Goal: Task Accomplishment & Management: Manage account settings

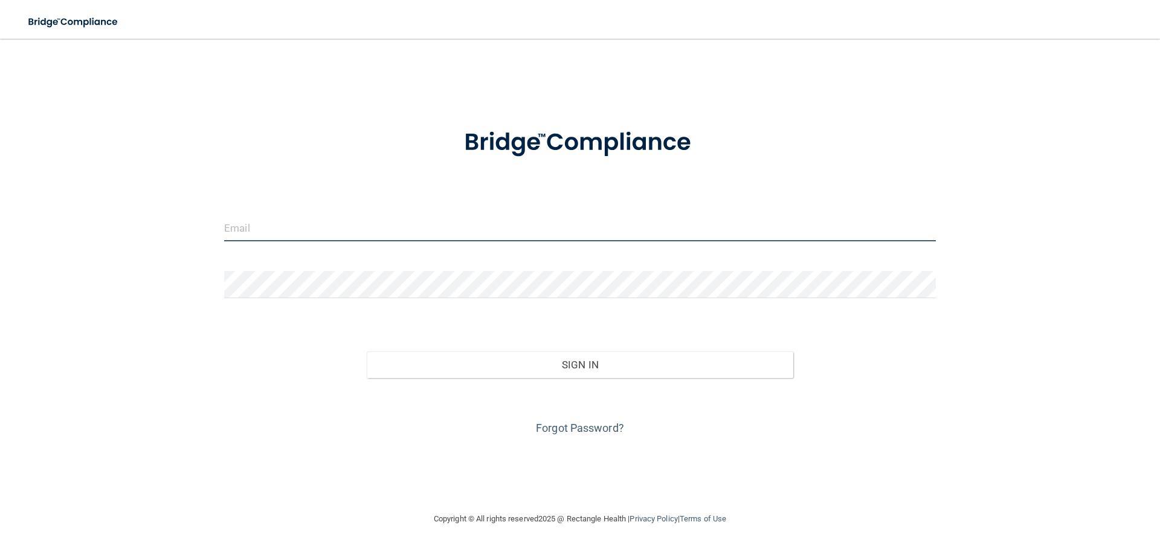
click at [386, 237] on input "email" at bounding box center [580, 227] width 712 height 27
type input "[EMAIL_ADDRESS][DOMAIN_NAME]"
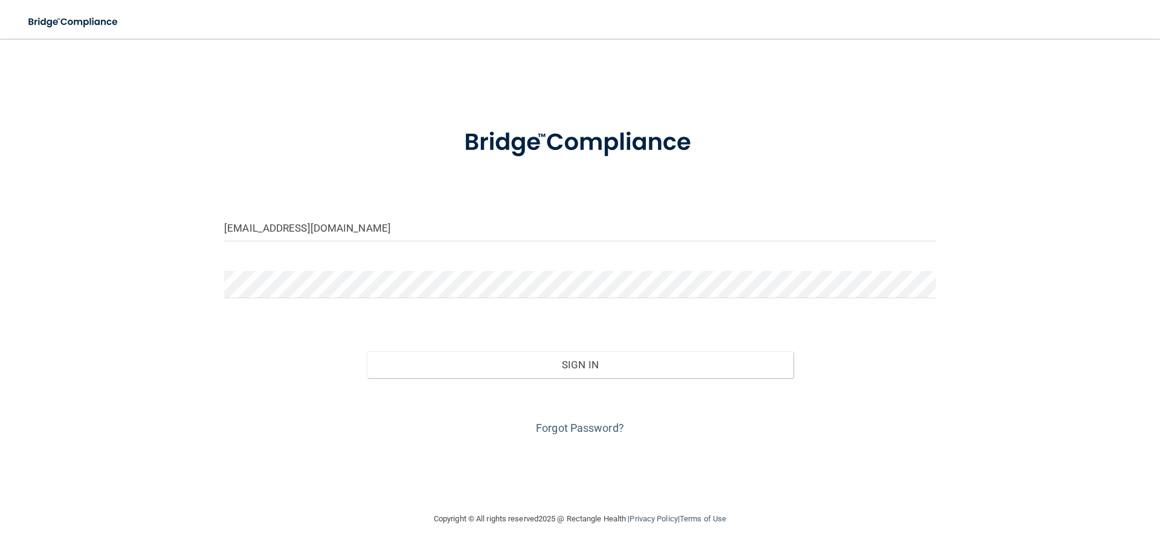
click at [343, 314] on form "dfreedonia@yahoo.com Invalid email/password. You don't have permission to acces…" at bounding box center [580, 274] width 712 height 326
click at [367, 351] on button "Sign In" at bounding box center [580, 364] width 427 height 27
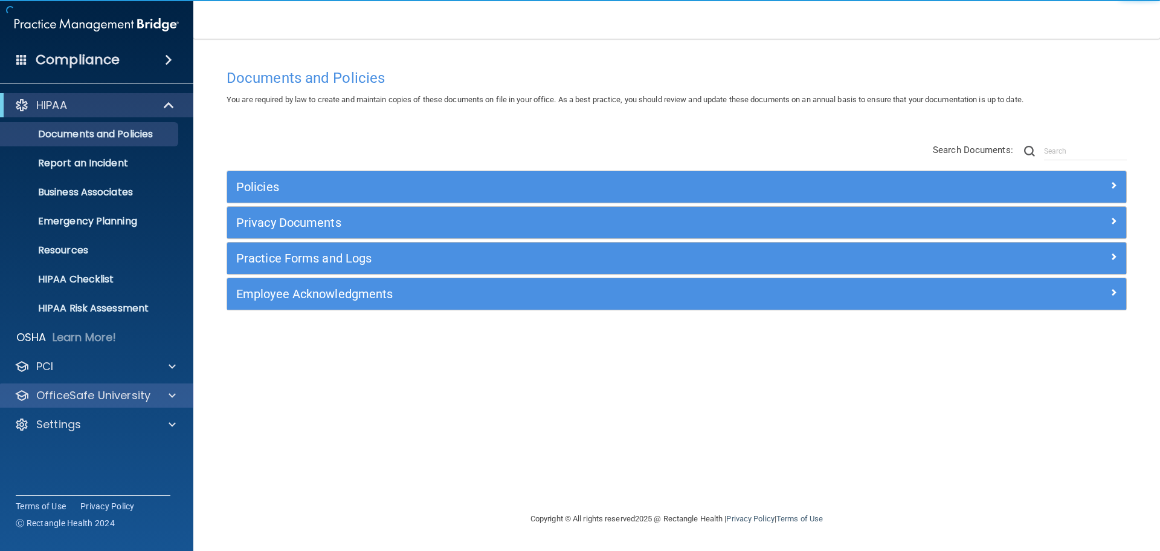
click at [65, 404] on div "OfficeSafe University" at bounding box center [97, 395] width 194 height 24
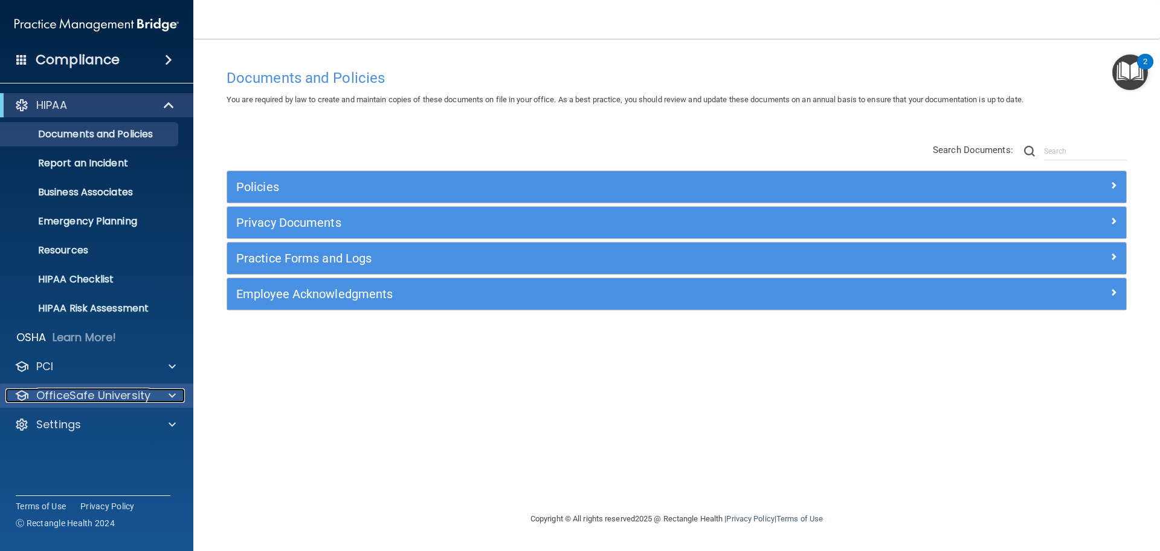
click at [74, 388] on p "OfficeSafe University" at bounding box center [93, 395] width 114 height 15
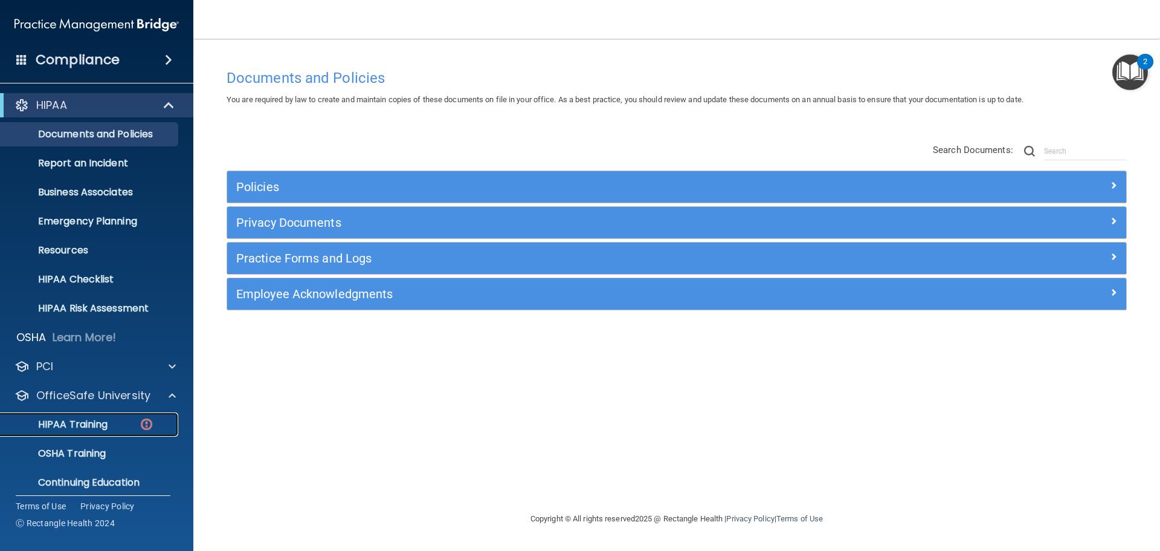
click at [62, 424] on p "HIPAA Training" at bounding box center [58, 424] width 100 height 12
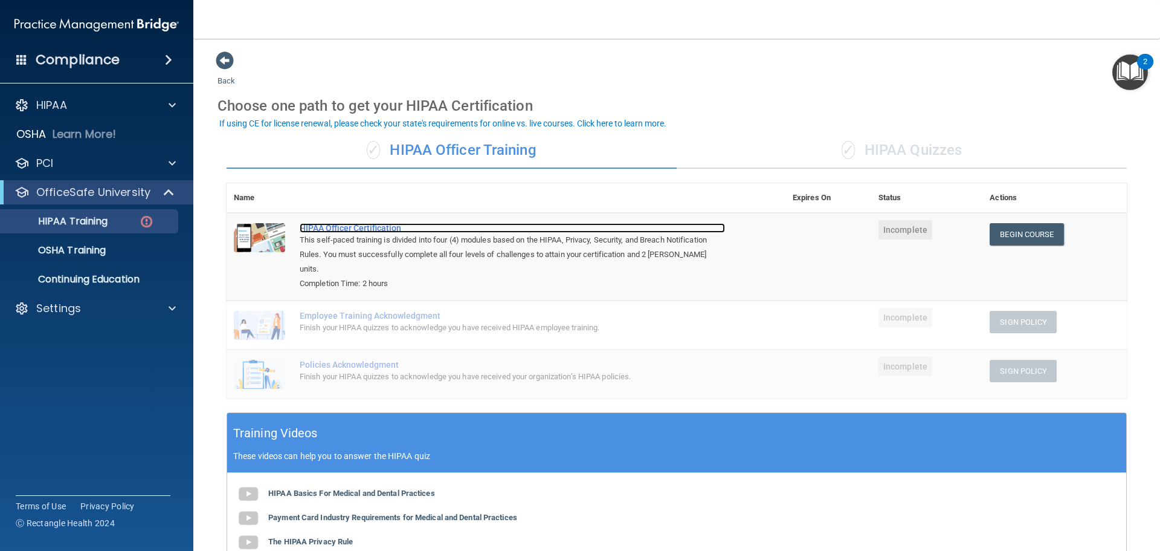
click at [350, 230] on div "HIPAA Officer Certification" at bounding box center [512, 228] width 425 height 10
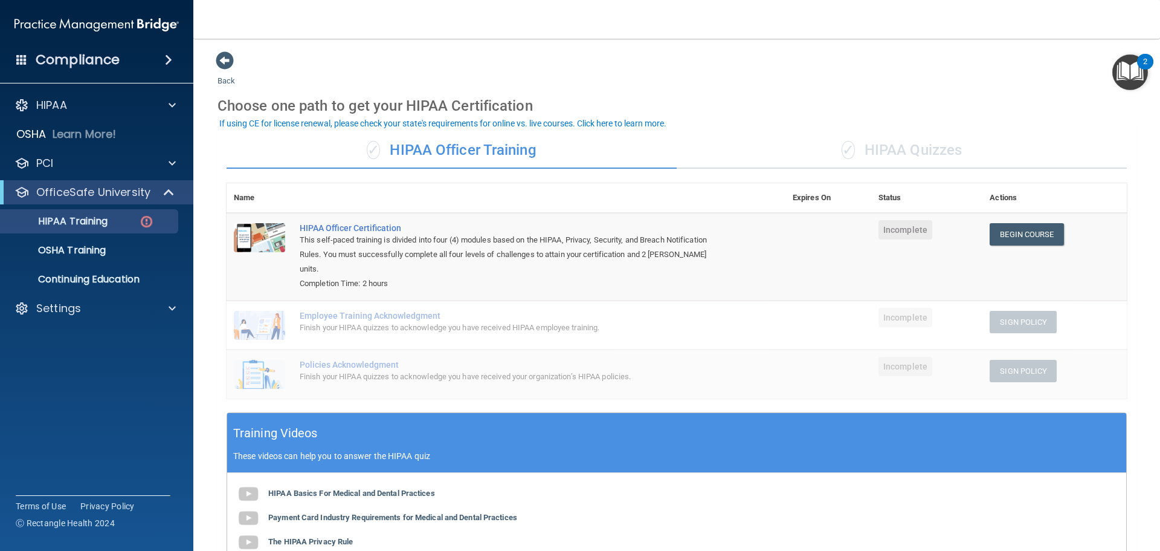
click at [402, 320] on div "Finish your HIPAA quizzes to acknowledge you have received HIPAA employee train…" at bounding box center [512, 327] width 425 height 15
click at [668, 311] on div "Employee Training Acknowledgment" at bounding box center [512, 316] width 425 height 10
click at [864, 146] on div "✓ HIPAA Quizzes" at bounding box center [902, 150] width 450 height 36
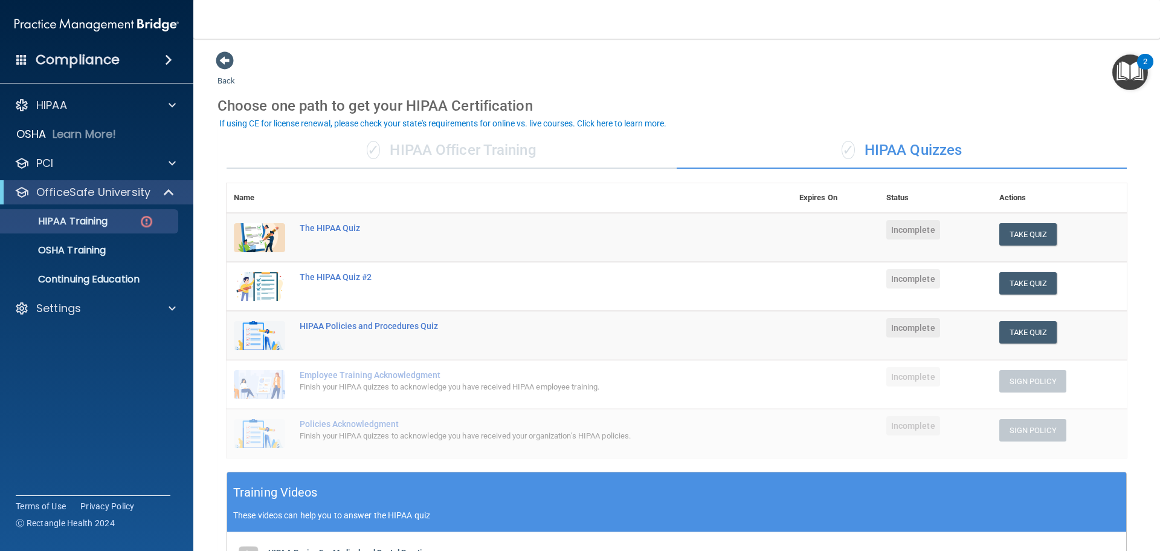
click at [412, 236] on td "The HIPAA Quiz" at bounding box center [542, 238] width 500 height 50
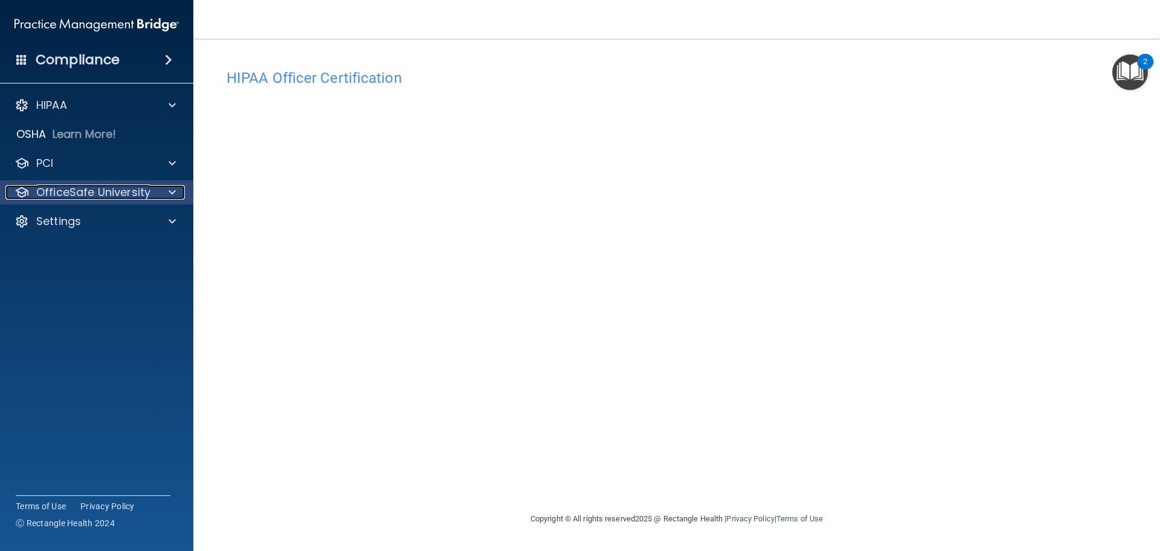
click at [82, 190] on p "OfficeSafe University" at bounding box center [93, 192] width 114 height 15
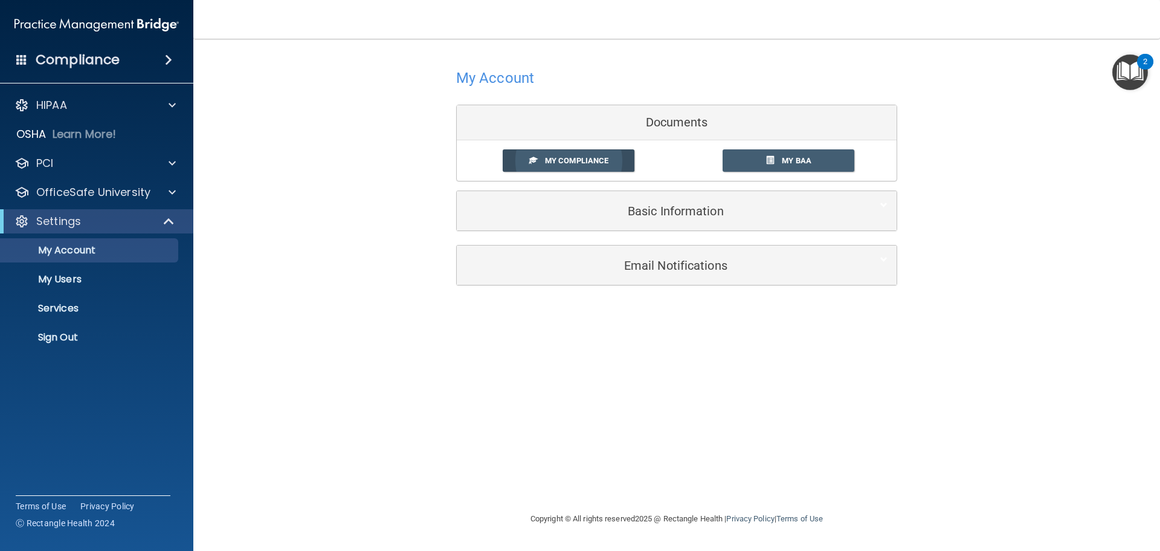
click at [607, 167] on link "My Compliance" at bounding box center [569, 160] width 132 height 22
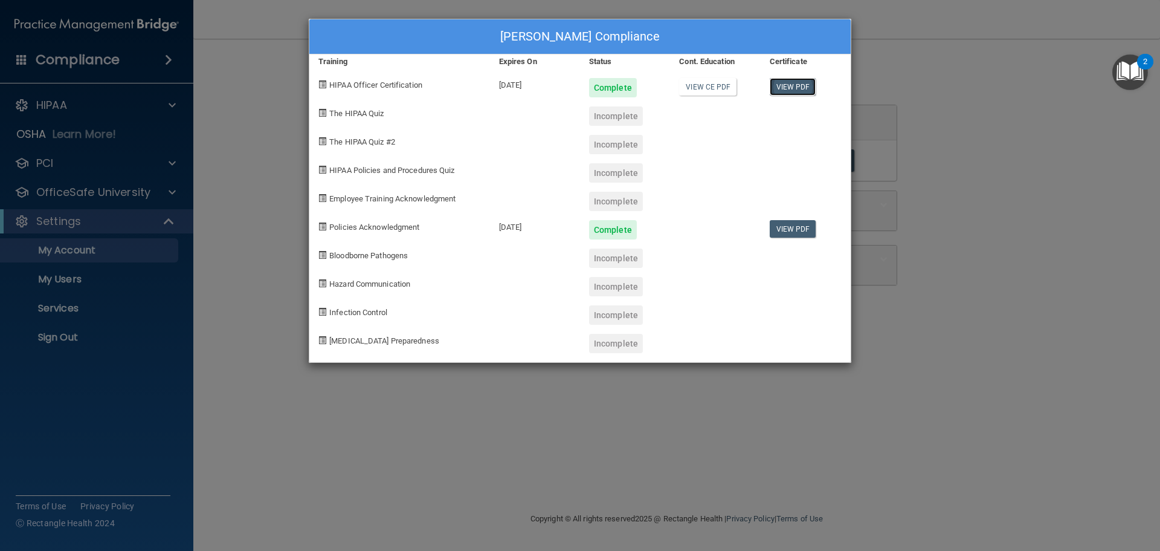
click at [798, 84] on link "View PDF" at bounding box center [793, 87] width 47 height 18
click at [795, 229] on link "View PDF" at bounding box center [793, 229] width 47 height 18
click at [616, 116] on div "Incomplete" at bounding box center [616, 115] width 54 height 19
click at [292, 73] on div "Freedonia Dolberry's Compliance Training Expires On Status Cont. Education Cert…" at bounding box center [580, 275] width 1160 height 551
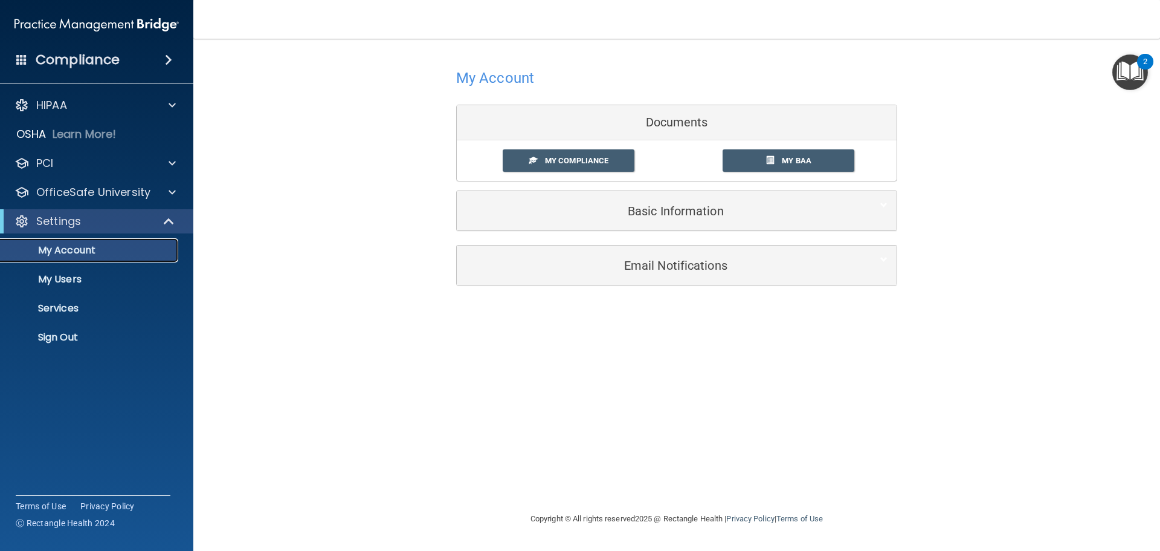
click at [114, 248] on p "My Account" at bounding box center [90, 250] width 165 height 12
click at [137, 220] on div "Settings" at bounding box center [79, 221] width 149 height 15
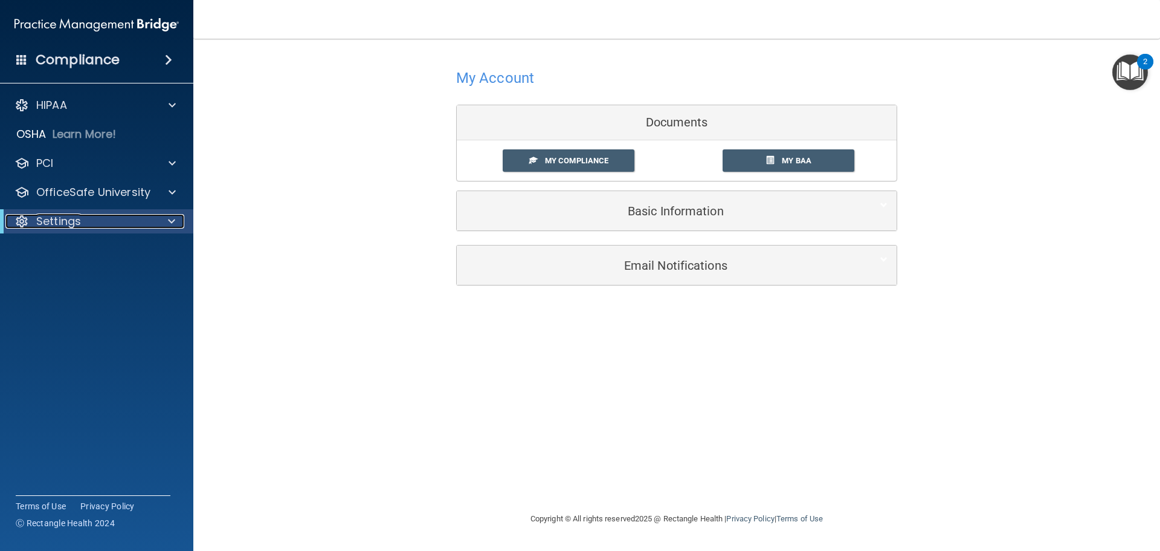
click at [138, 220] on div "Settings" at bounding box center [79, 221] width 149 height 15
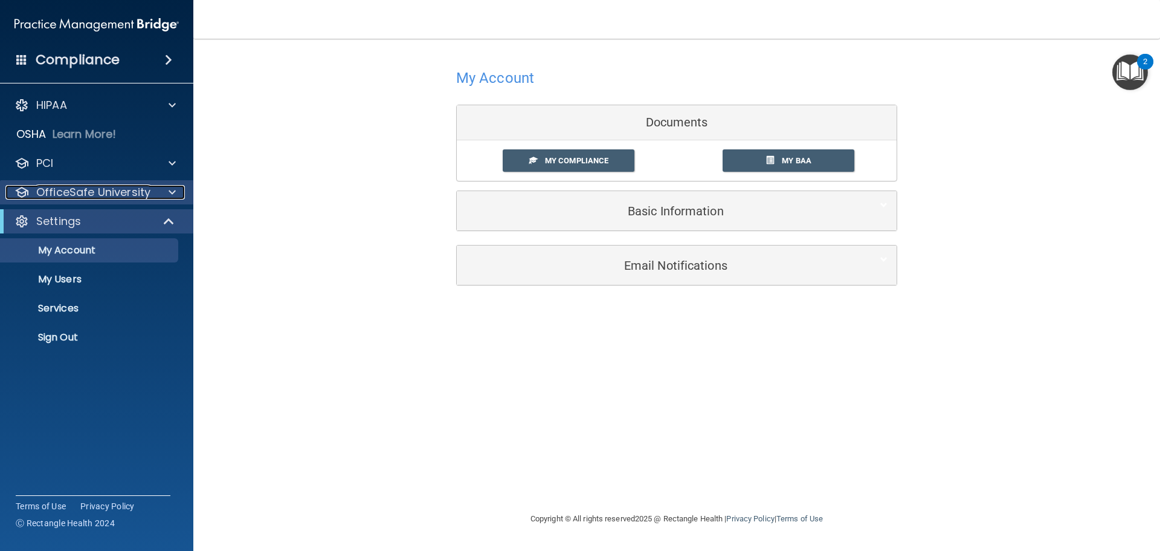
click at [91, 191] on p "OfficeSafe University" at bounding box center [93, 192] width 114 height 15
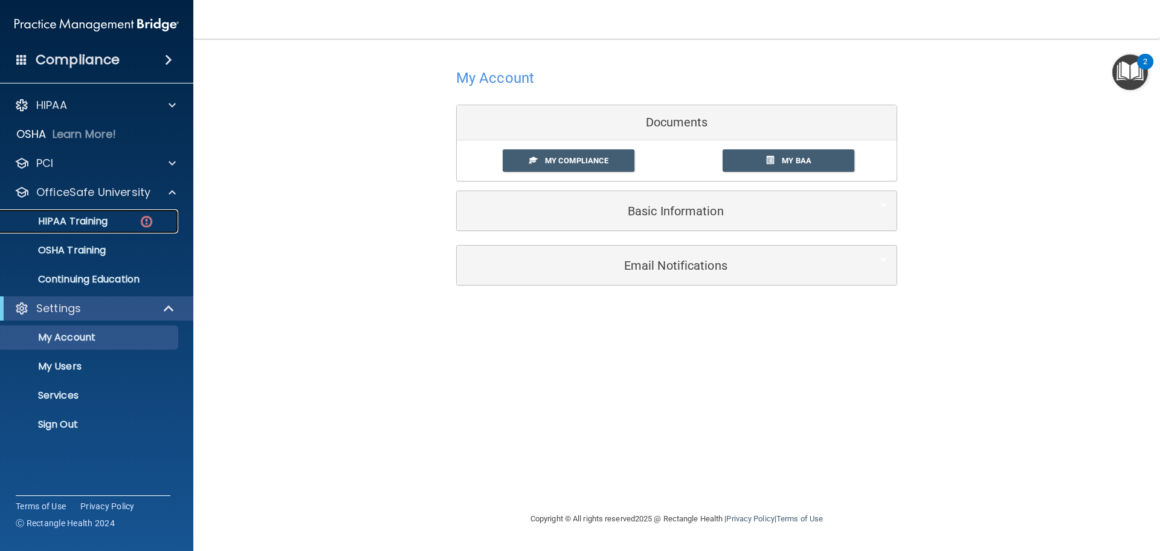
click at [87, 215] on p "HIPAA Training" at bounding box center [58, 221] width 100 height 12
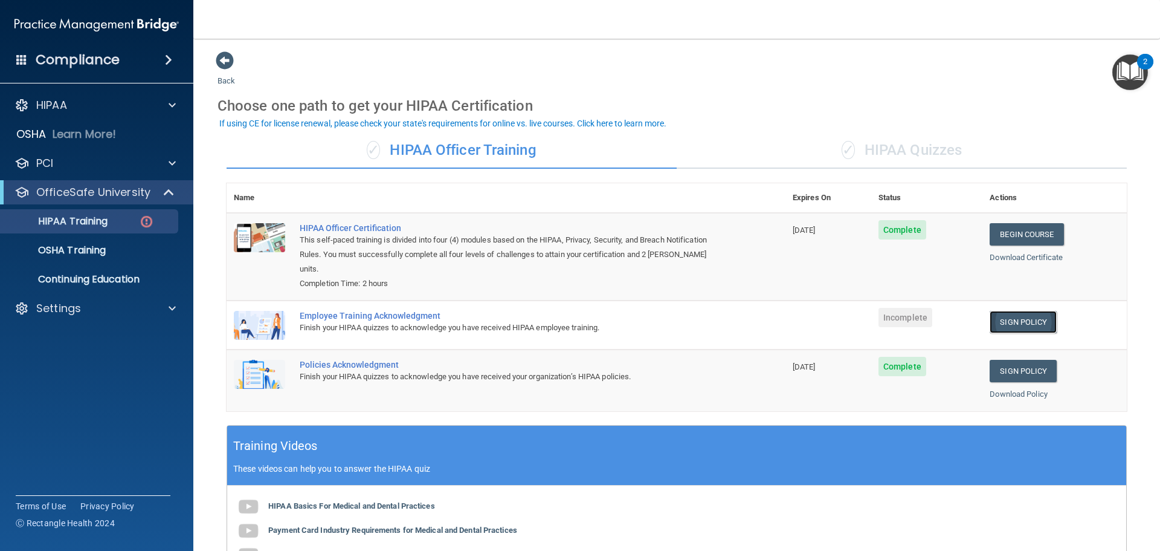
click at [997, 311] on link "Sign Policy" at bounding box center [1023, 322] width 67 height 22
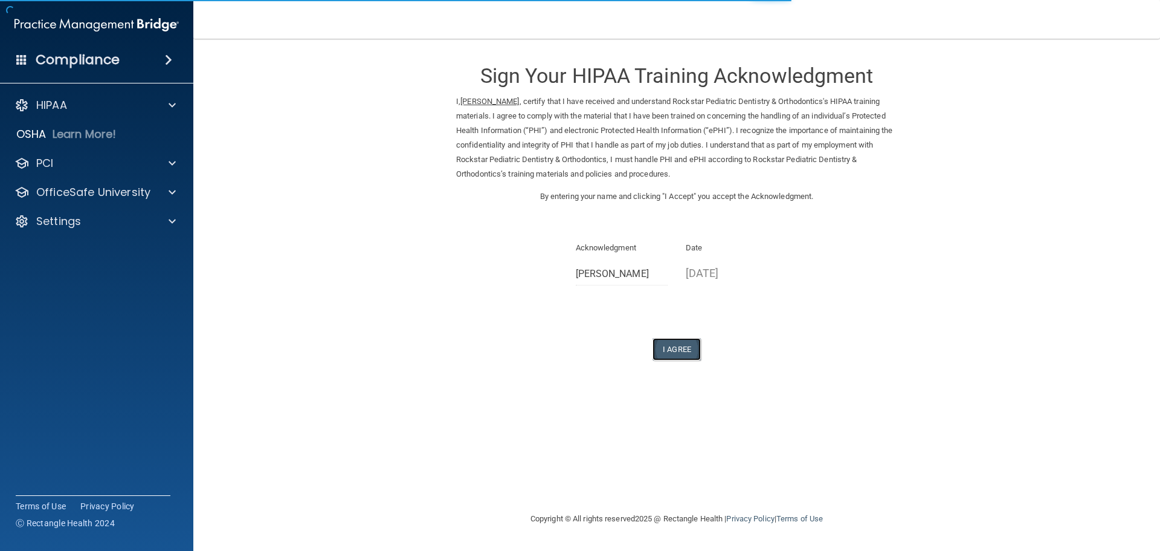
click at [681, 351] on button "I Agree" at bounding box center [677, 349] width 48 height 22
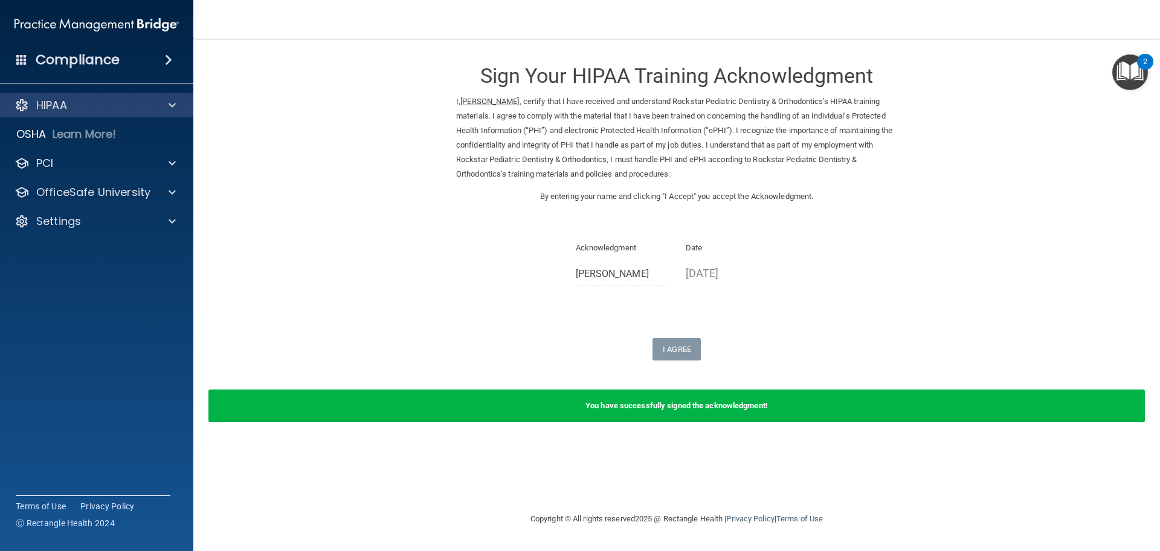
click at [78, 113] on div "HIPAA" at bounding box center [97, 105] width 194 height 24
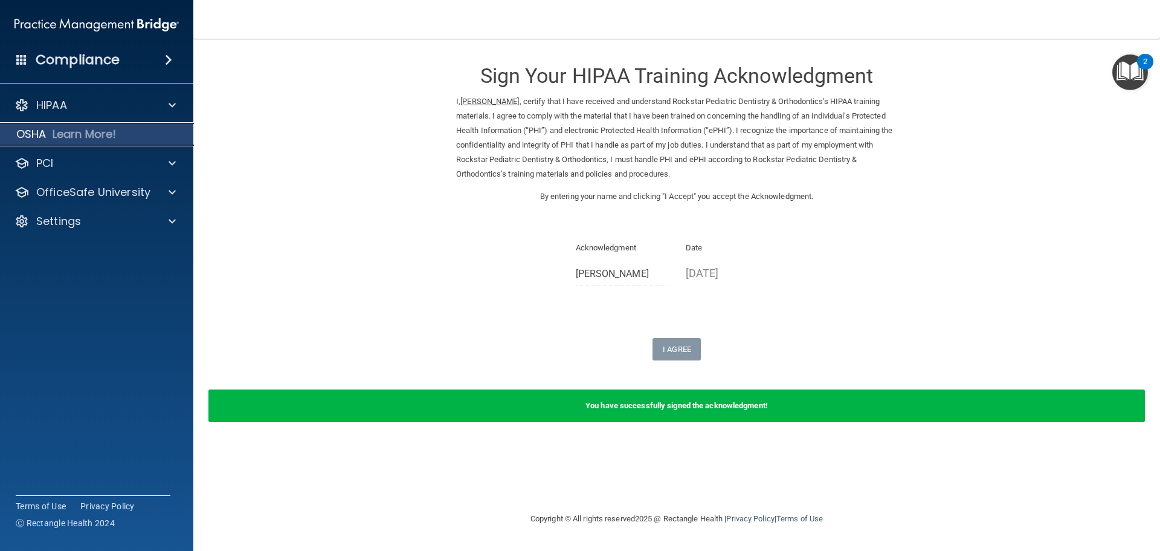
click at [81, 144] on div "OSHA Learn More!" at bounding box center [97, 134] width 212 height 24
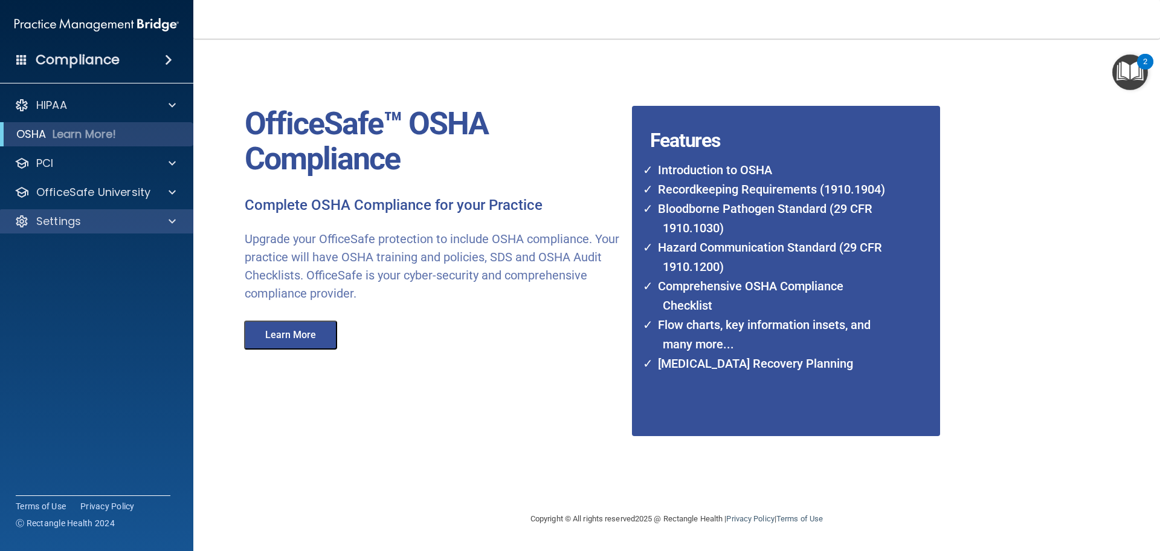
click at [79, 212] on div "Settings" at bounding box center [97, 221] width 194 height 24
click at [89, 228] on div "Settings" at bounding box center [80, 221] width 150 height 15
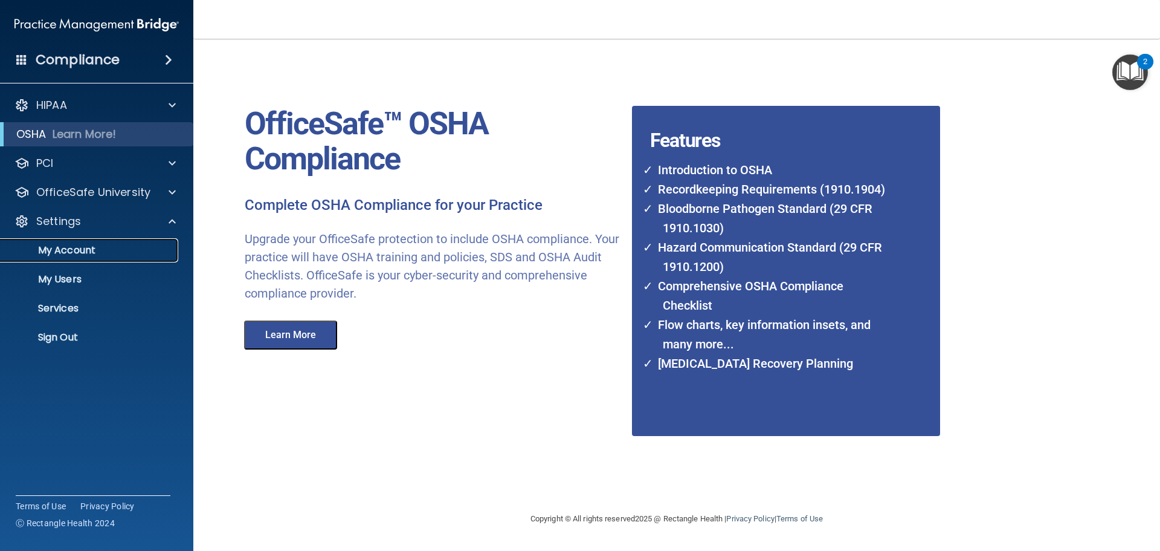
click at [99, 257] on link "My Account" at bounding box center [83, 250] width 190 height 24
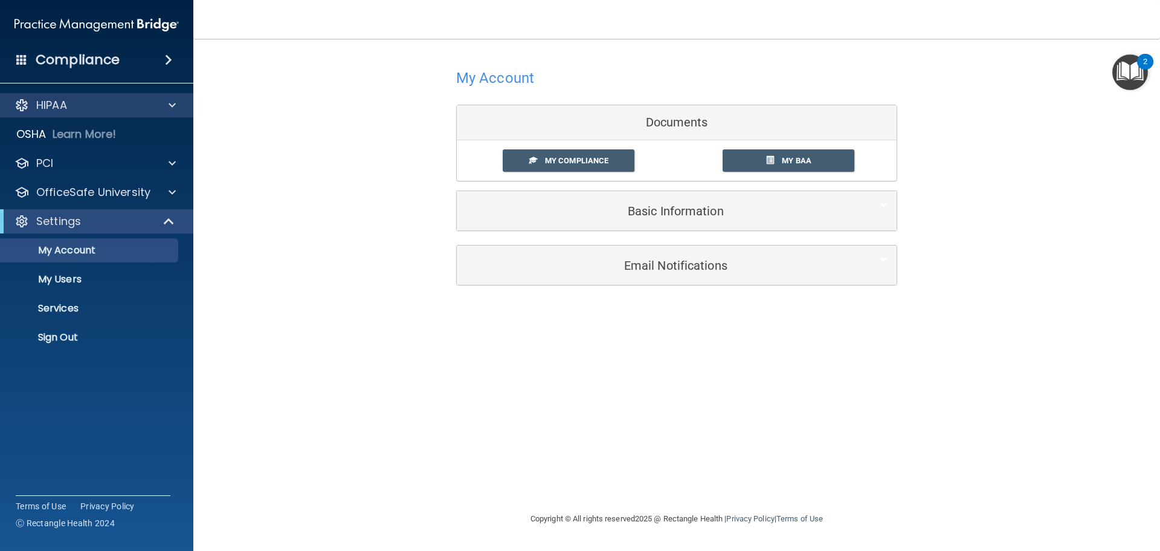
click at [66, 113] on div "HIPAA" at bounding box center [97, 105] width 194 height 24
click at [154, 106] on div "HIPAA" at bounding box center [80, 105] width 150 height 15
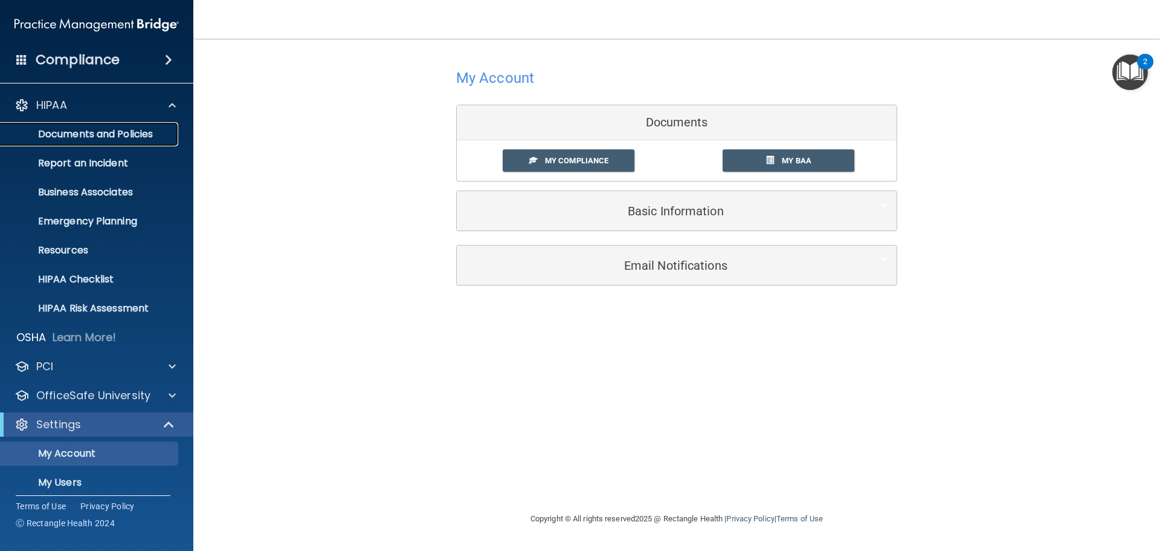
click at [107, 134] on p "Documents and Policies" at bounding box center [90, 134] width 165 height 12
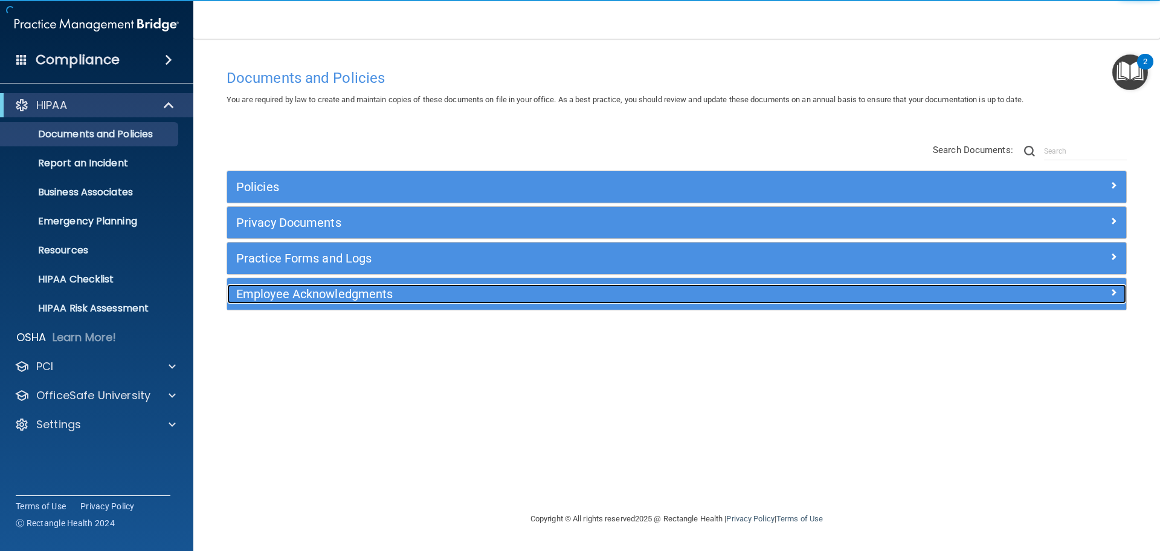
click at [326, 296] on h5 "Employee Acknowledgments" at bounding box center [564, 293] width 656 height 13
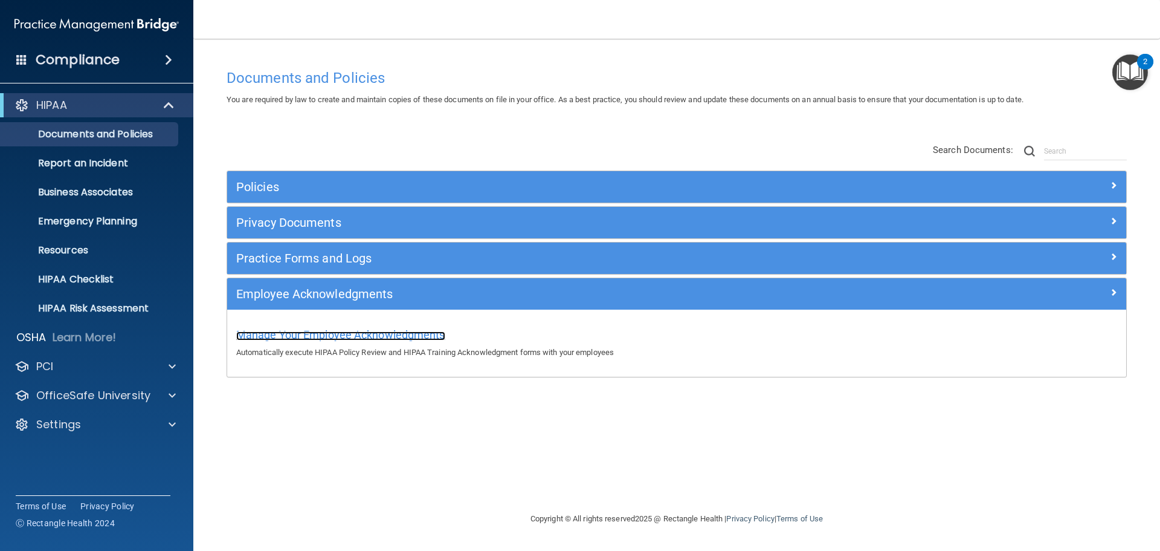
click at [434, 334] on span "Manage Your Employee Acknowledgments" at bounding box center [340, 334] width 209 height 13
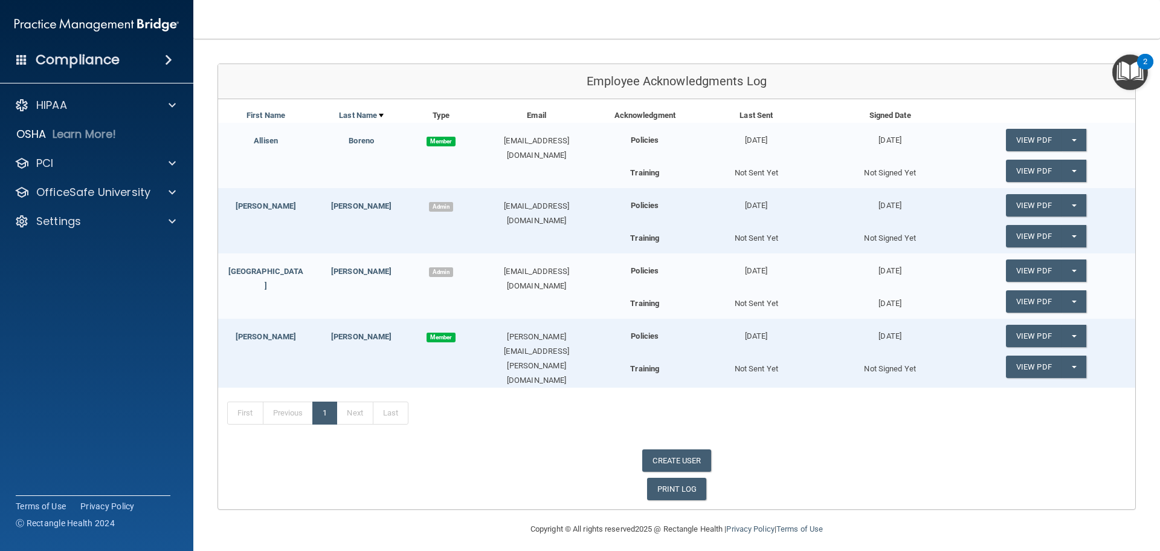
scroll to position [121, 0]
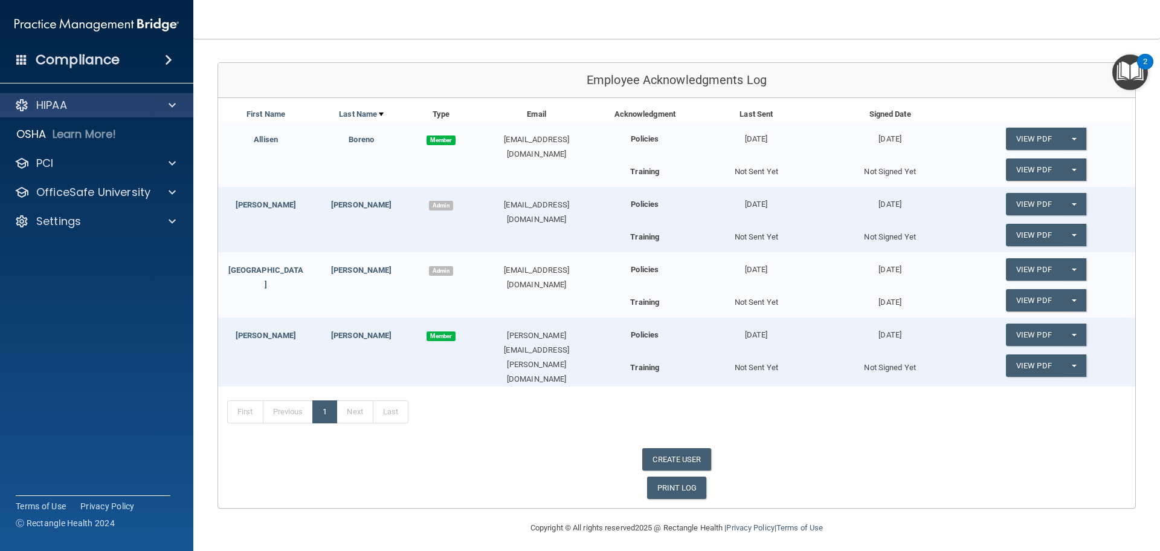
click at [86, 114] on div "HIPAA" at bounding box center [97, 105] width 194 height 24
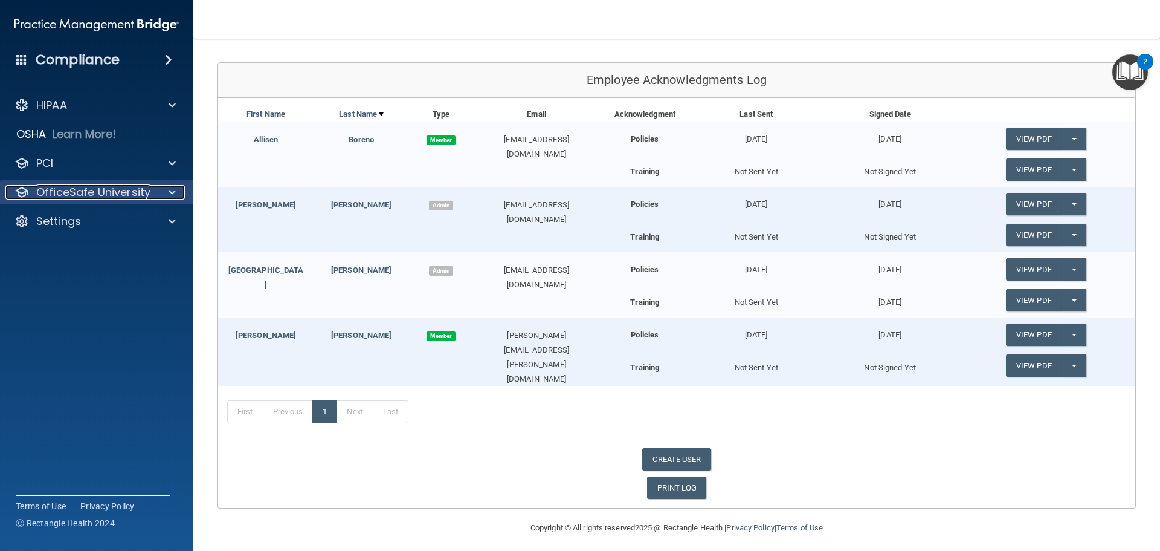
click at [100, 191] on p "OfficeSafe University" at bounding box center [93, 192] width 114 height 15
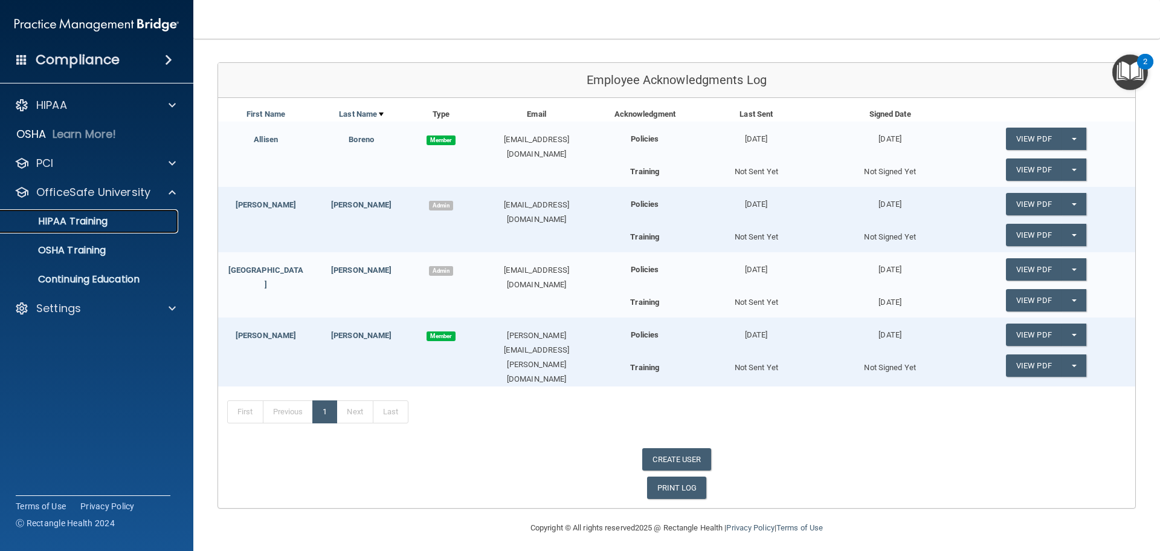
click at [109, 222] on div "HIPAA Training" at bounding box center [90, 221] width 165 height 12
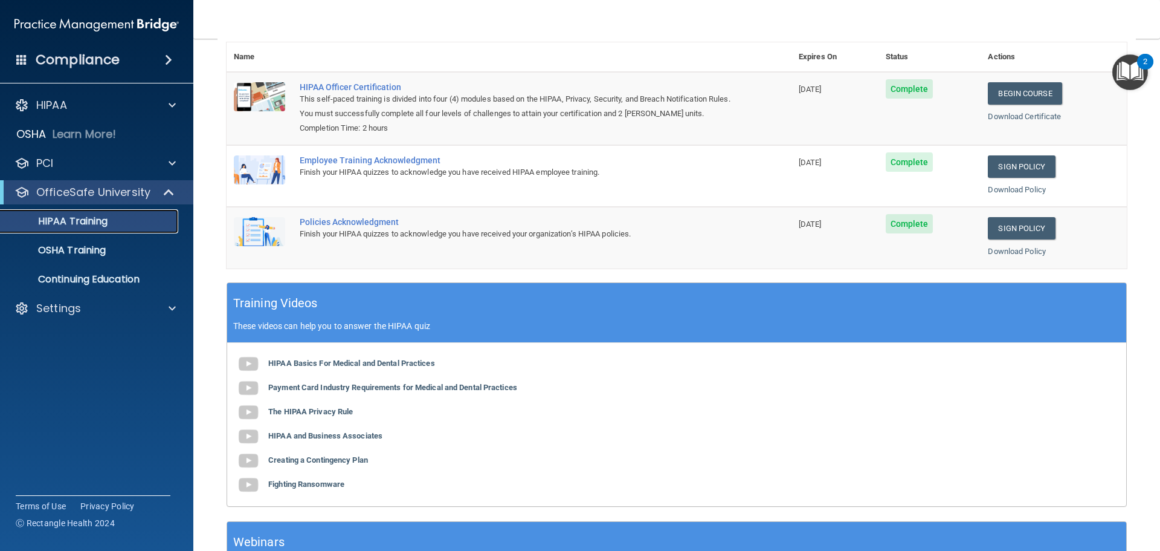
scroll to position [125, 0]
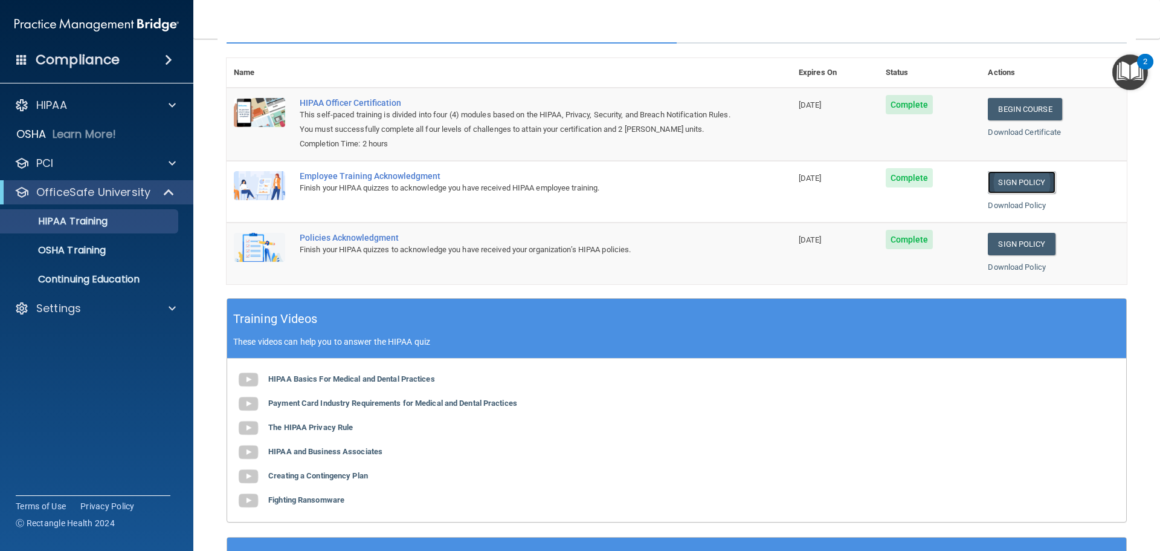
click at [1006, 183] on link "Sign Policy" at bounding box center [1021, 182] width 67 height 22
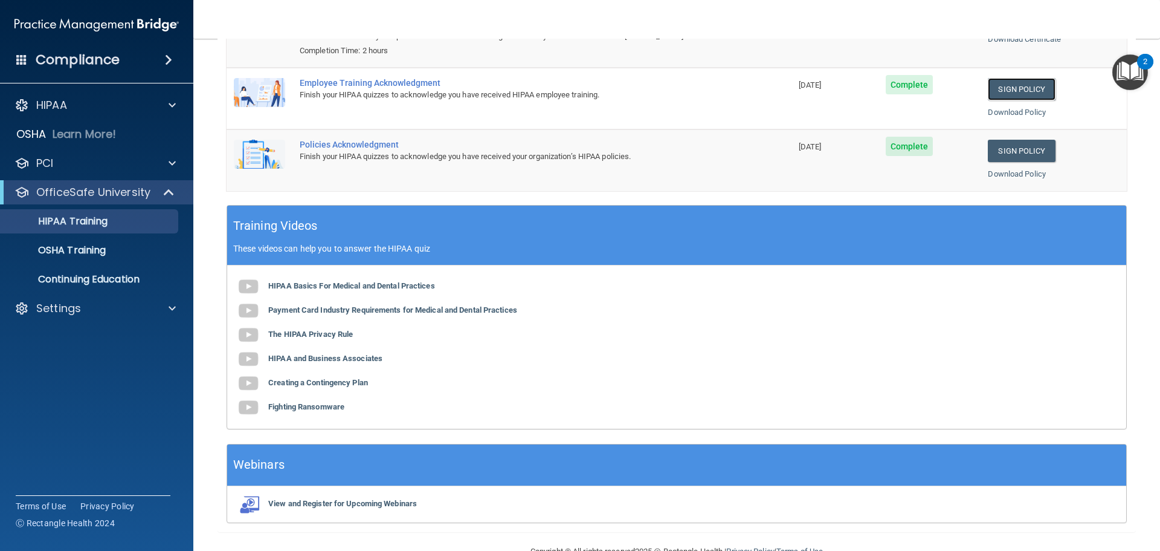
scroll to position [248, 0]
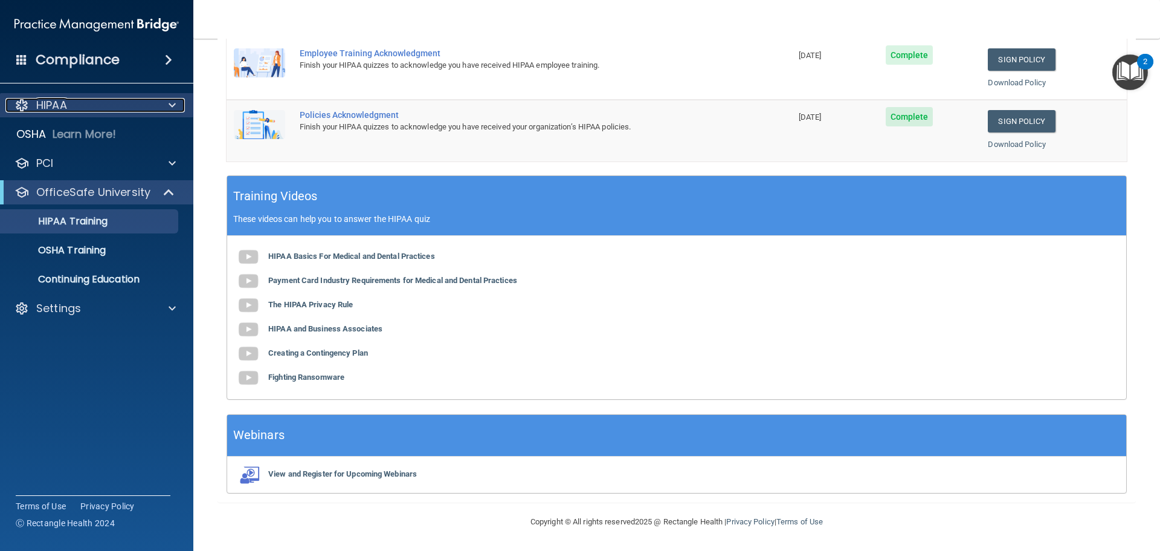
click at [65, 102] on p "HIPAA" at bounding box center [51, 105] width 31 height 15
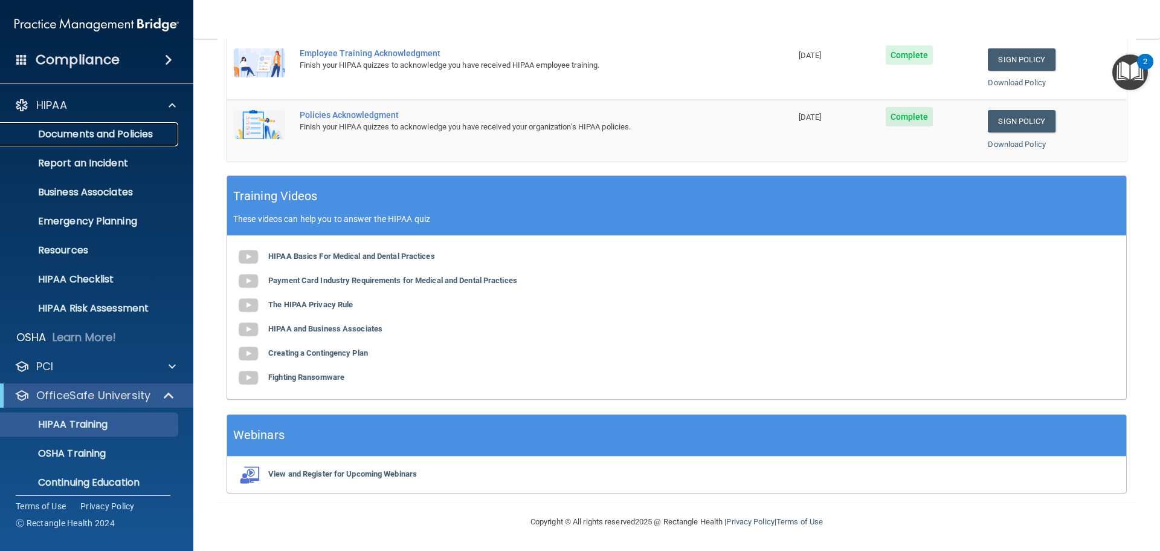
click at [94, 141] on link "Documents and Policies" at bounding box center [83, 134] width 190 height 24
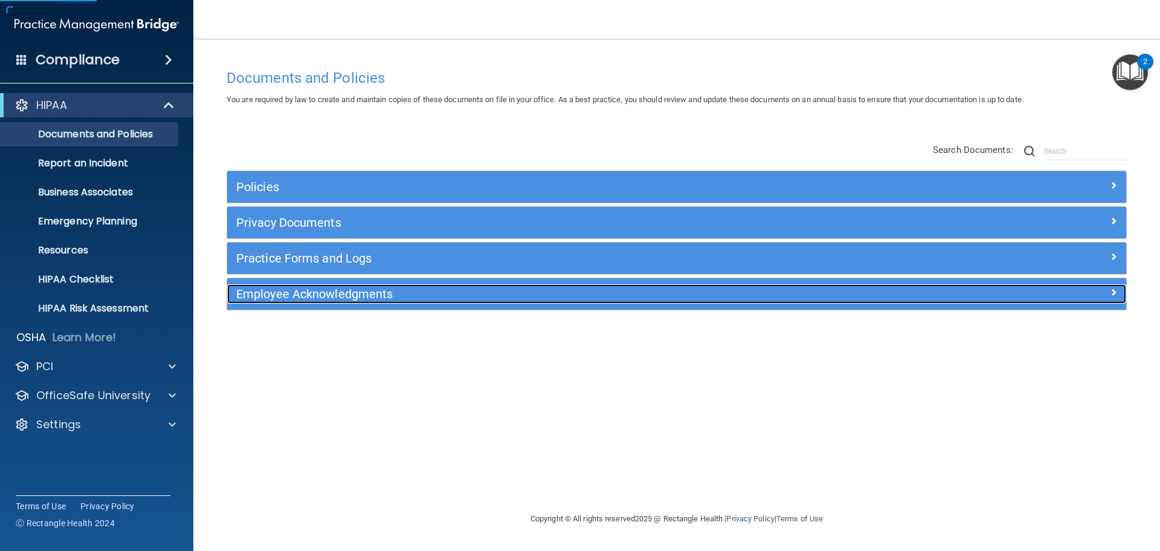
click at [350, 287] on h5 "Employee Acknowledgments" at bounding box center [564, 293] width 656 height 13
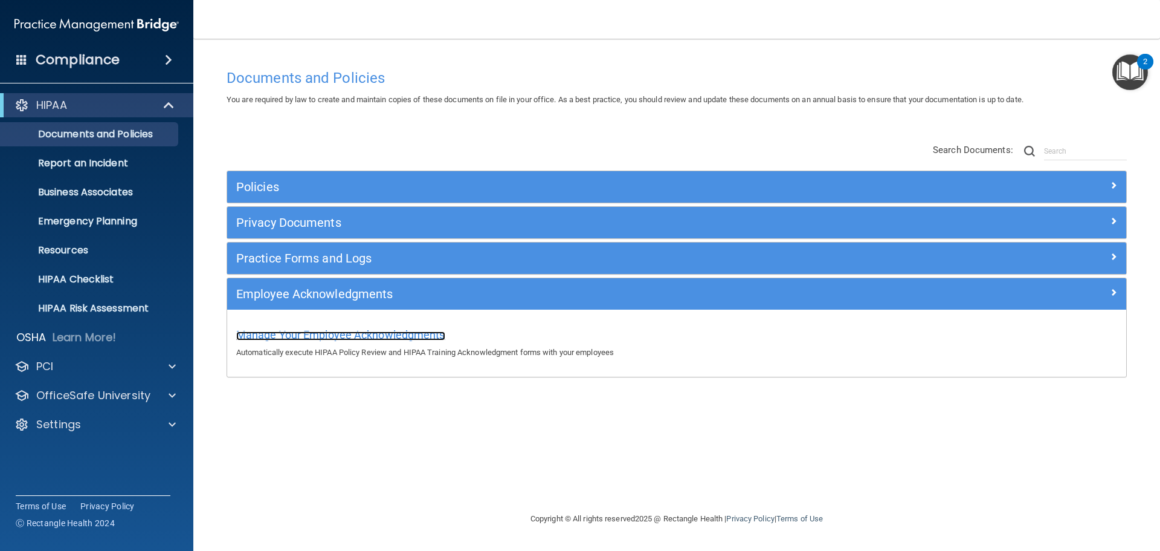
click at [357, 334] on span "Manage Your Employee Acknowledgments" at bounding box center [340, 334] width 209 height 13
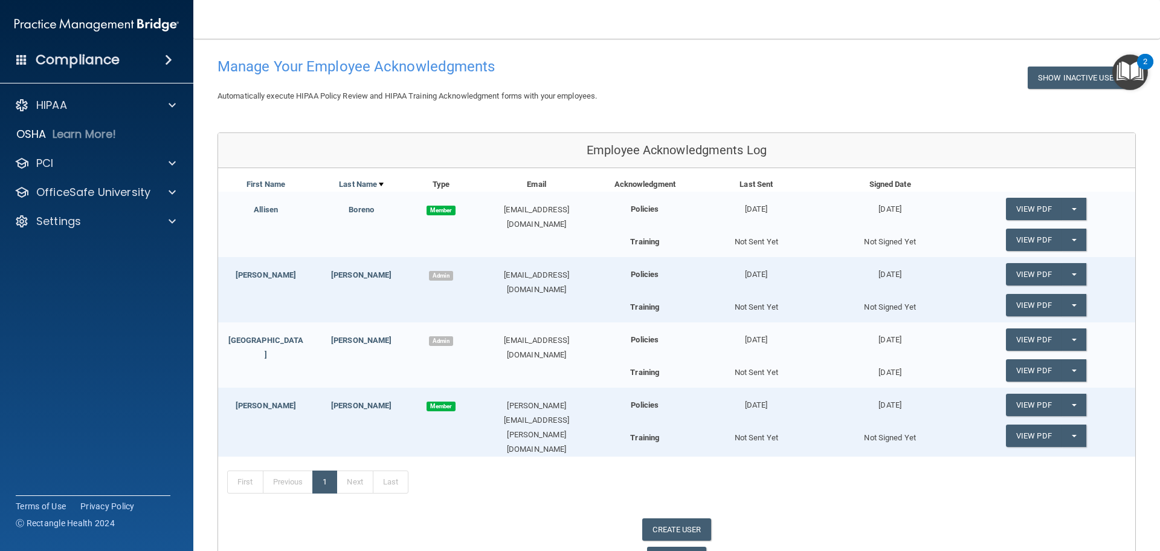
scroll to position [121, 0]
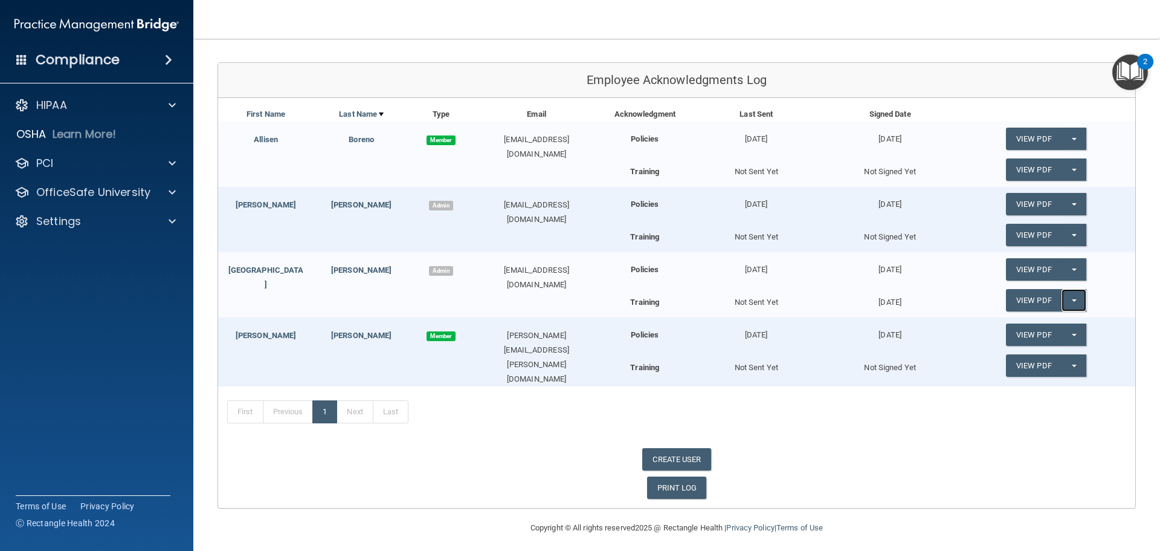
click at [1062, 300] on button "Split button!" at bounding box center [1074, 300] width 25 height 22
click at [1065, 322] on link "Update Acknowledgment" at bounding box center [1061, 324] width 111 height 18
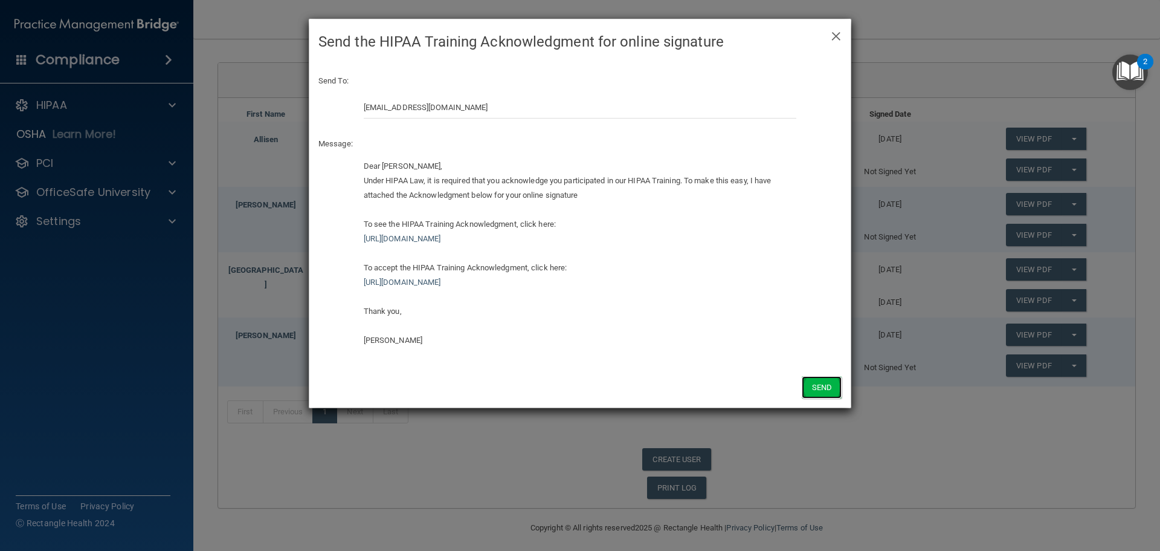
click at [814, 392] on button "Send" at bounding box center [822, 387] width 40 height 22
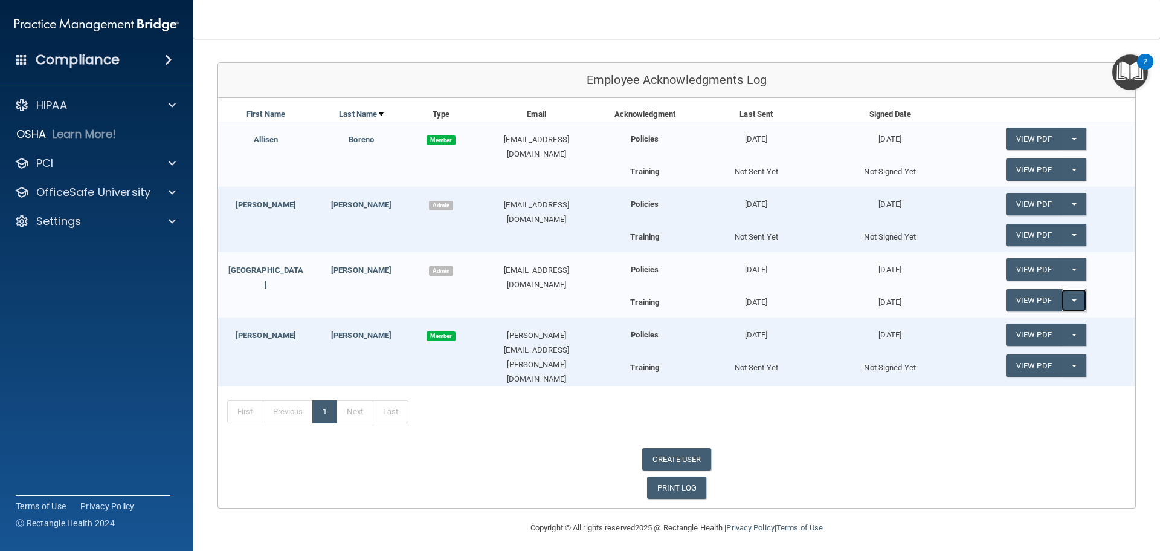
click at [1063, 300] on button "Split button!" at bounding box center [1074, 300] width 25 height 22
click at [1026, 303] on link "View PDF" at bounding box center [1034, 300] width 56 height 22
click at [134, 161] on div "PCI" at bounding box center [80, 163] width 150 height 15
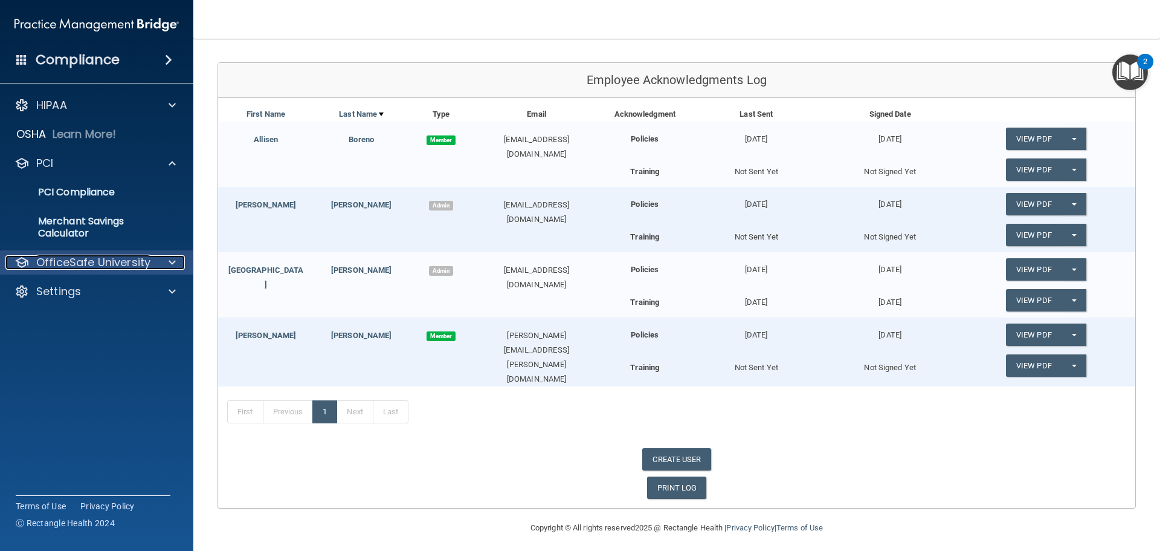
click at [111, 259] on p "OfficeSafe University" at bounding box center [93, 262] width 114 height 15
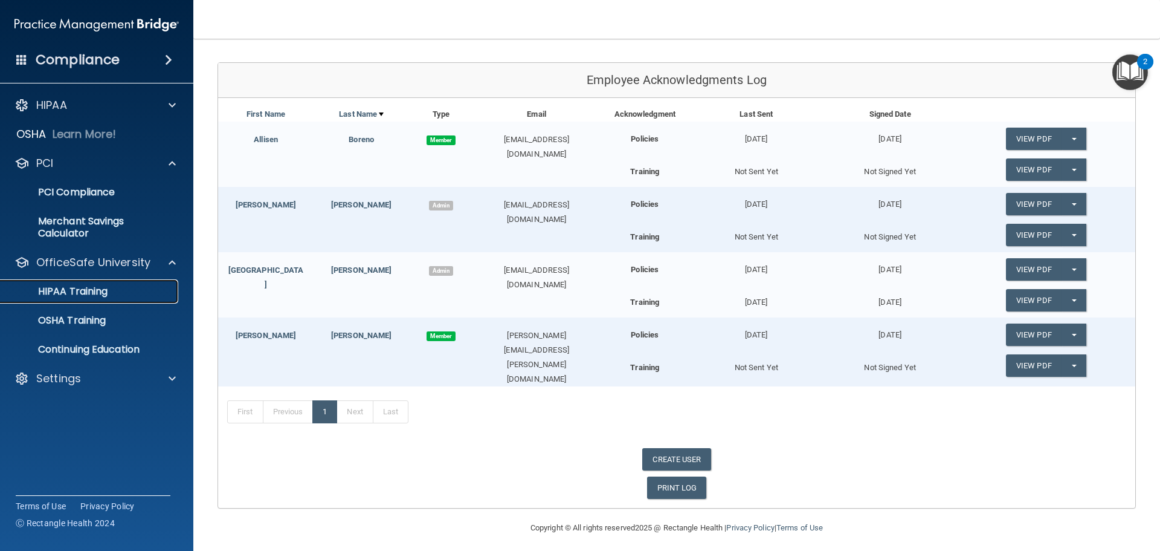
click at [119, 296] on div "HIPAA Training" at bounding box center [90, 291] width 165 height 12
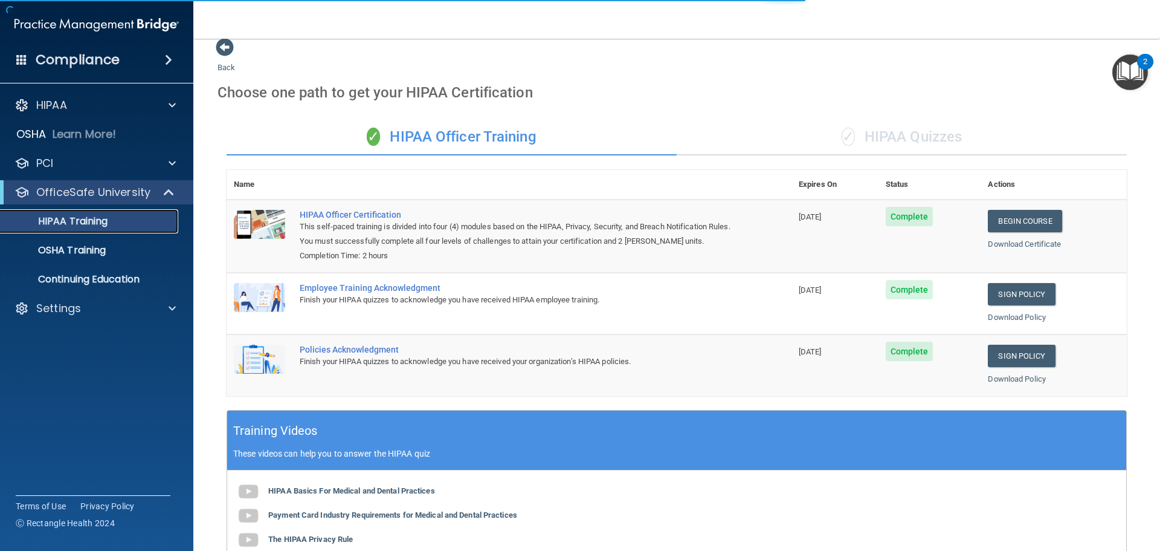
scroll to position [4, 0]
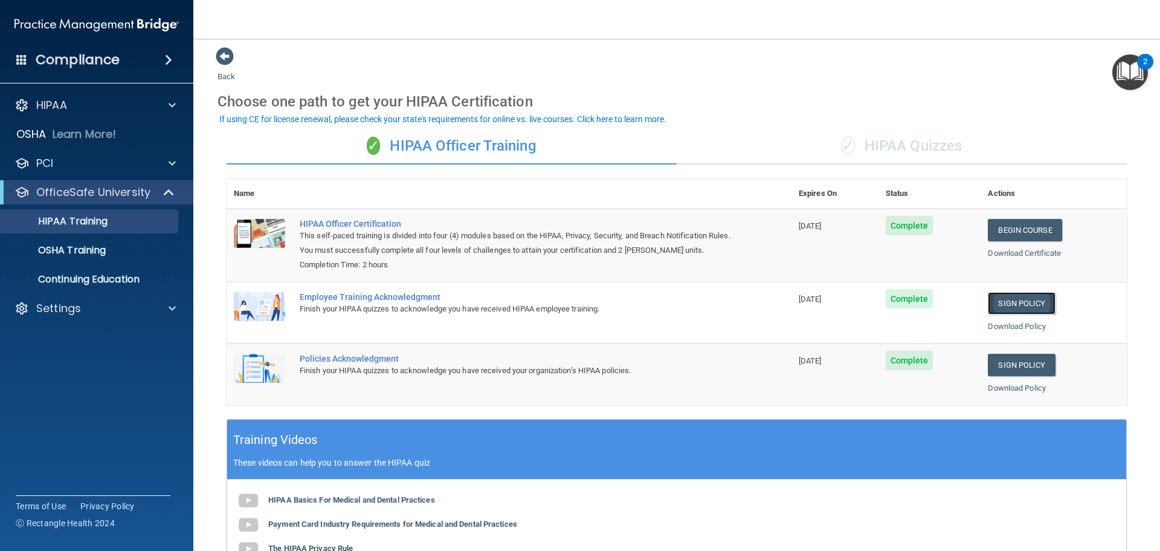
click at [1021, 309] on link "Sign Policy" at bounding box center [1021, 303] width 67 height 22
click at [1006, 299] on link "Sign Policy" at bounding box center [1021, 303] width 67 height 22
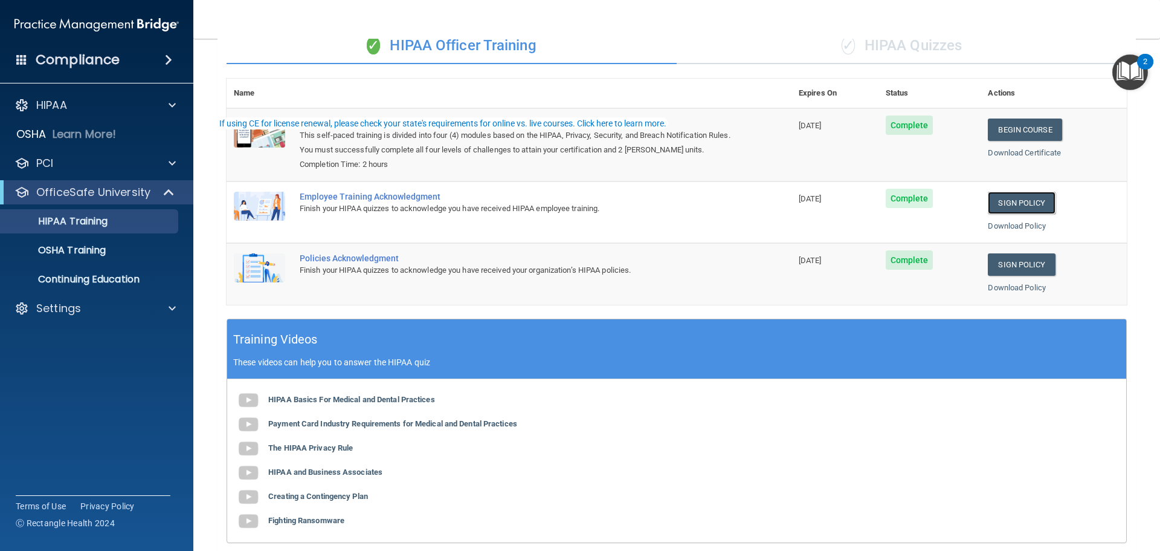
scroll to position [248, 0]
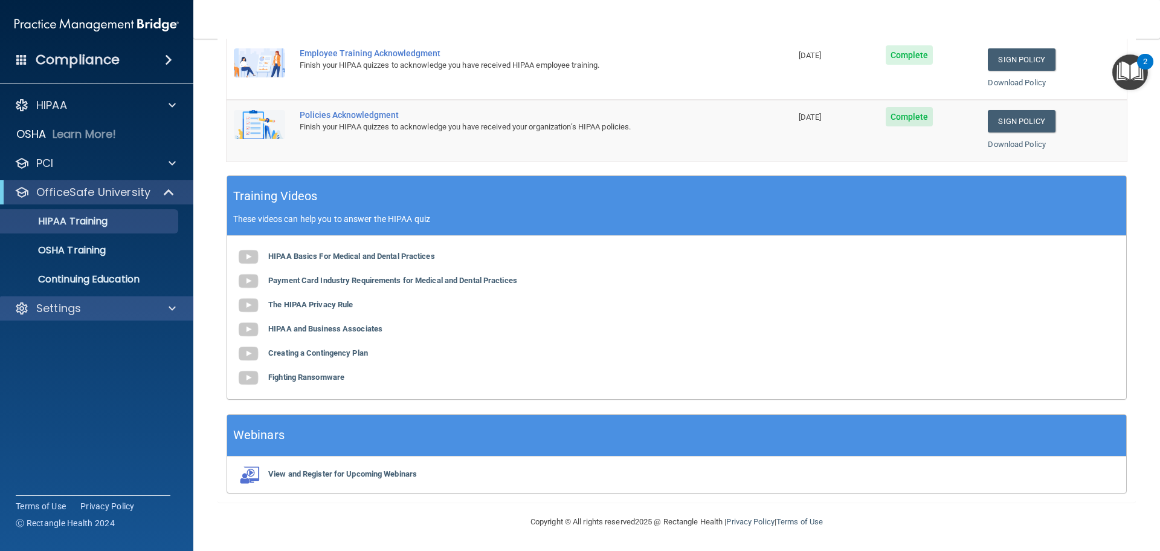
drag, startPoint x: 68, startPoint y: 323, endPoint x: 83, endPoint y: 315, distance: 16.8
click at [79, 318] on div "HIPAA Documents and Policies Report an Incident Business Associates Emergency P…" at bounding box center [97, 209] width 194 height 242
click at [103, 299] on div "Settings" at bounding box center [97, 308] width 194 height 24
click at [114, 307] on div "Settings" at bounding box center [80, 308] width 150 height 15
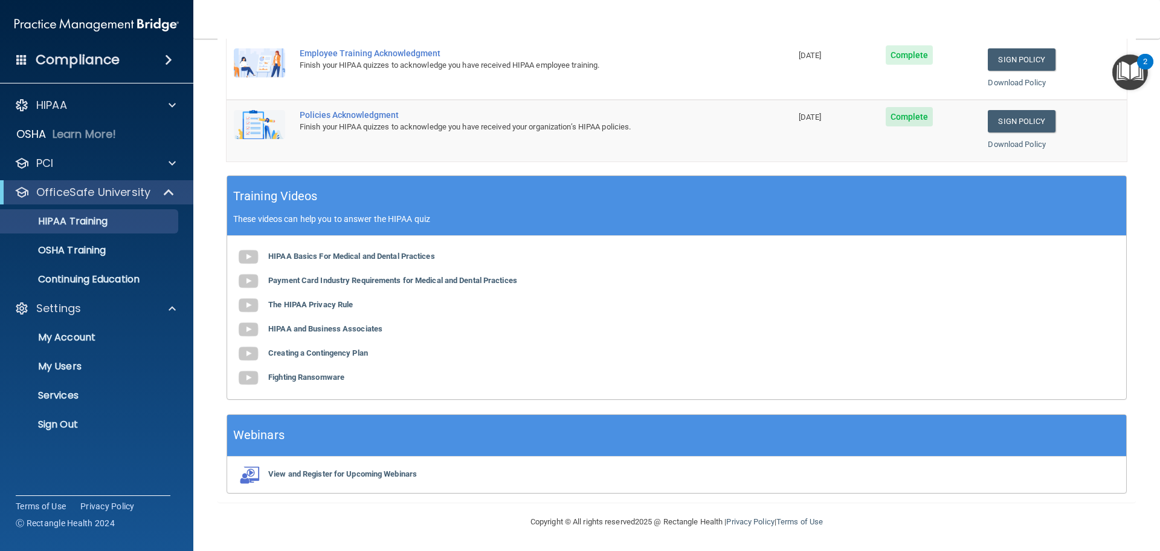
click at [87, 352] on ul "My Account My Users Services Sign Out" at bounding box center [97, 378] width 219 height 116
click at [96, 333] on p "My Account" at bounding box center [90, 337] width 165 height 12
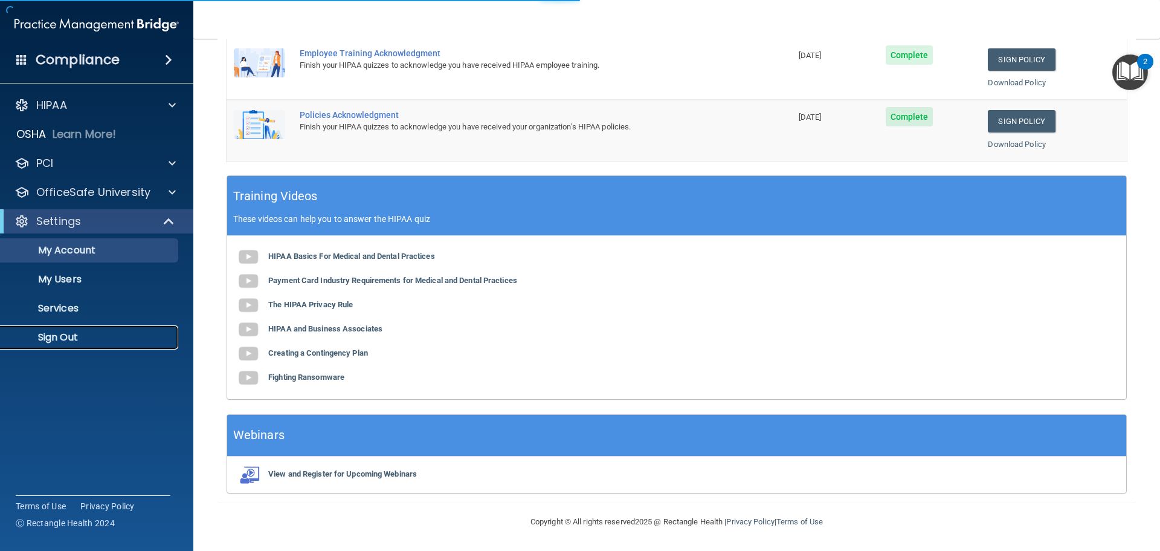
click at [102, 334] on p "Sign Out" at bounding box center [90, 337] width 165 height 12
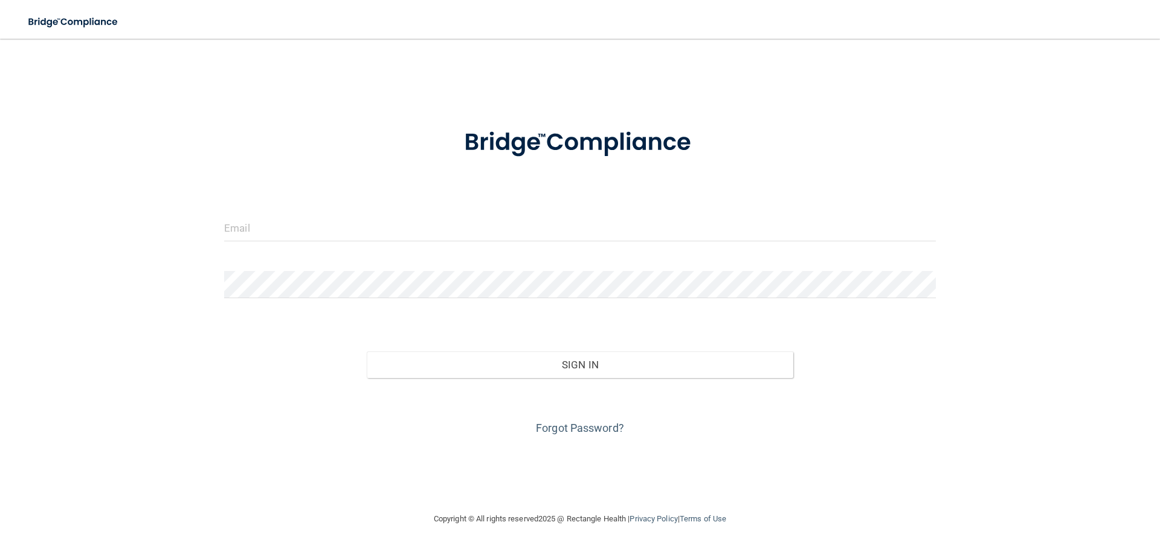
click at [540, 198] on form "Invalid email/password. You don't have permission to access that page. Sign In …" at bounding box center [580, 274] width 712 height 326
click at [607, 214] on input "email" at bounding box center [580, 227] width 712 height 27
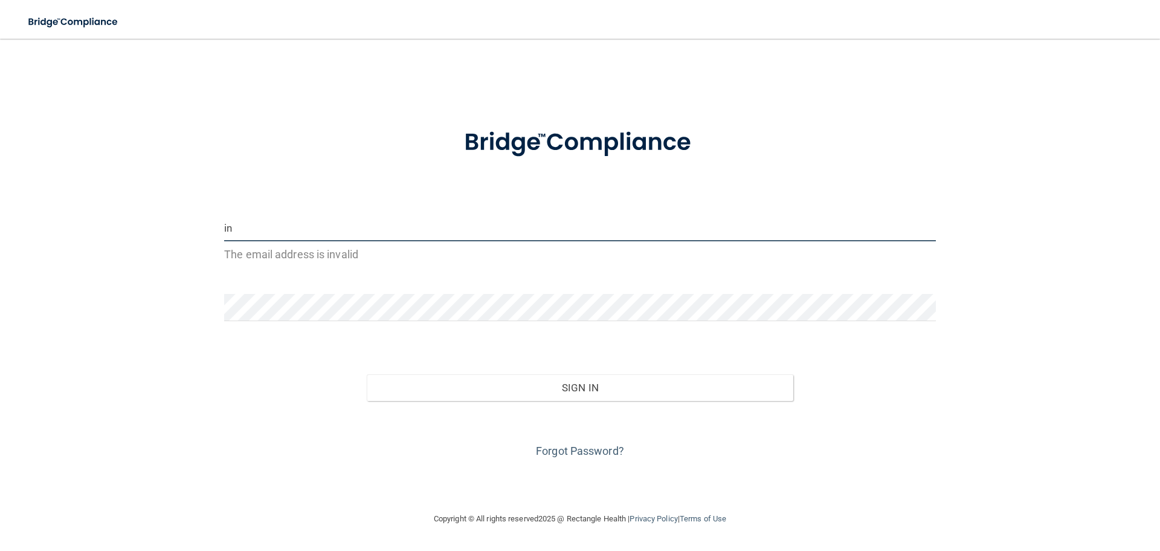
type input "info@rockstarkidsdental.com"
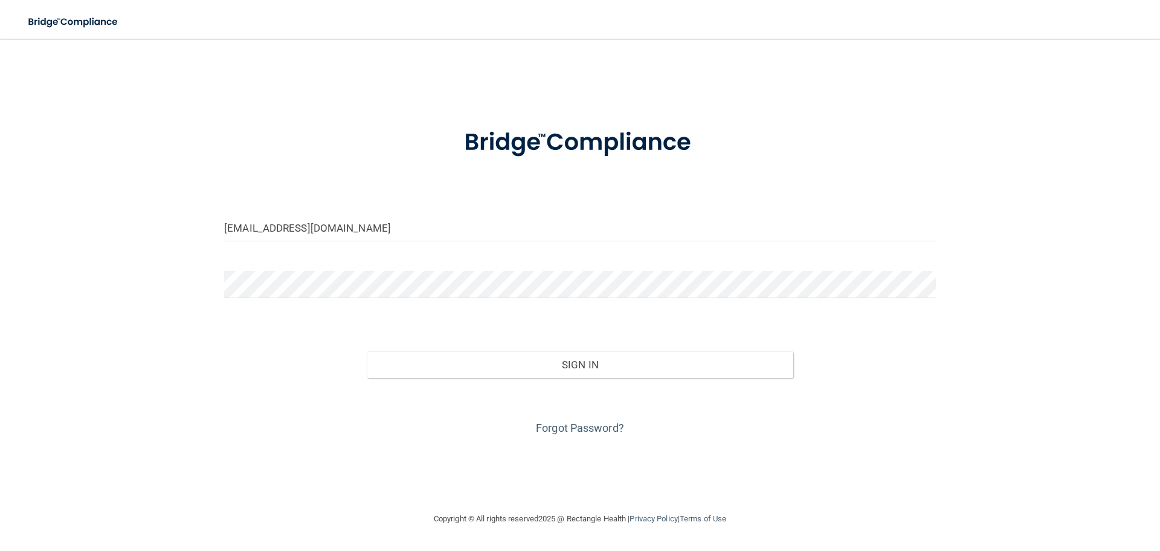
click at [367, 289] on div at bounding box center [580, 289] width 730 height 36
click at [438, 354] on div "Sign In" at bounding box center [580, 352] width 730 height 51
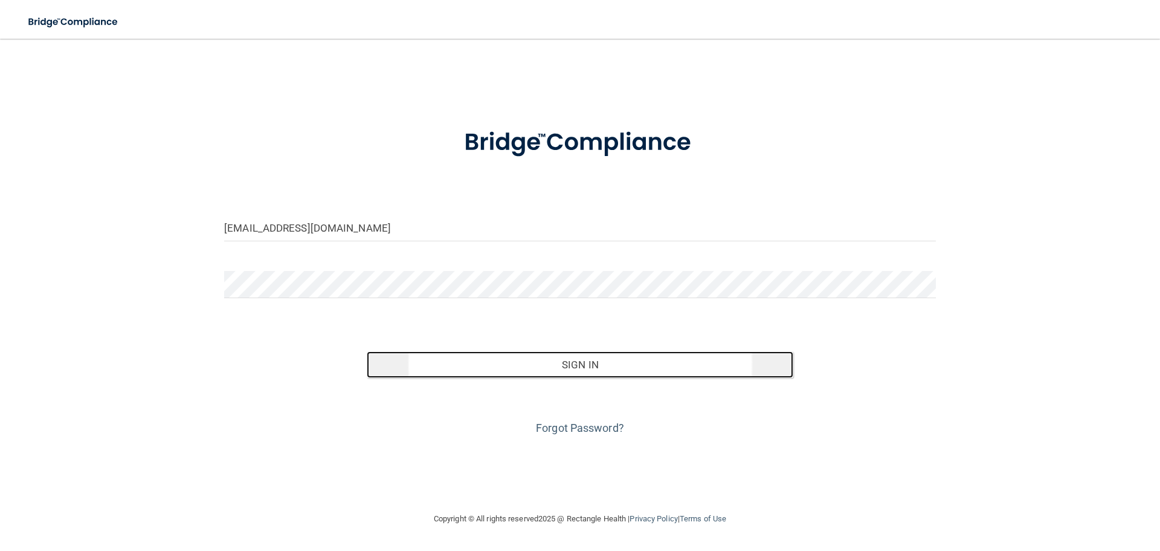
drag, startPoint x: 438, startPoint y: 355, endPoint x: 448, endPoint y: 351, distance: 10.6
click at [442, 355] on button "Sign In" at bounding box center [580, 364] width 427 height 27
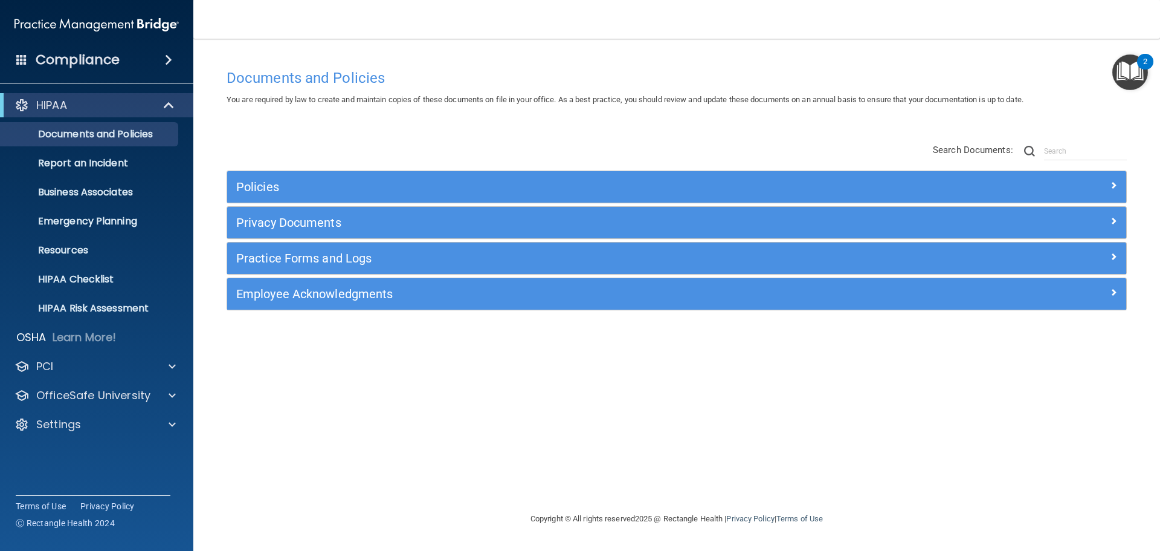
click at [187, 102] on div "HIPAA" at bounding box center [96, 105] width 193 height 24
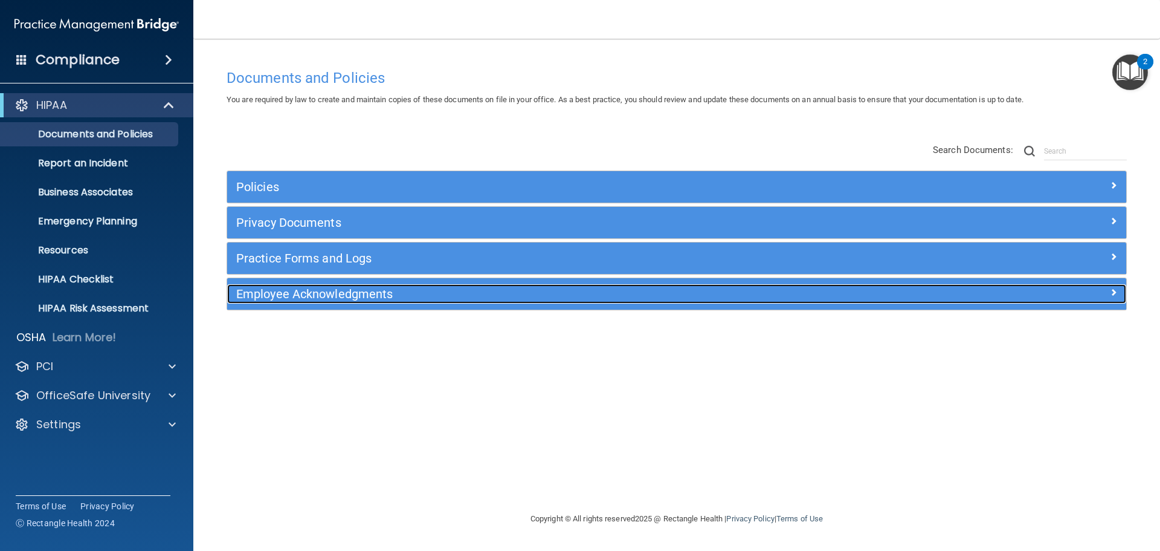
click at [373, 296] on h5 "Employee Acknowledgments" at bounding box center [564, 293] width 656 height 13
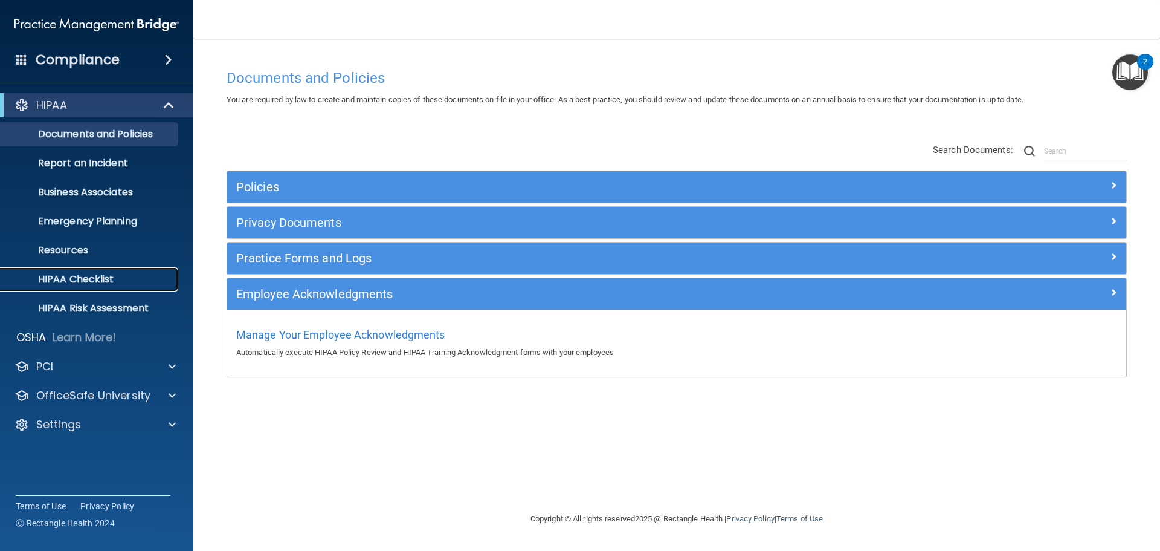
click at [134, 274] on p "HIPAA Checklist" at bounding box center [90, 279] width 165 height 12
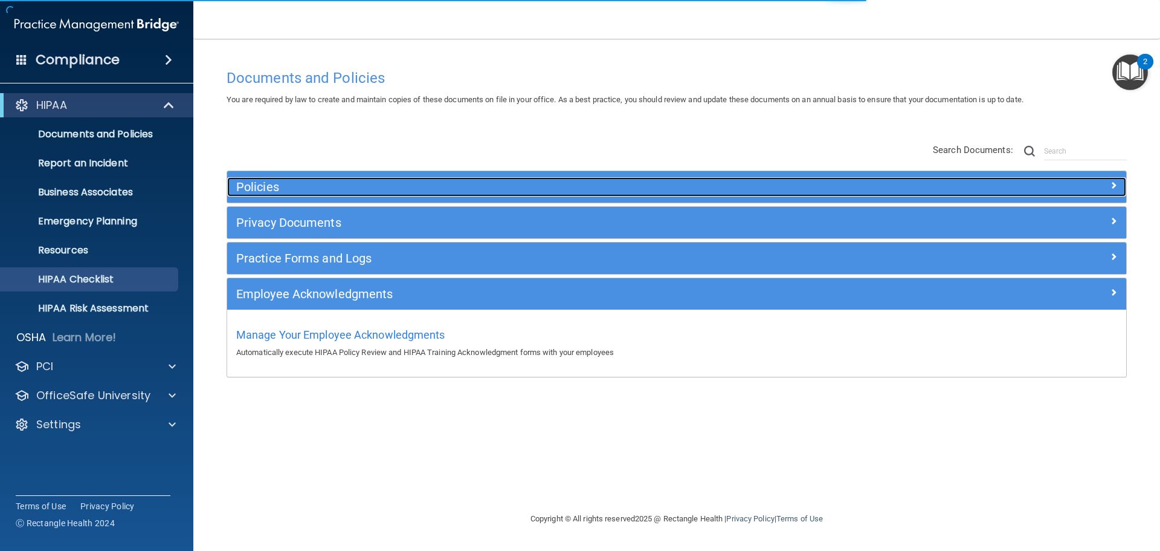
click at [286, 185] on h5 "Policies" at bounding box center [564, 186] width 656 height 13
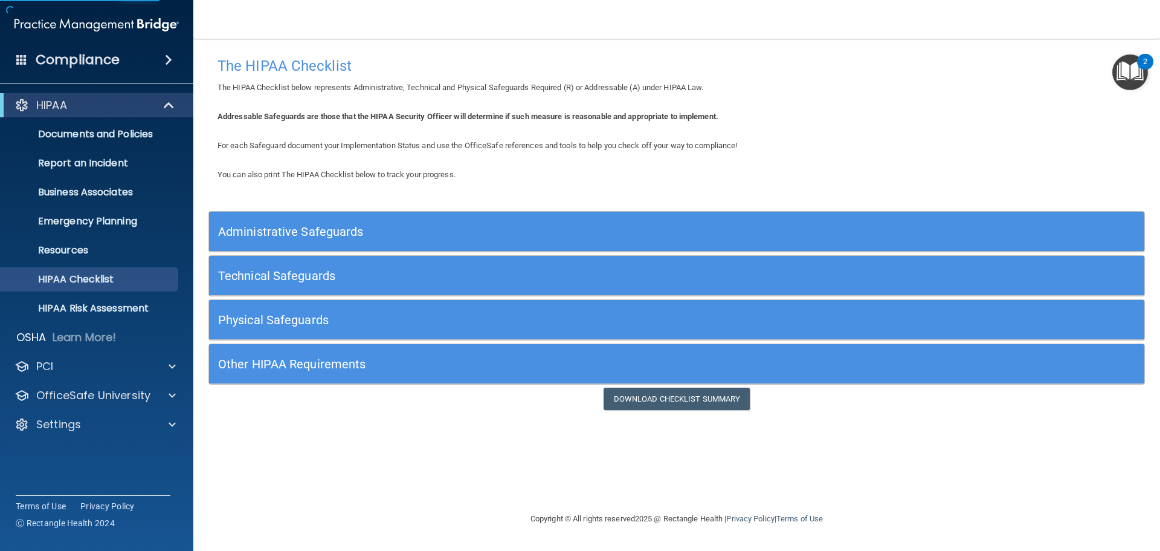
click at [292, 236] on h5 "Administrative Safeguards" at bounding box center [559, 231] width 683 height 13
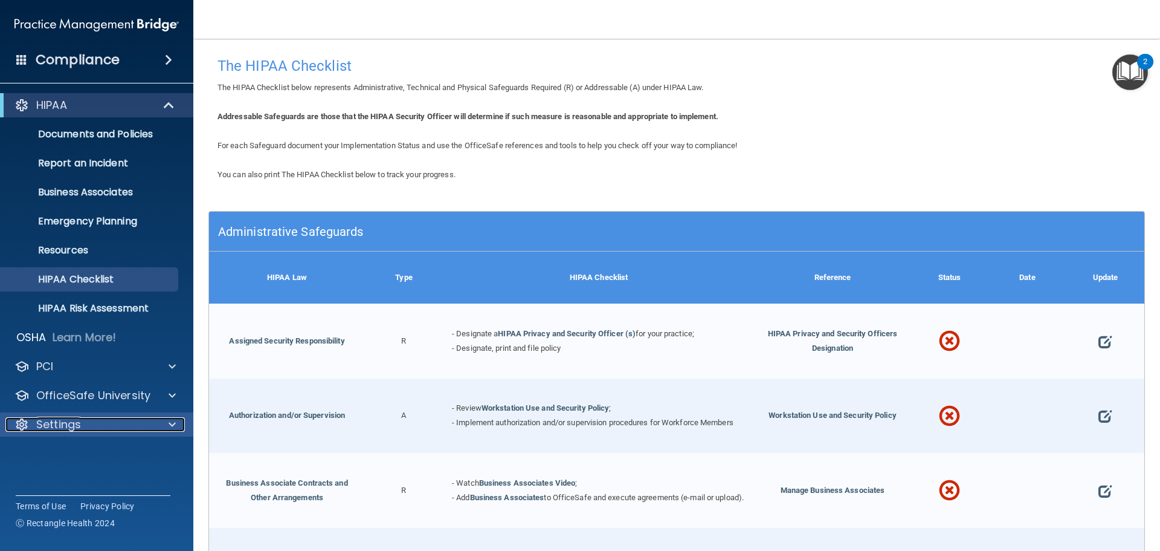
click at [86, 425] on div "Settings" at bounding box center [80, 424] width 150 height 15
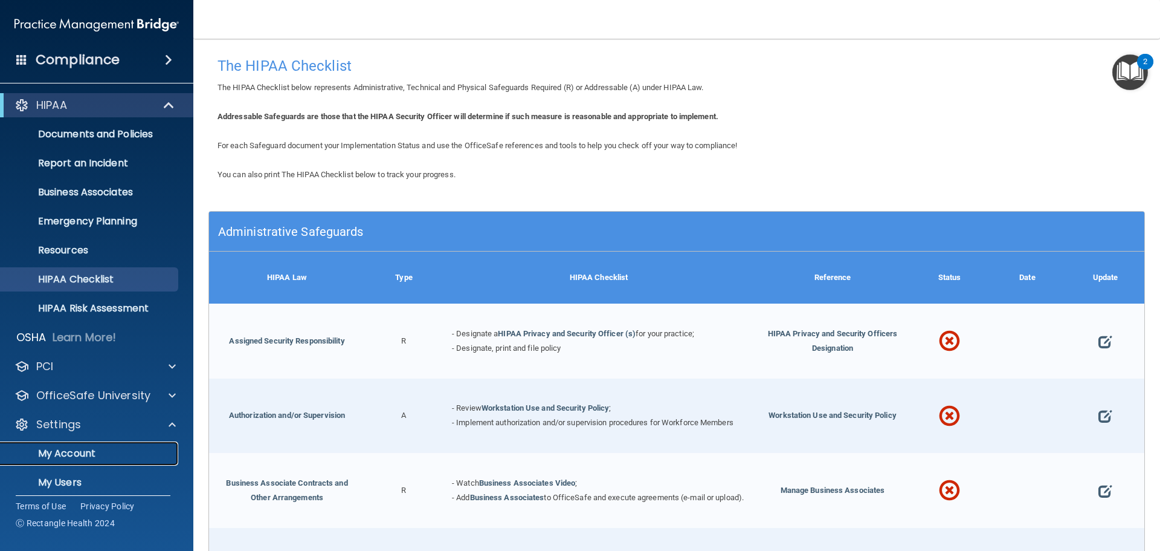
click at [114, 454] on p "My Account" at bounding box center [90, 453] width 165 height 12
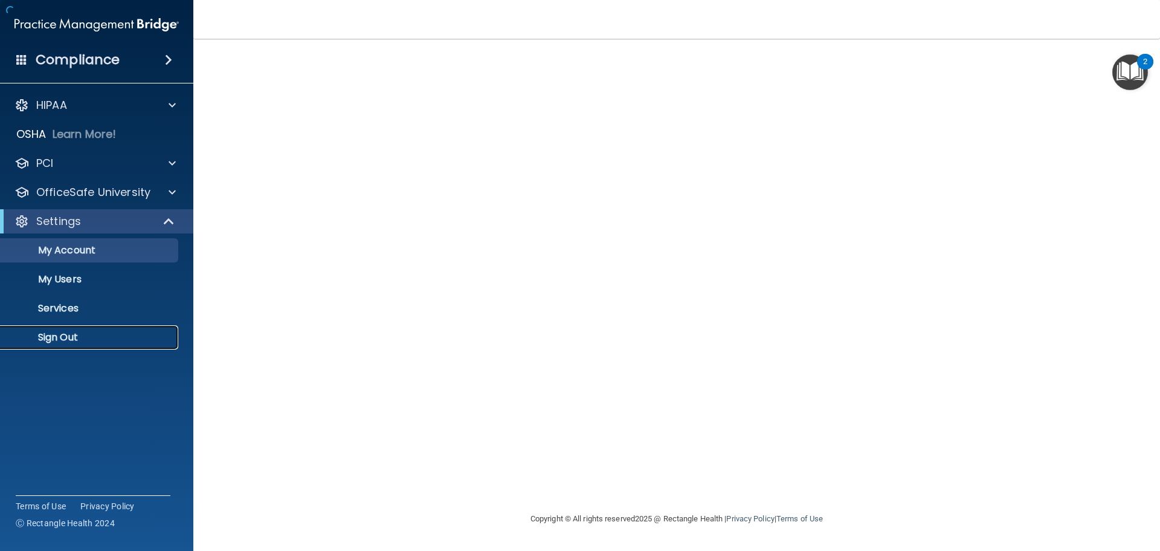
click at [61, 340] on p "Sign Out" at bounding box center [90, 337] width 165 height 12
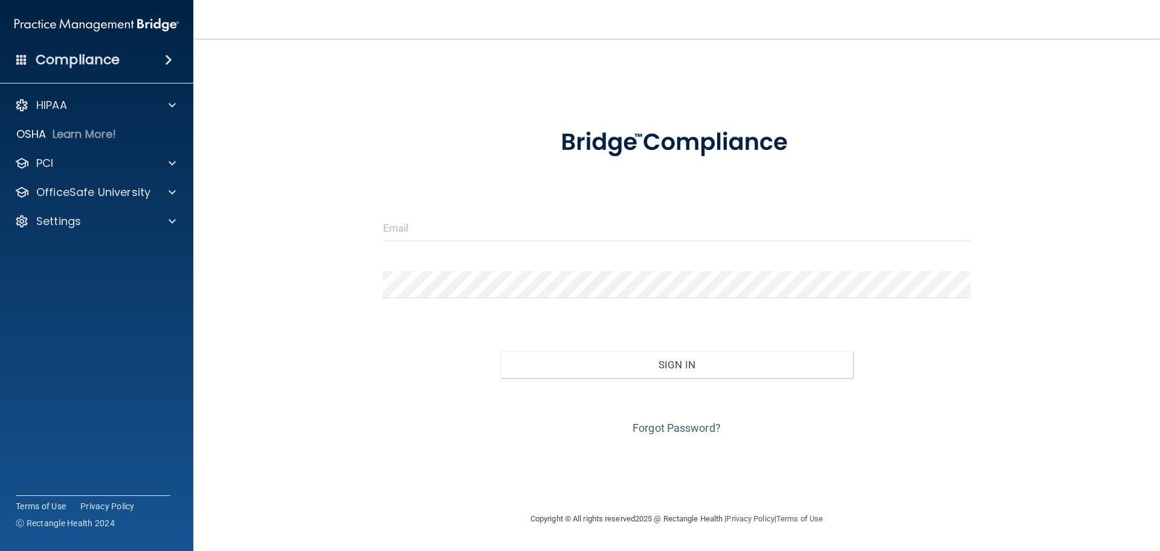
click at [505, 251] on form "Invalid email/password. You don't have permission to access that page. Sign In …" at bounding box center [677, 274] width 588 height 326
click at [503, 239] on input "email" at bounding box center [677, 227] width 588 height 27
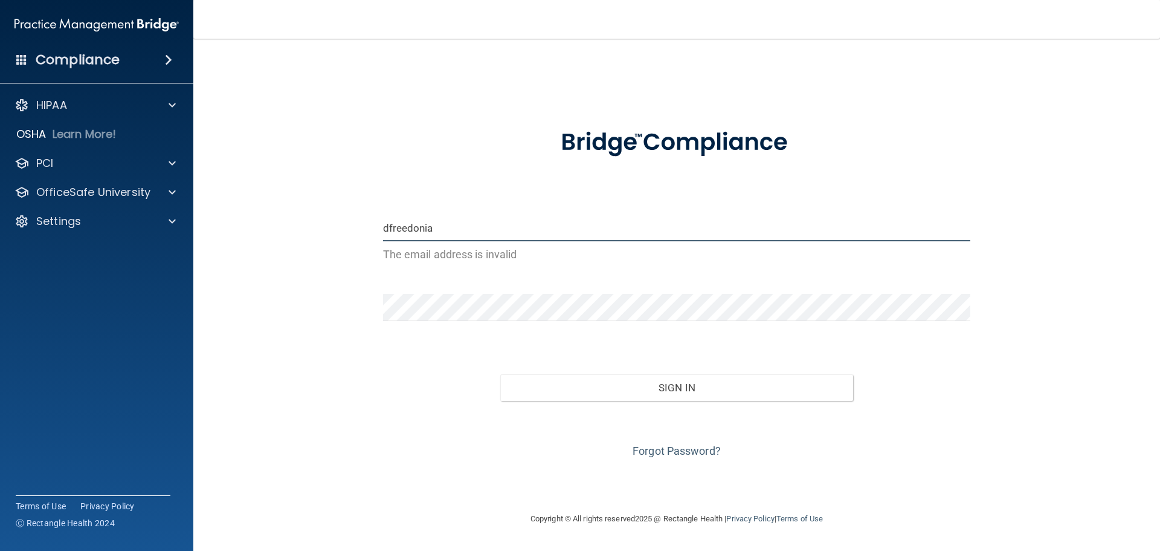
type input "[EMAIL_ADDRESS][DOMAIN_NAME]"
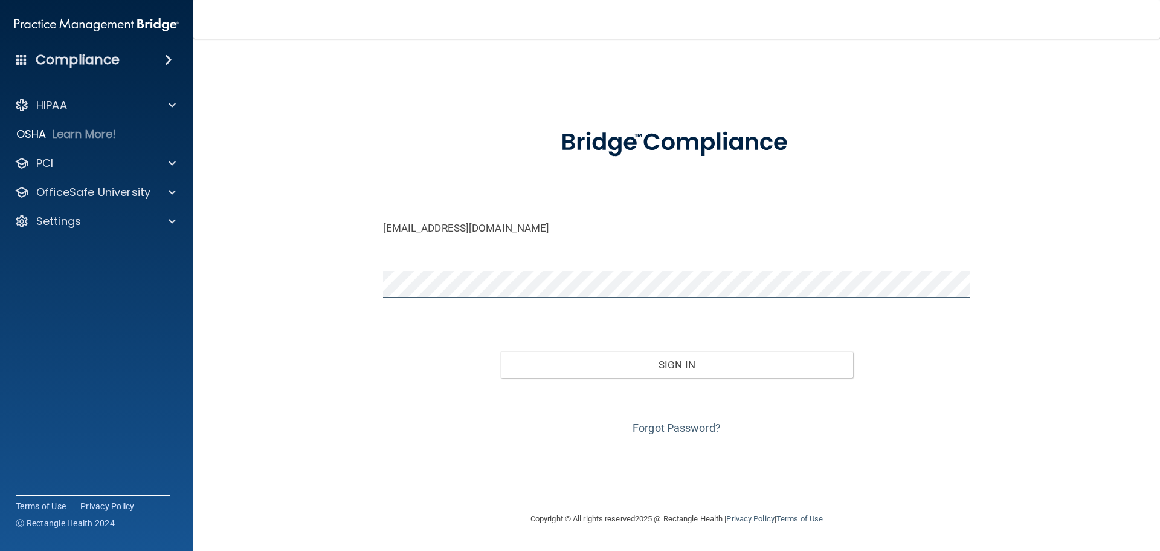
click at [500, 351] on button "Sign In" at bounding box center [676, 364] width 353 height 27
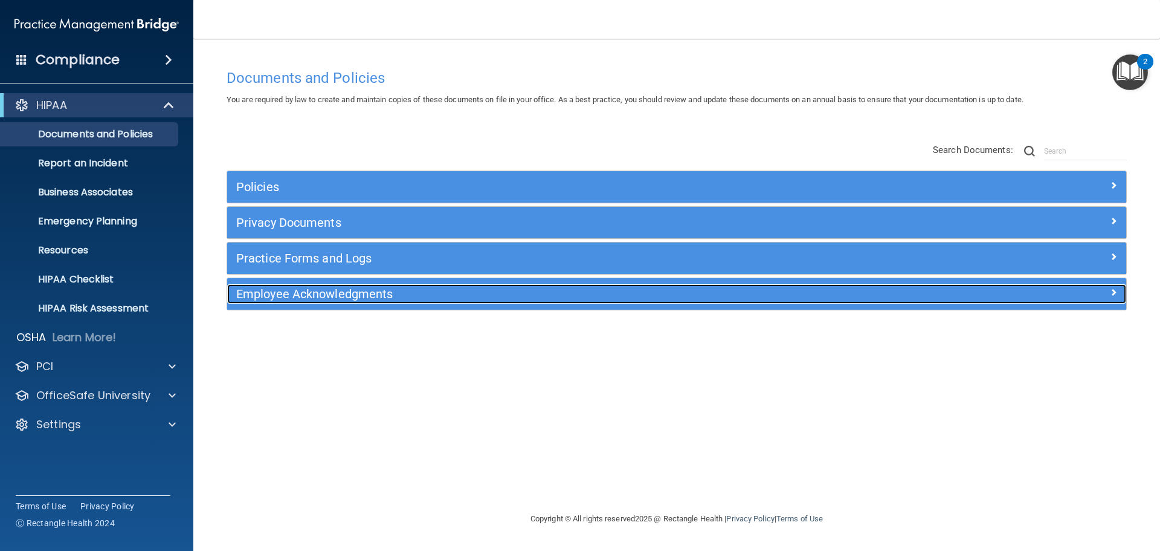
click at [296, 302] on div "Employee Acknowledgments" at bounding box center [564, 293] width 674 height 19
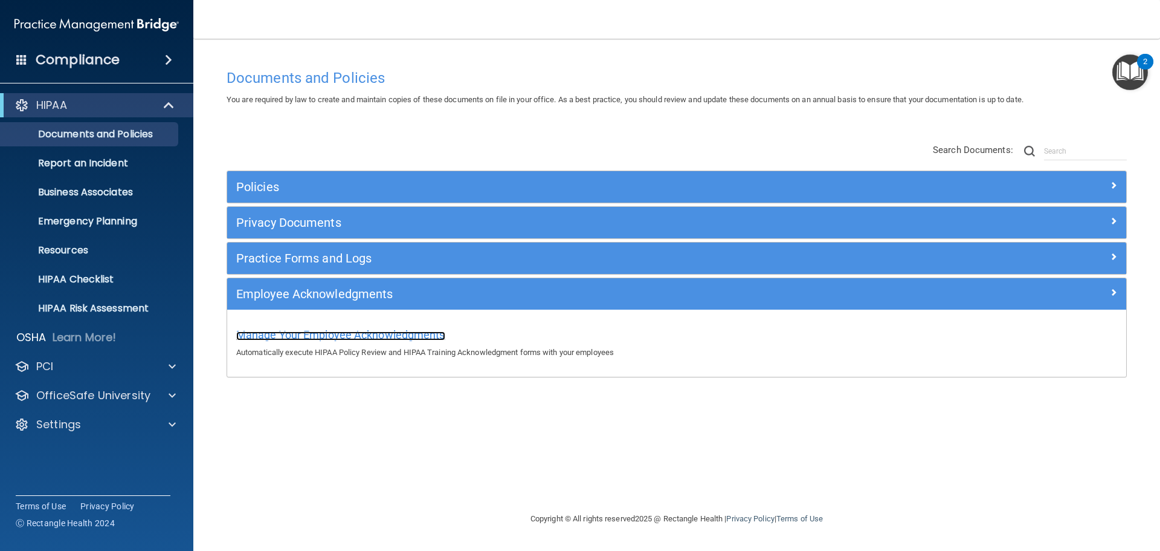
click at [334, 332] on span "Manage Your Employee Acknowledgments" at bounding box center [340, 334] width 209 height 13
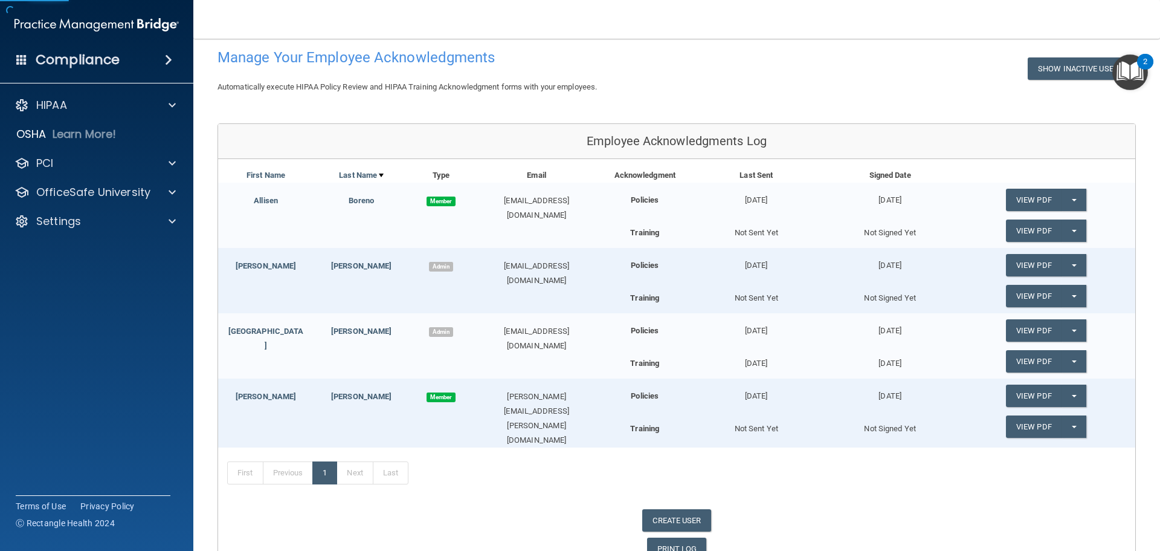
scroll to position [60, 0]
click at [1062, 428] on button "Split button!" at bounding box center [1074, 426] width 25 height 22
click at [1064, 445] on link "Send Acknowledgment PDF" at bounding box center [1066, 450] width 121 height 18
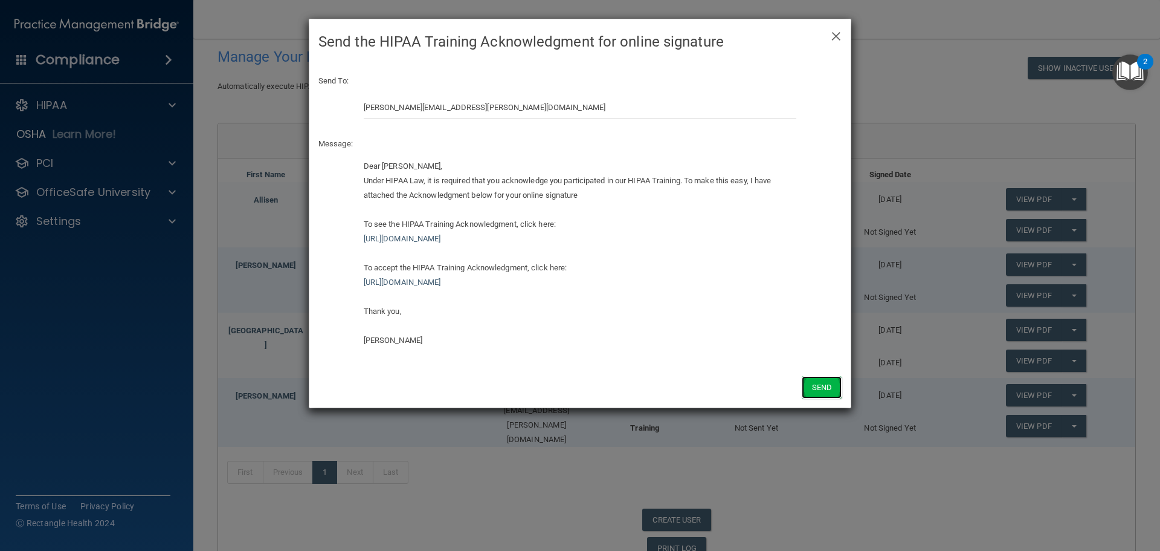
click at [813, 389] on button "Send" at bounding box center [822, 387] width 40 height 22
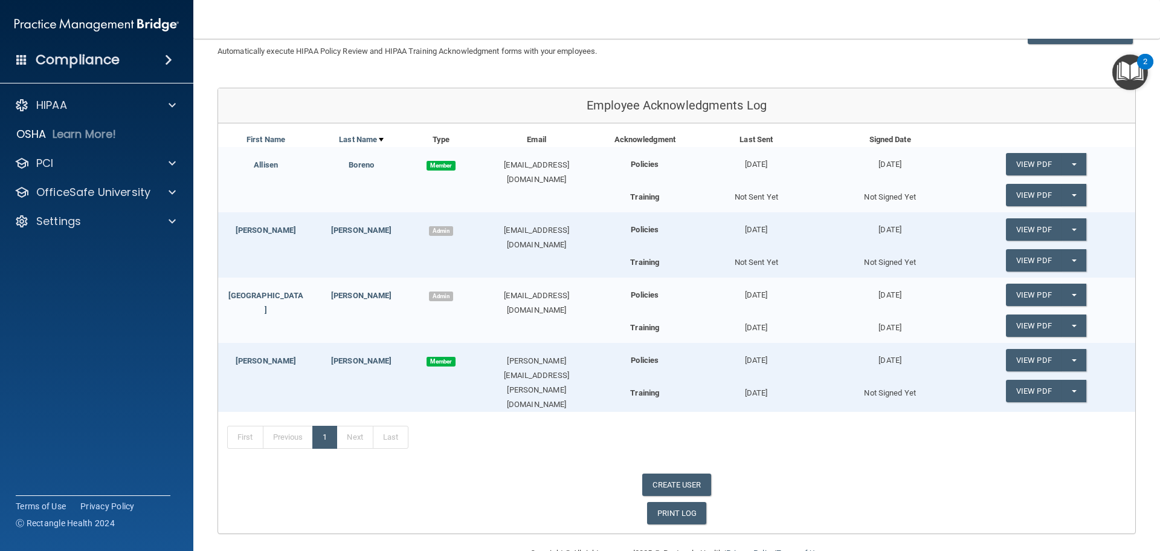
scroll to position [123, 0]
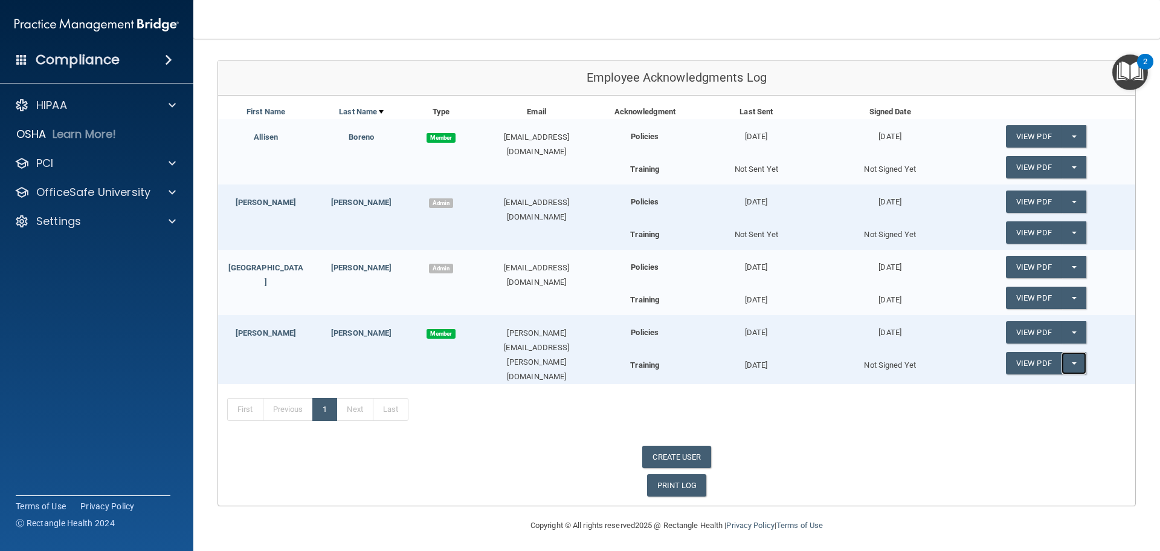
click at [1072, 363] on span "button" at bounding box center [1074, 363] width 5 height 2
click at [1024, 366] on link "View PDF" at bounding box center [1034, 363] width 56 height 22
click at [1036, 139] on link "View PDF" at bounding box center [1034, 136] width 56 height 22
click at [1062, 259] on button "Split button!" at bounding box center [1074, 267] width 25 height 22
click at [1030, 271] on link "View PDF" at bounding box center [1034, 267] width 56 height 22
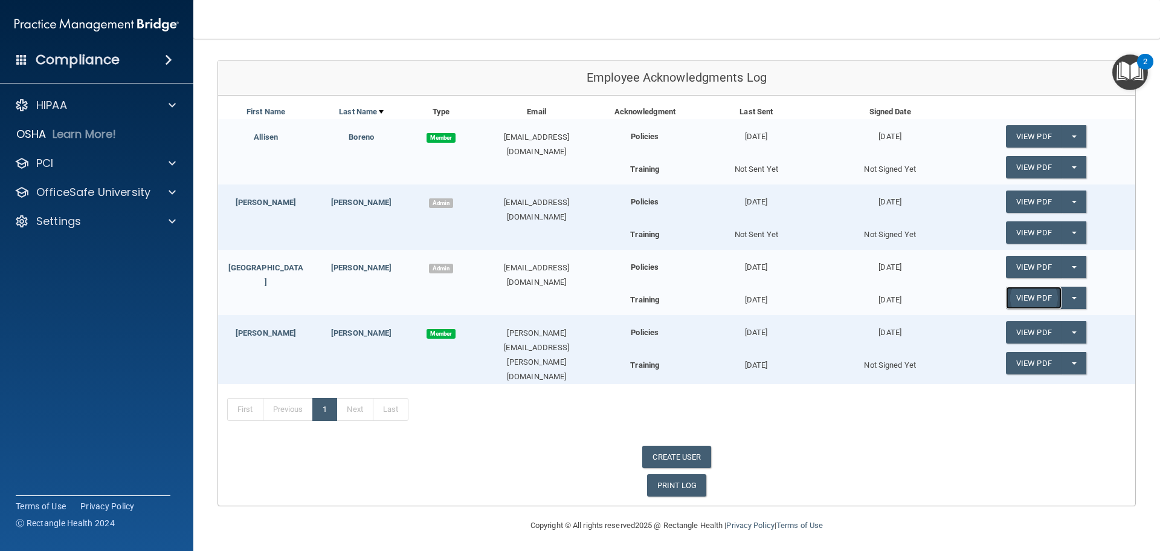
click at [1030, 300] on link "View PDF" at bounding box center [1034, 297] width 56 height 22
click at [83, 120] on div "HIPAA Documents and Policies Report an Incident Business Associates Emergency P…" at bounding box center [97, 165] width 194 height 155
click at [83, 114] on div "HIPAA" at bounding box center [97, 105] width 194 height 24
click at [81, 195] on p "OfficeSafe University" at bounding box center [93, 192] width 114 height 15
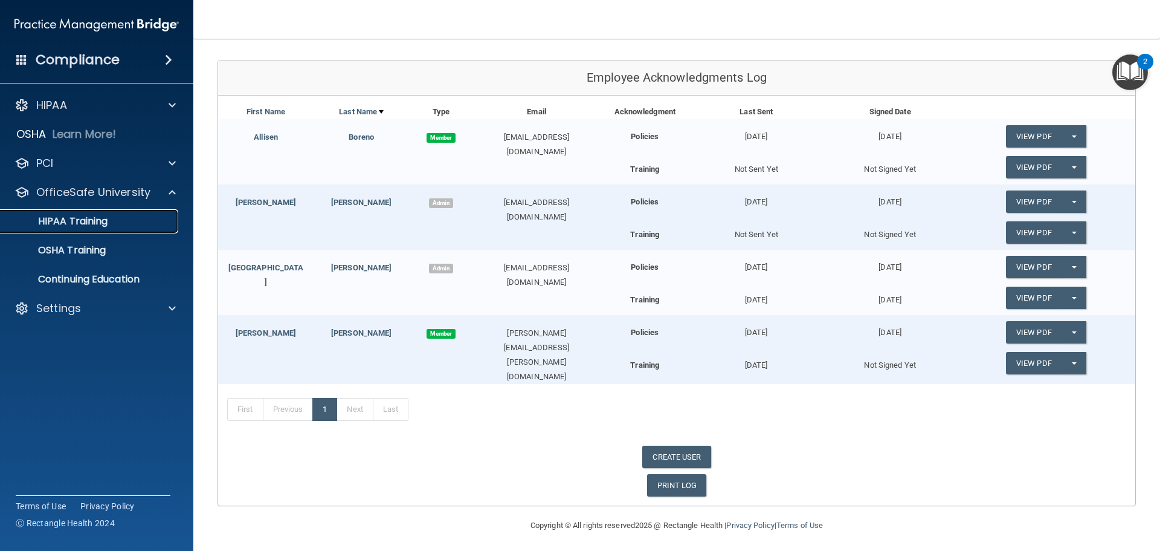
click at [85, 216] on p "HIPAA Training" at bounding box center [58, 221] width 100 height 12
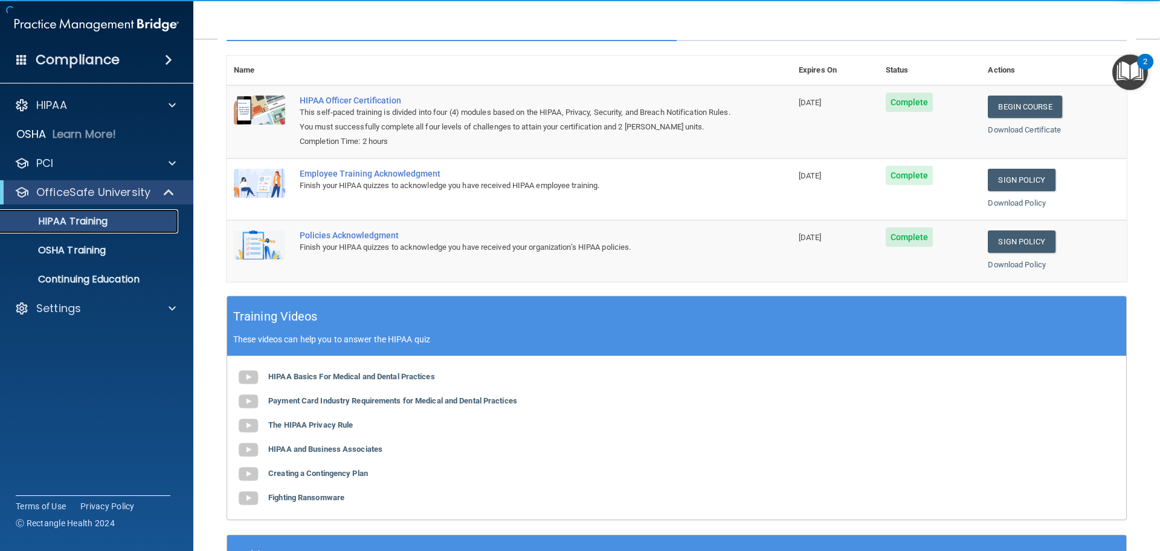
scroll to position [7, 0]
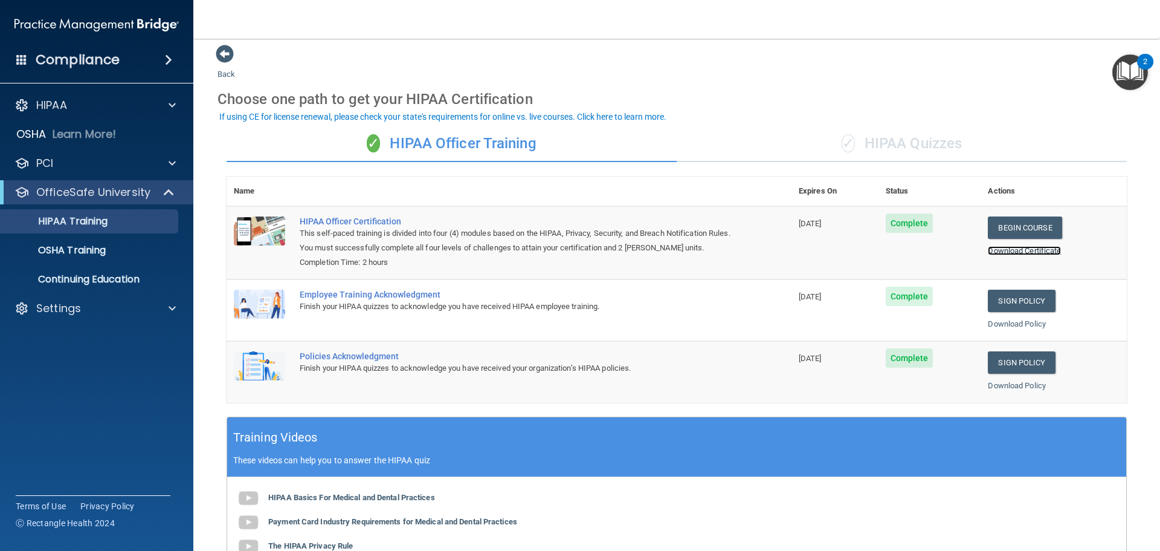
click at [1013, 250] on link "Download Certificate" at bounding box center [1024, 250] width 73 height 9
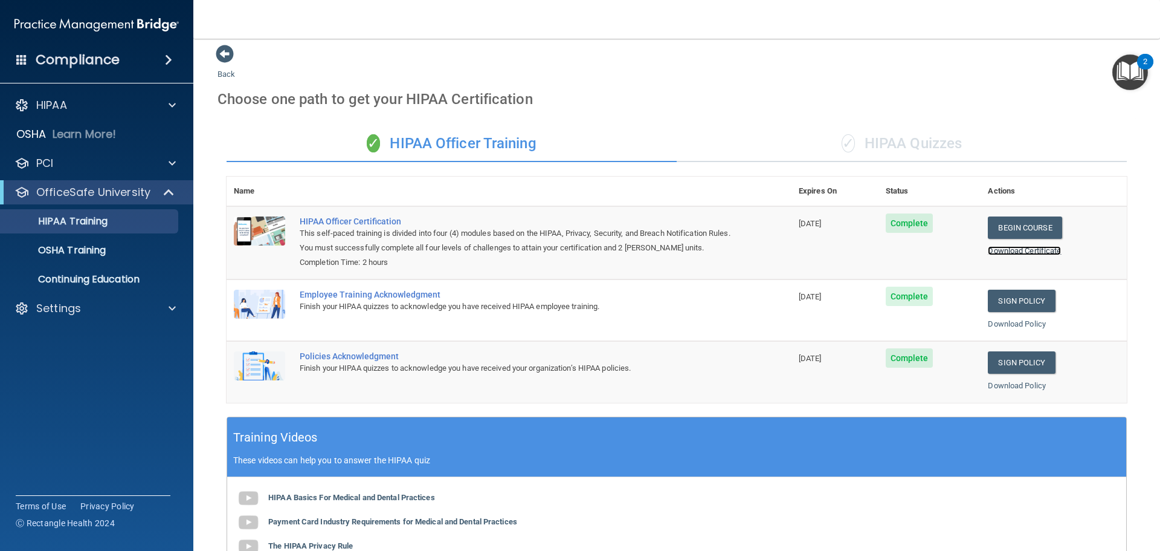
scroll to position [0, 0]
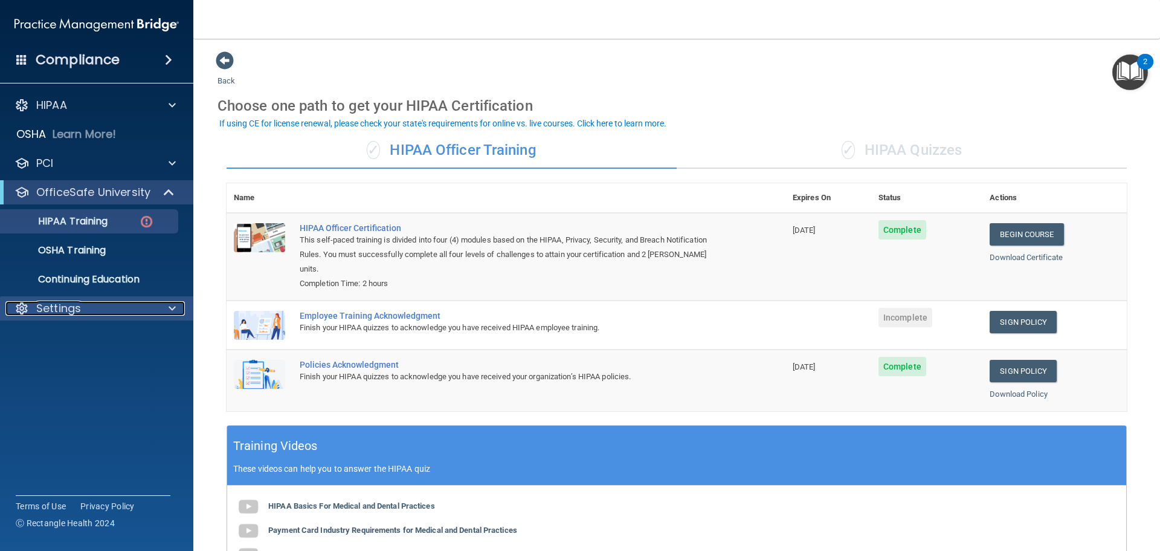
click at [157, 305] on div at bounding box center [170, 308] width 30 height 15
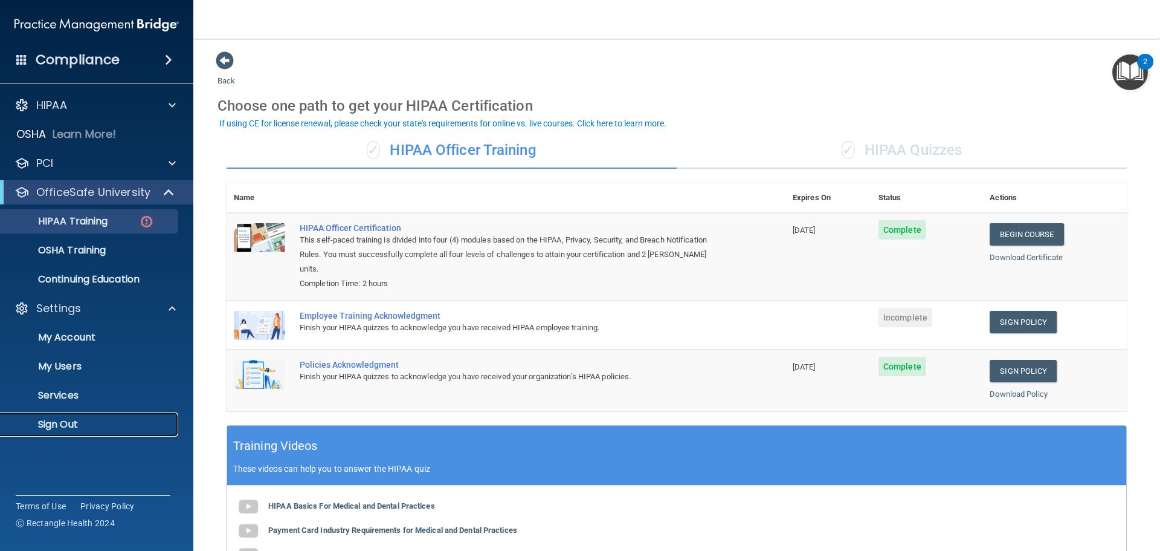
click at [68, 418] on p "Sign Out" at bounding box center [90, 424] width 165 height 12
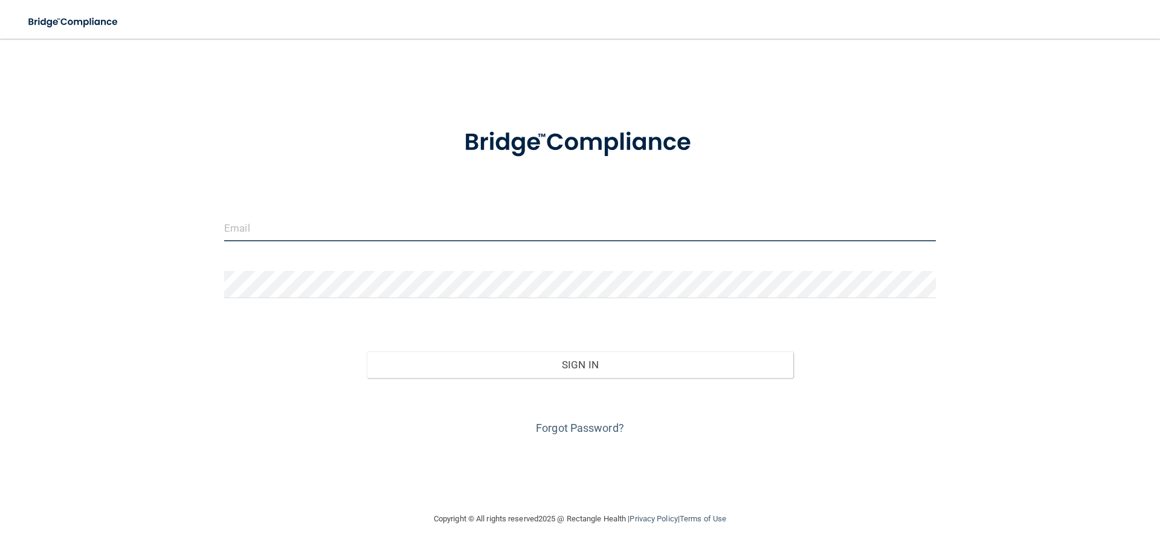
click at [433, 234] on input "email" at bounding box center [580, 227] width 712 height 27
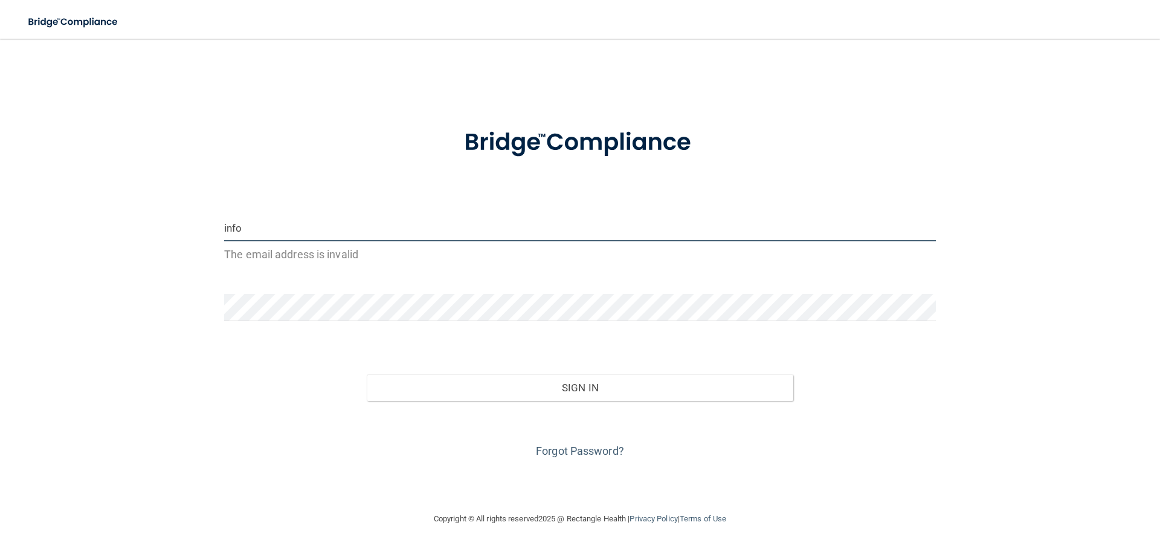
type input "info@rockstarkidsdental.com"
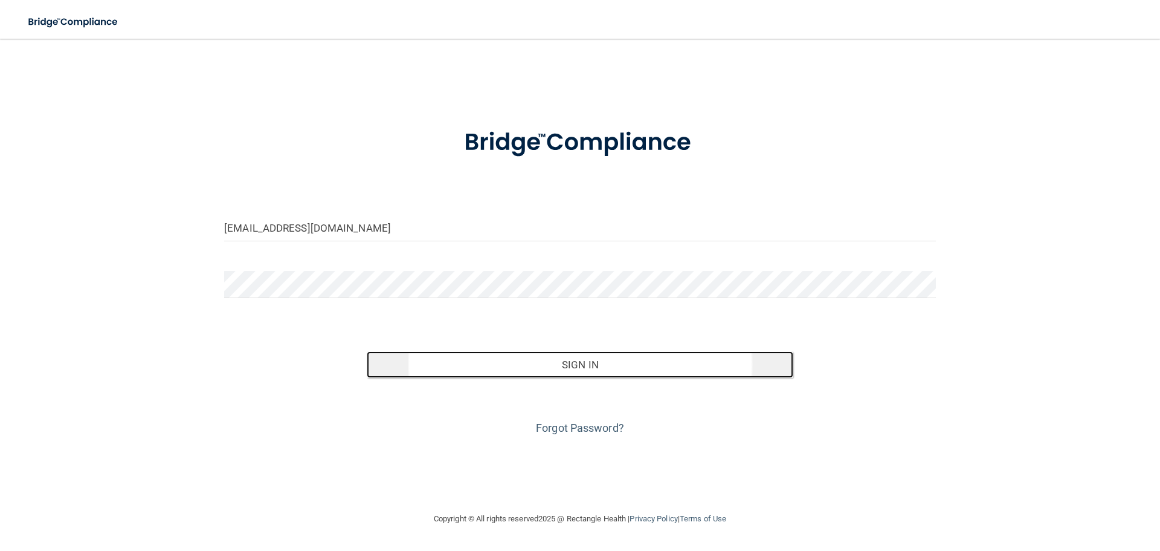
click at [596, 367] on button "Sign In" at bounding box center [580, 364] width 427 height 27
click at [520, 372] on button "Sign In" at bounding box center [580, 364] width 427 height 27
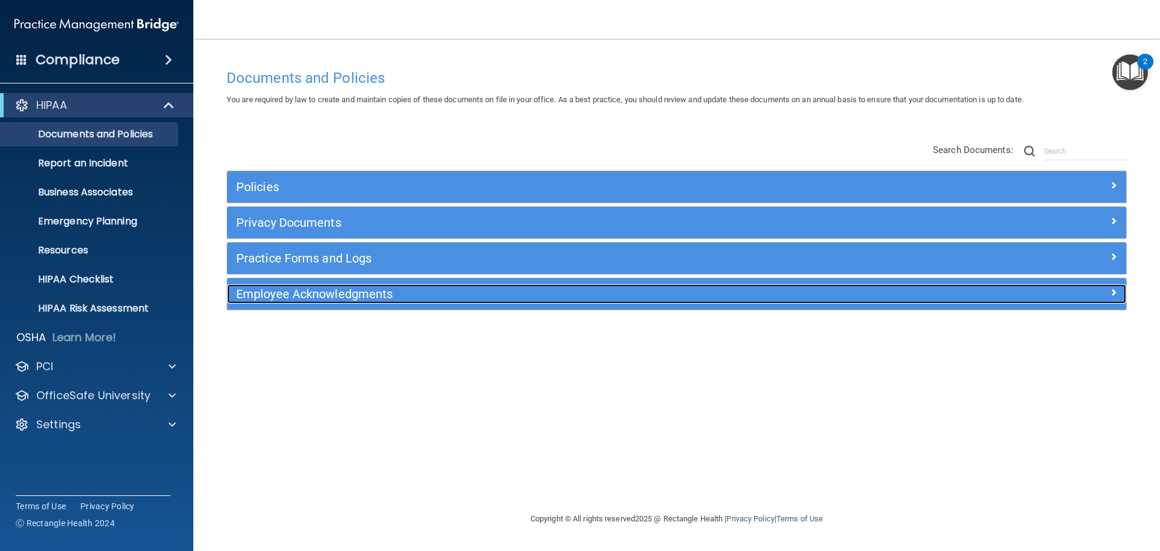
click at [288, 294] on h5 "Employee Acknowledgments" at bounding box center [564, 293] width 656 height 13
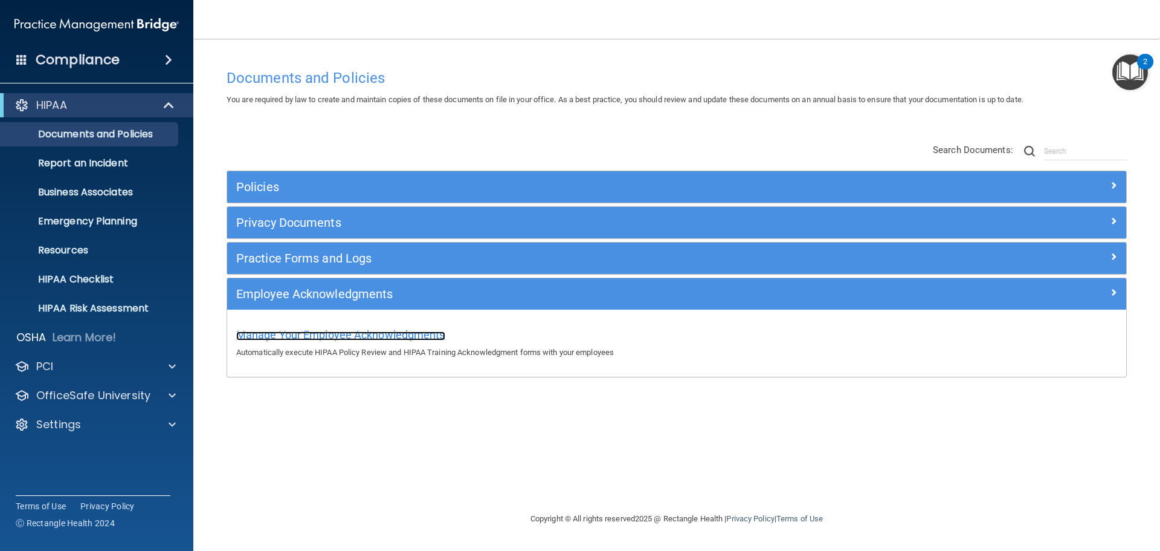
click at [419, 331] on span "Manage Your Employee Acknowledgments" at bounding box center [340, 334] width 209 height 13
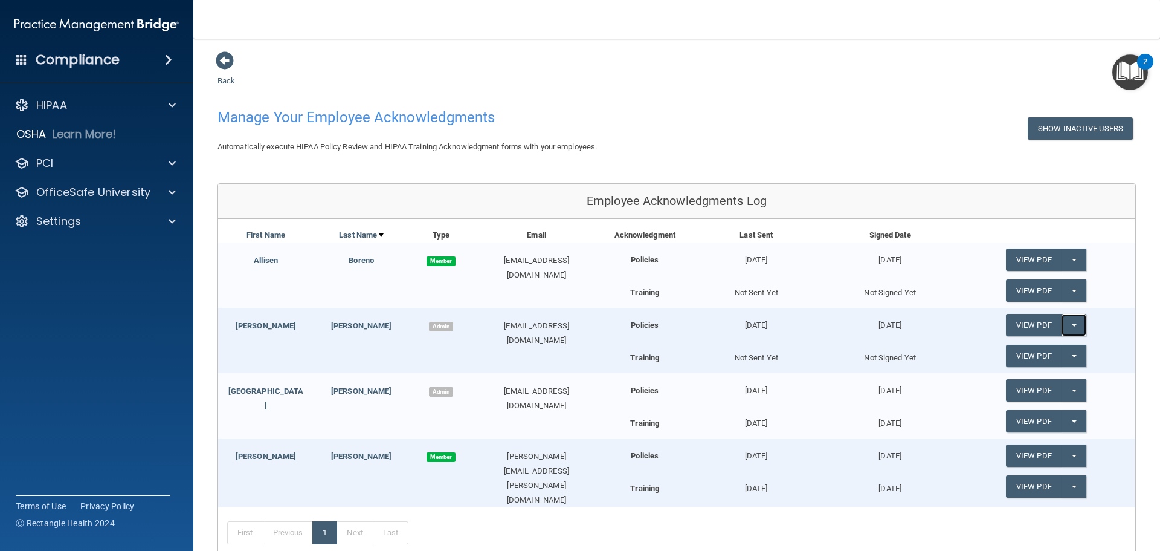
click at [1062, 328] on button "Split button!" at bounding box center [1074, 325] width 25 height 22
click at [1022, 324] on link "View PDF" at bounding box center [1034, 325] width 56 height 22
click at [141, 193] on p "OfficeSafe University" at bounding box center [93, 192] width 114 height 15
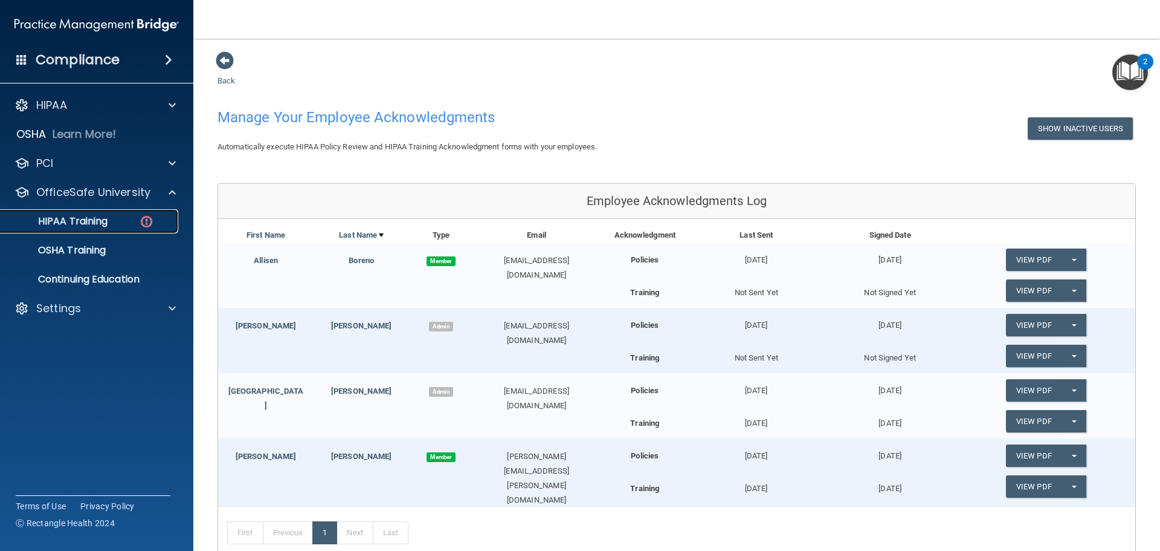
click at [88, 217] on p "HIPAA Training" at bounding box center [58, 221] width 100 height 12
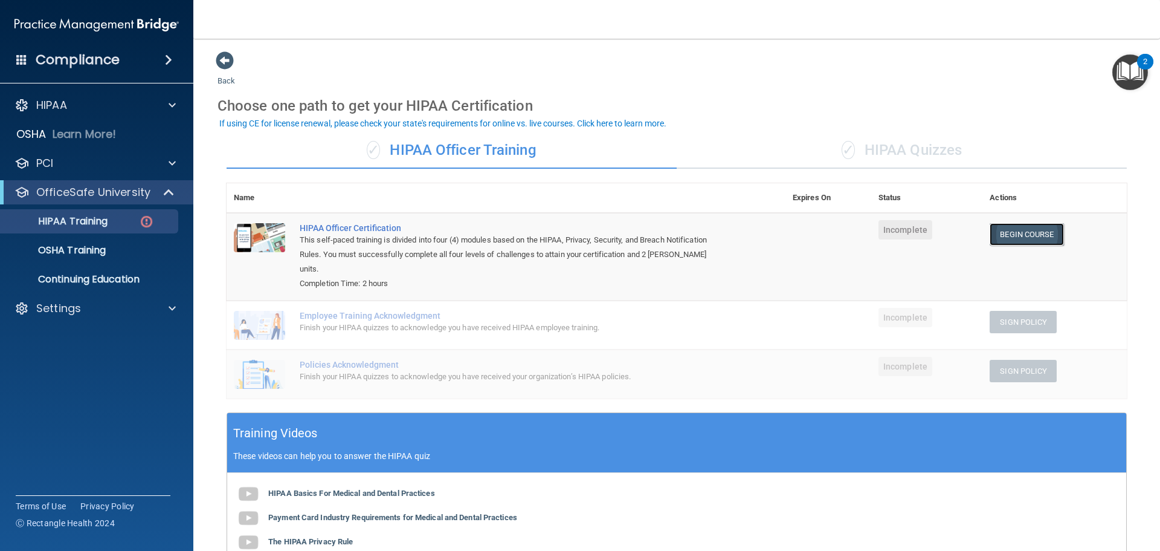
click at [1036, 230] on link "Begin Course" at bounding box center [1027, 234] width 74 height 22
click at [86, 309] on div "Settings" at bounding box center [80, 308] width 150 height 15
click at [79, 340] on p "My Account" at bounding box center [90, 337] width 165 height 12
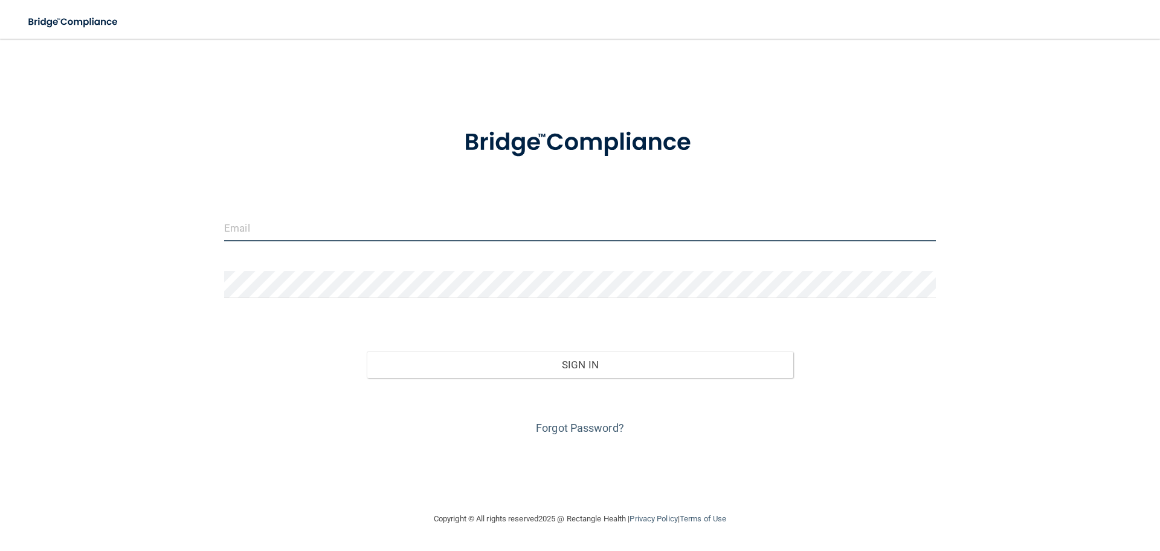
click at [305, 227] on input "email" at bounding box center [580, 227] width 712 height 27
drag, startPoint x: 354, startPoint y: 230, endPoint x: 71, endPoint y: 249, distance: 284.1
click at [74, 251] on div "dfreedonia@yahoo.com Invalid email/password. You don't have permission to acces…" at bounding box center [580, 275] width 1112 height 448
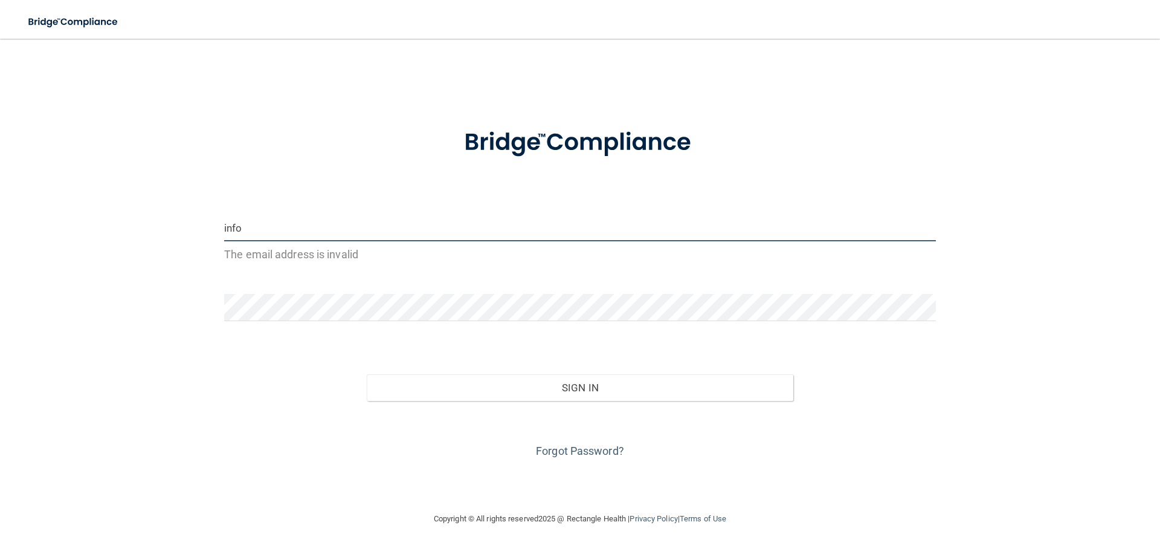
type input "info@rockstarkidsdental.com"
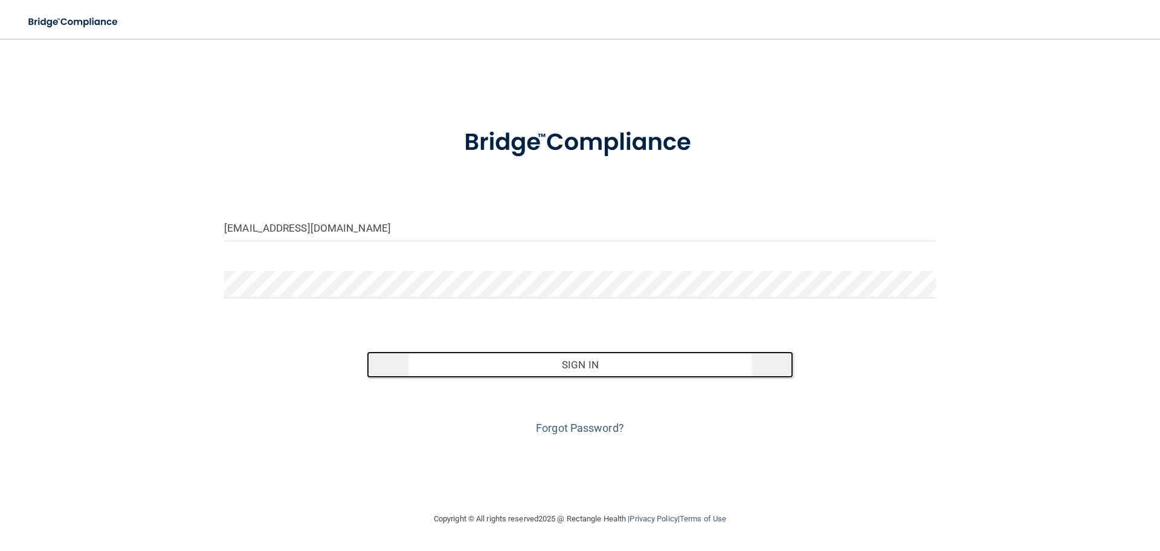
click at [481, 352] on button "Sign In" at bounding box center [580, 364] width 427 height 27
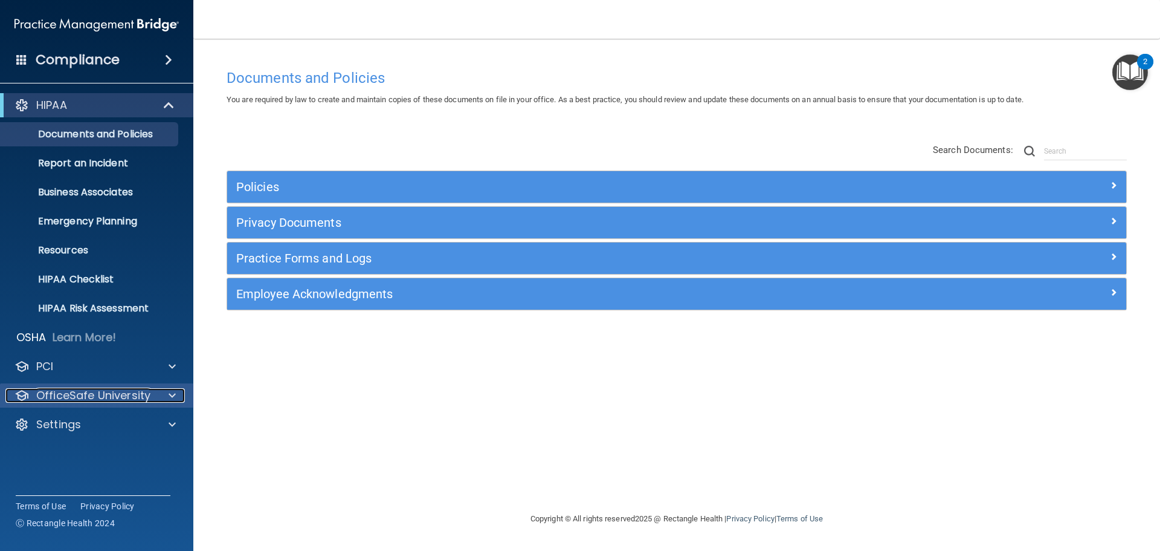
click at [77, 391] on p "OfficeSafe University" at bounding box center [93, 395] width 114 height 15
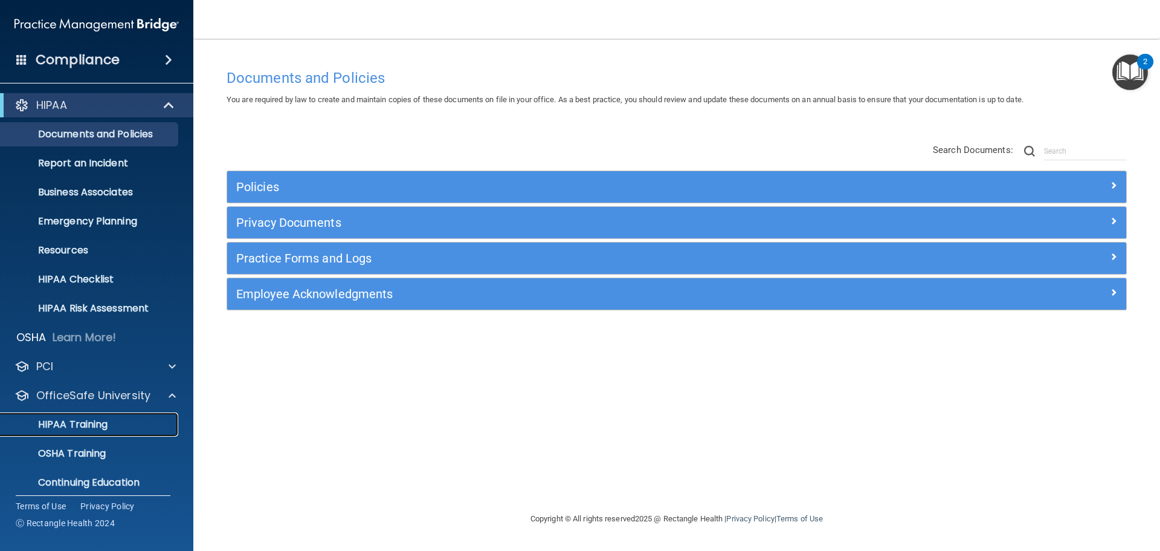
click at [73, 419] on p "HIPAA Training" at bounding box center [58, 424] width 100 height 12
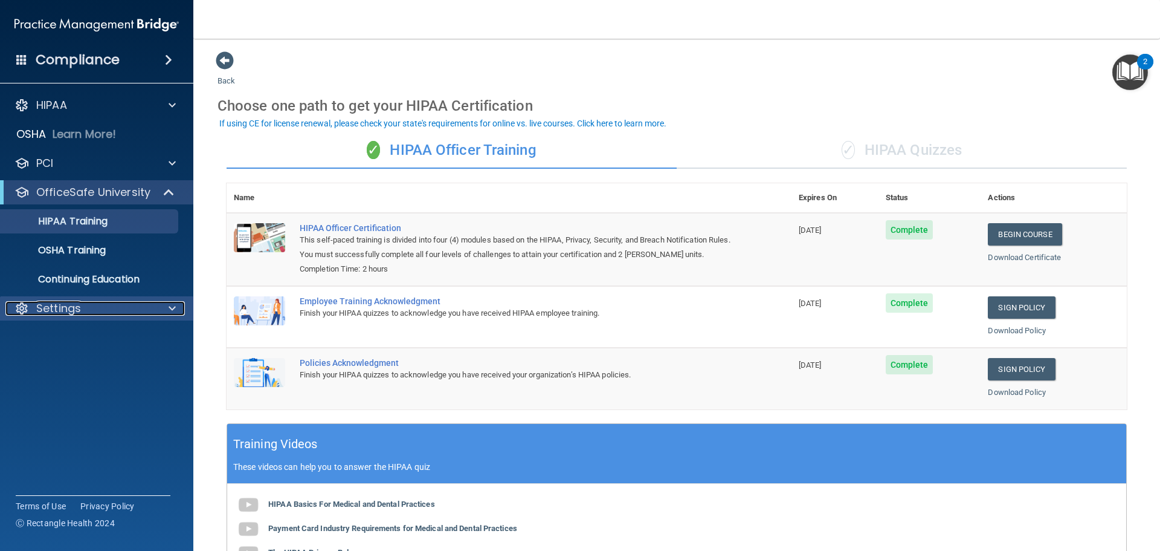
click at [95, 311] on div "Settings" at bounding box center [80, 308] width 150 height 15
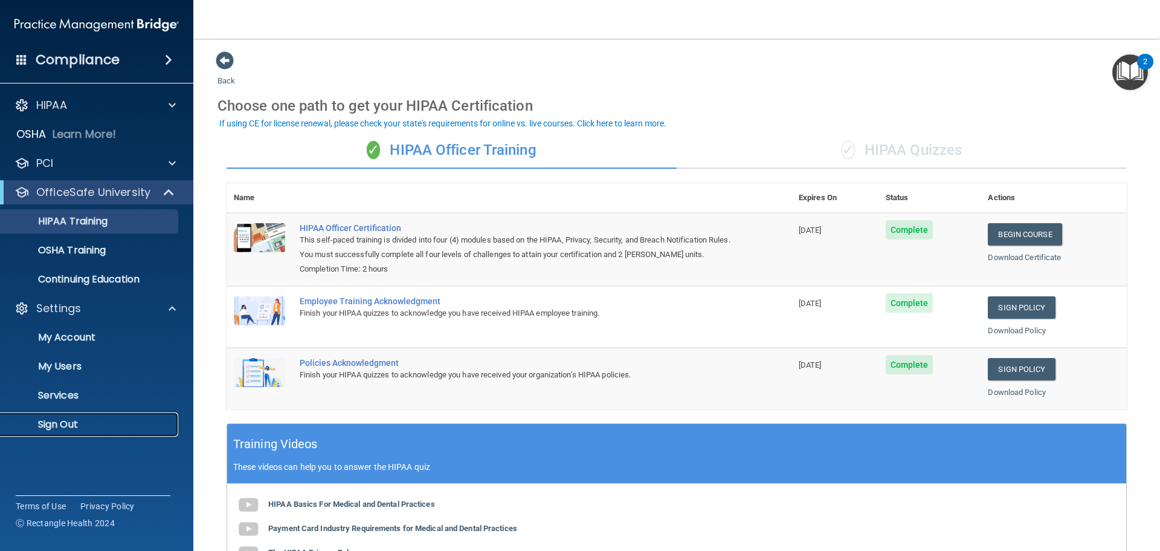
click at [73, 420] on p "Sign Out" at bounding box center [90, 424] width 165 height 12
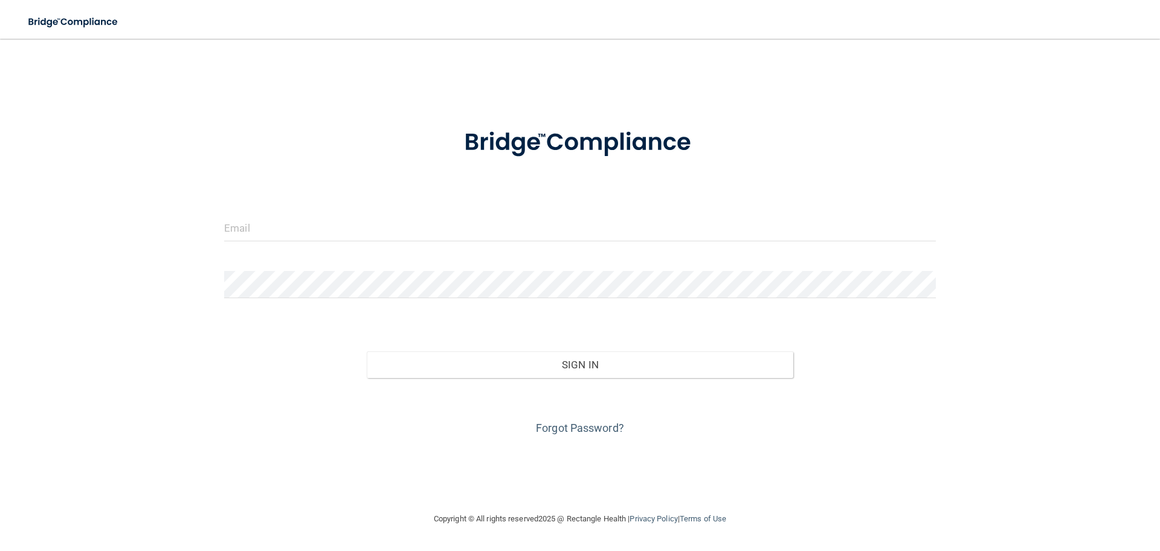
click at [503, 211] on form "Invalid email/password. You don't have permission to access that page. Sign In …" at bounding box center [580, 274] width 712 height 326
click at [496, 219] on input "email" at bounding box center [580, 227] width 712 height 27
type input "[EMAIL_ADDRESS][DOMAIN_NAME]"
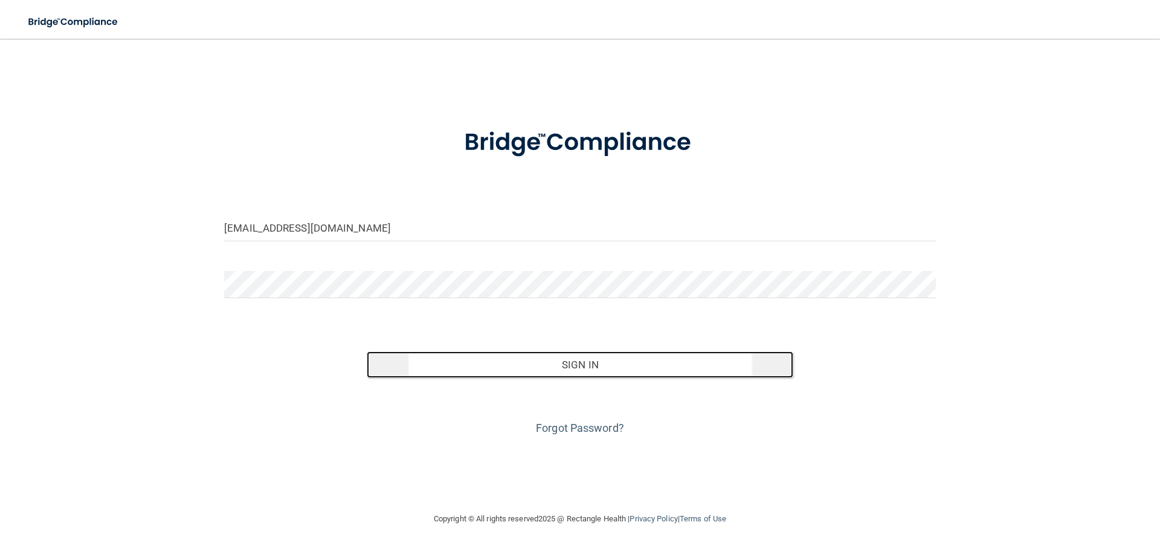
click at [580, 370] on button "Sign In" at bounding box center [580, 364] width 427 height 27
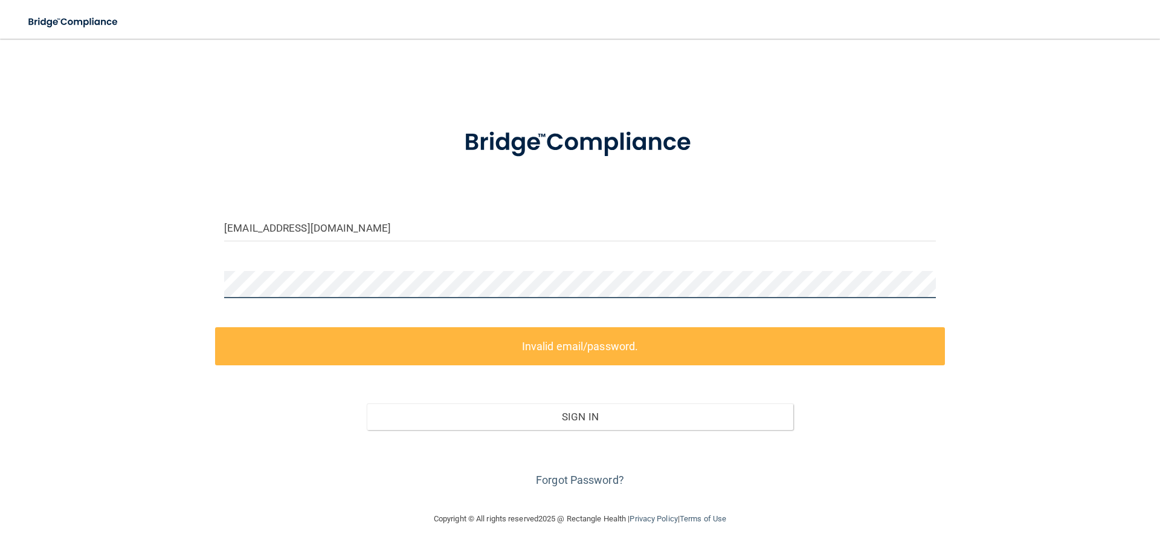
click at [130, 287] on div "dfreedonia@yahoo.com Invalid email/password. You don't have permission to acces…" at bounding box center [580, 275] width 1112 height 448
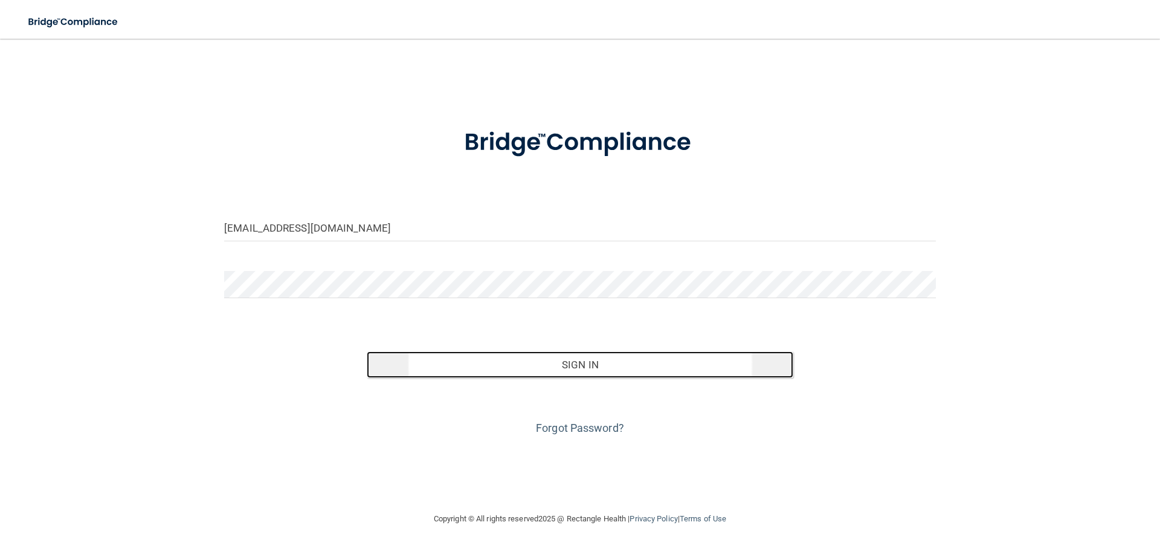
click at [520, 365] on button "Sign In" at bounding box center [580, 364] width 427 height 27
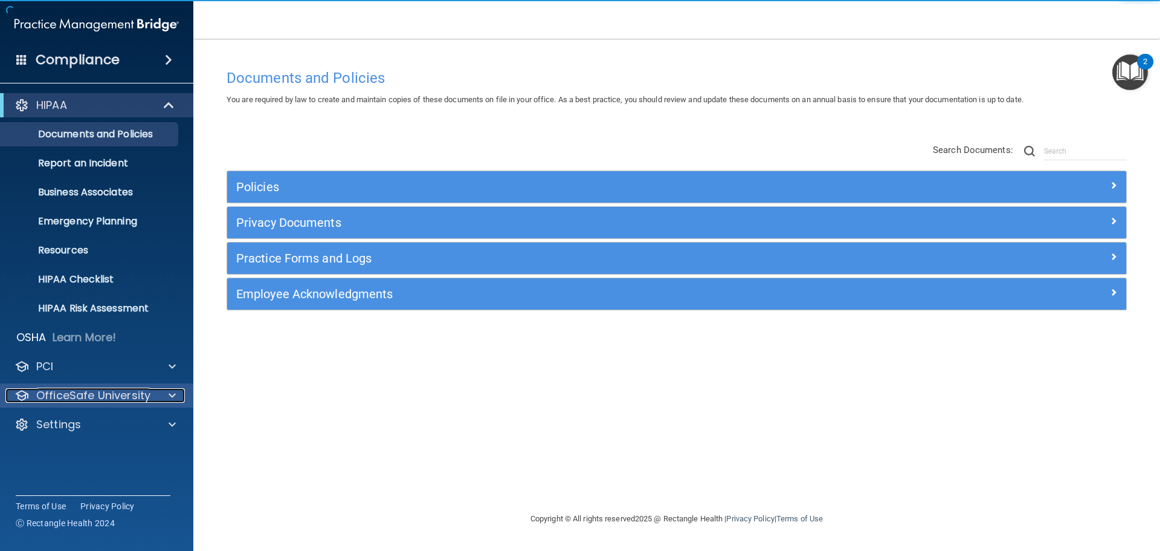
click at [99, 392] on p "OfficeSafe University" at bounding box center [93, 395] width 114 height 15
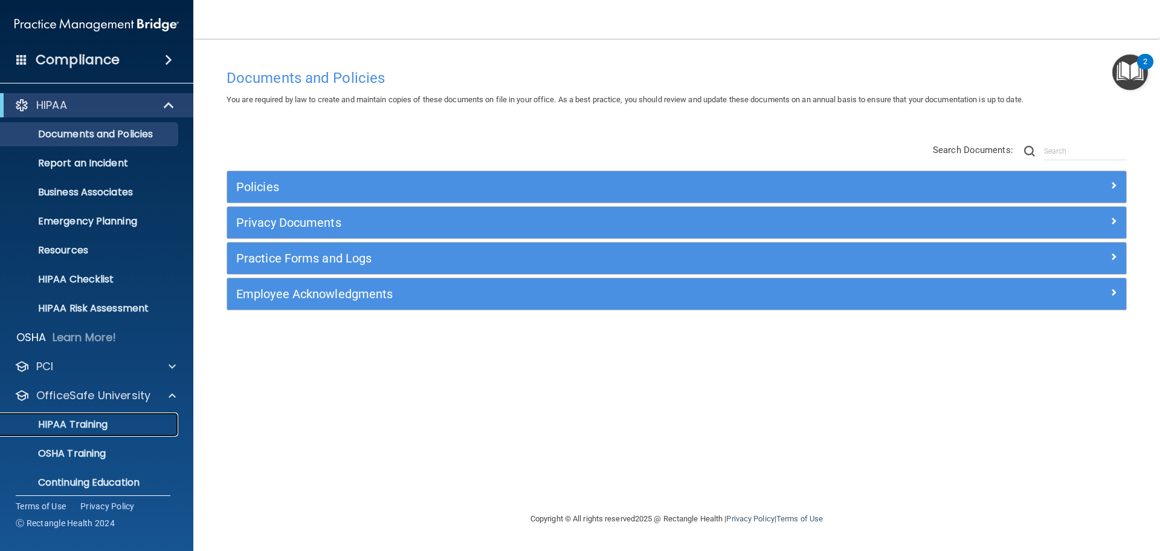
click at [113, 419] on div "HIPAA Training" at bounding box center [90, 424] width 165 height 12
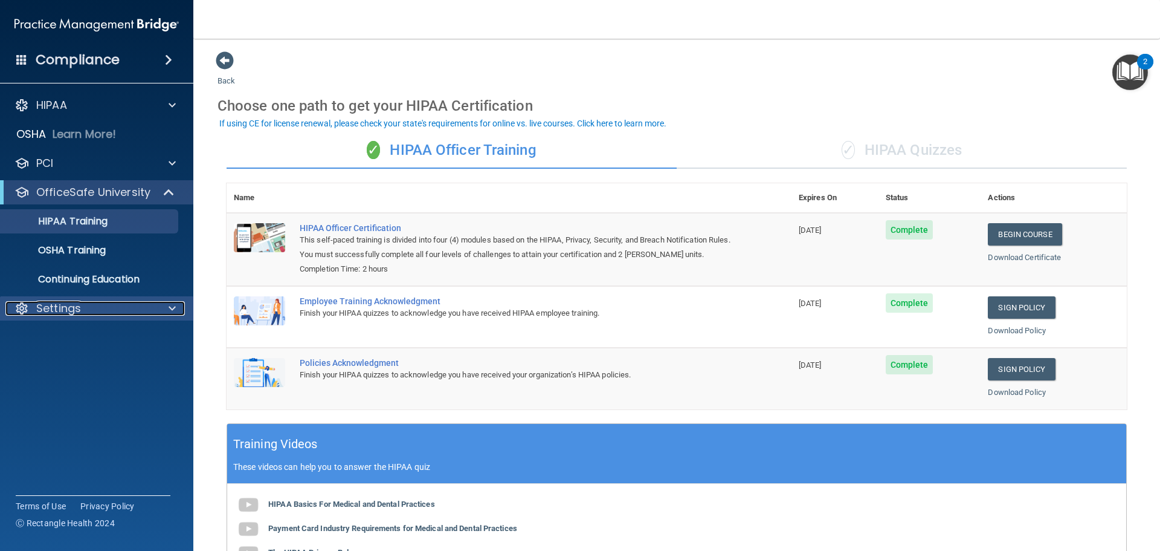
click at [62, 312] on p "Settings" at bounding box center [58, 308] width 45 height 15
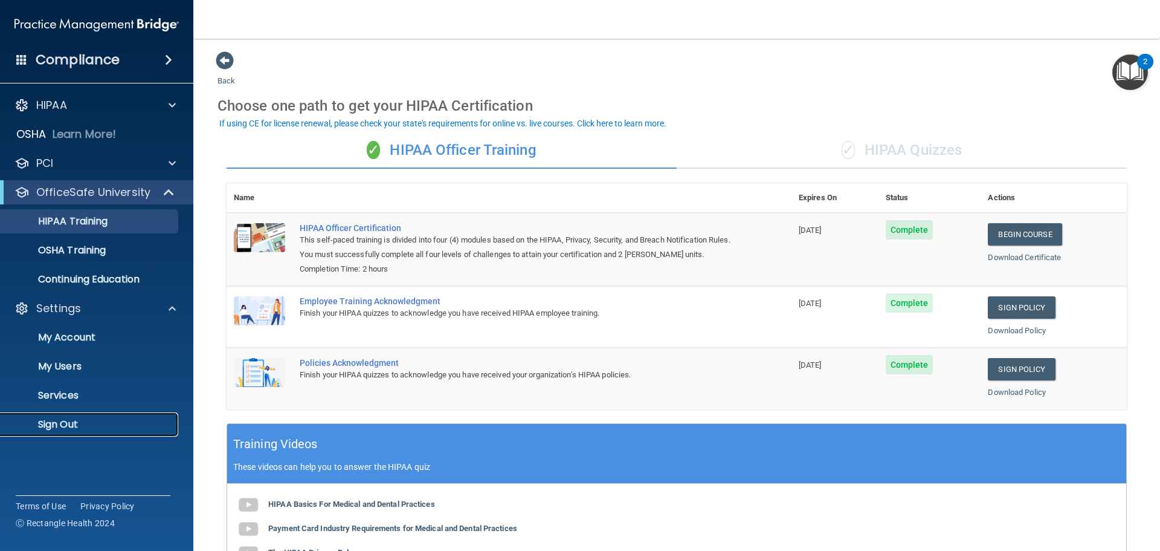
click at [63, 422] on p "Sign Out" at bounding box center [90, 424] width 165 height 12
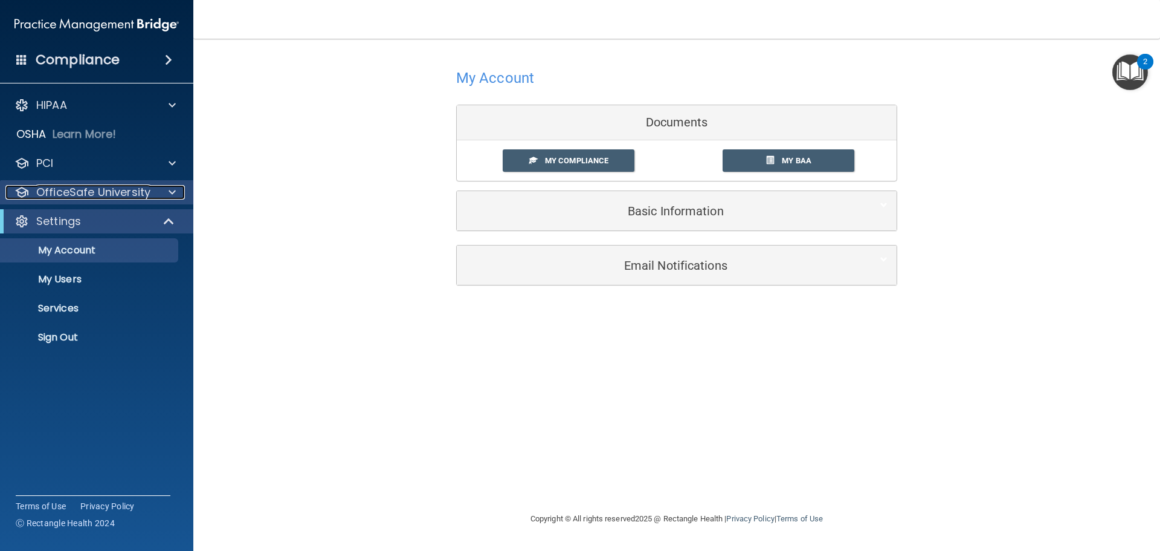
click at [62, 191] on p "OfficeSafe University" at bounding box center [93, 192] width 114 height 15
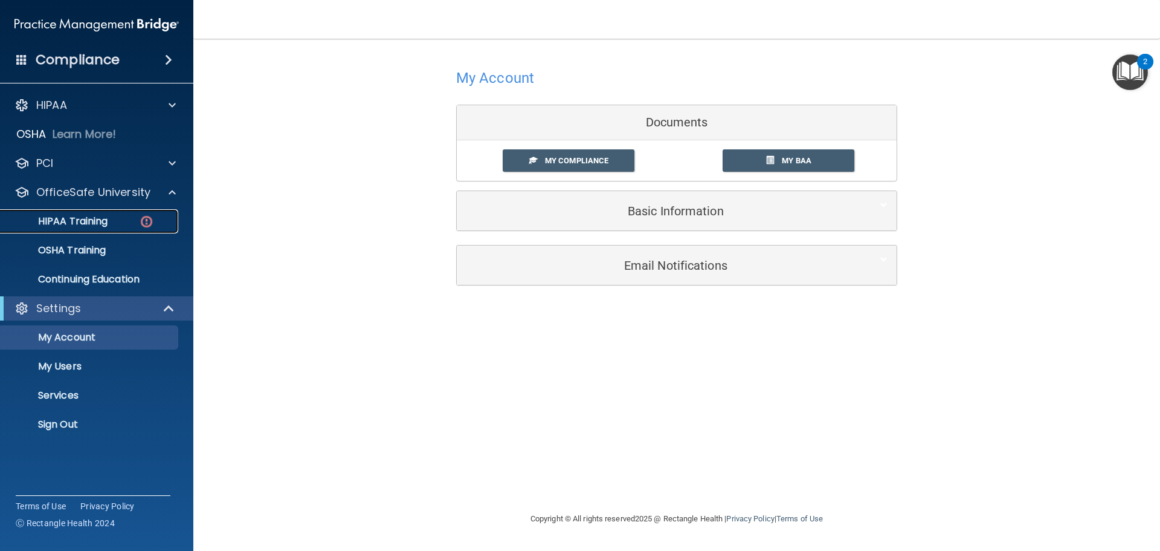
click at [112, 227] on link "HIPAA Training" at bounding box center [83, 221] width 190 height 24
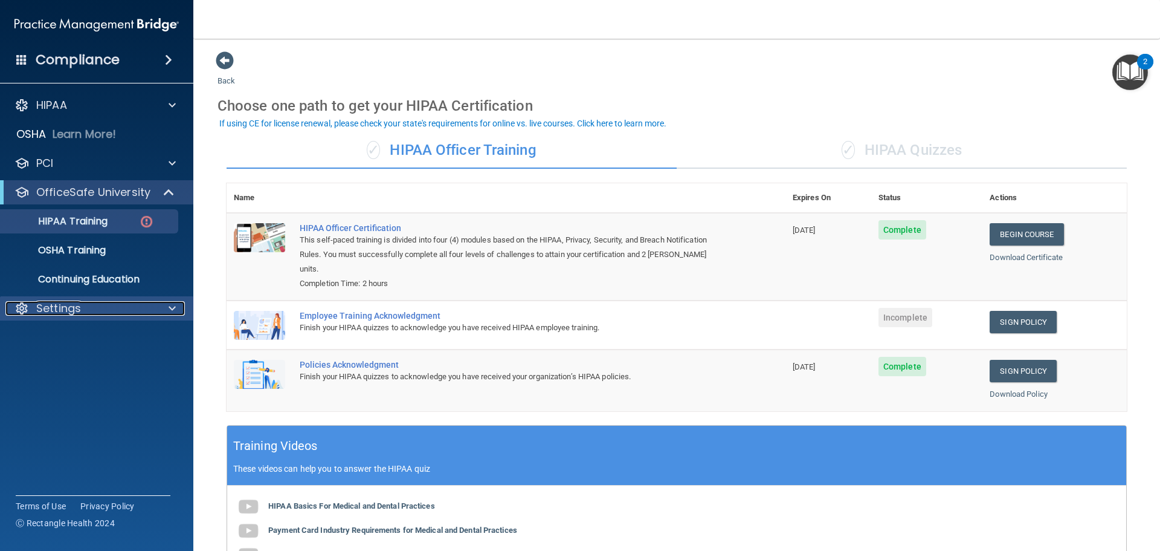
click at [123, 306] on div "Settings" at bounding box center [80, 308] width 150 height 15
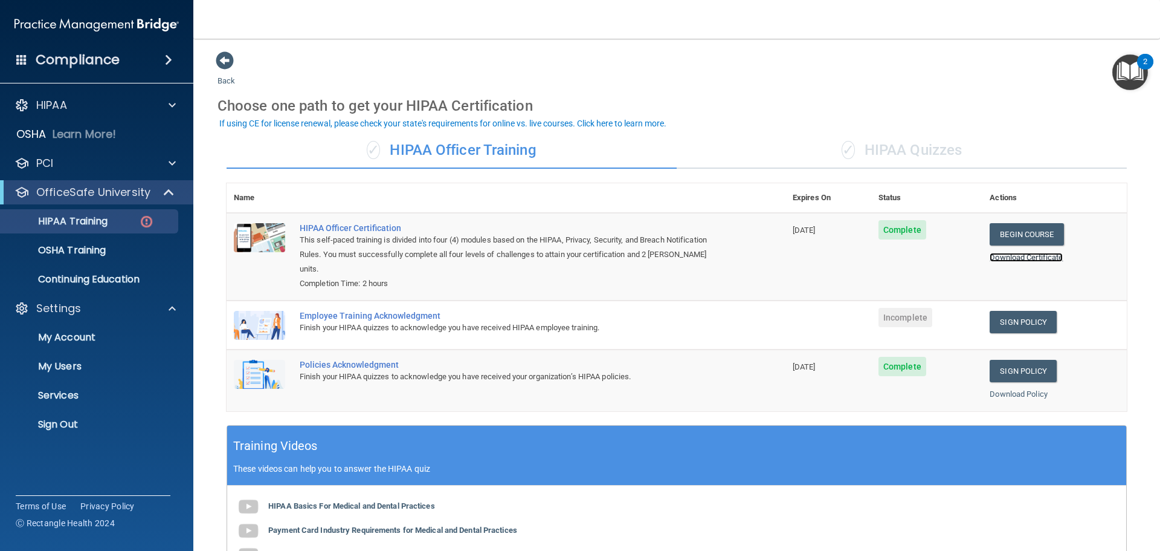
click at [1039, 254] on link "Download Certificate" at bounding box center [1026, 257] width 73 height 9
click at [1006, 311] on link "Sign Policy" at bounding box center [1023, 322] width 67 height 22
click at [224, 59] on span at bounding box center [225, 60] width 18 height 18
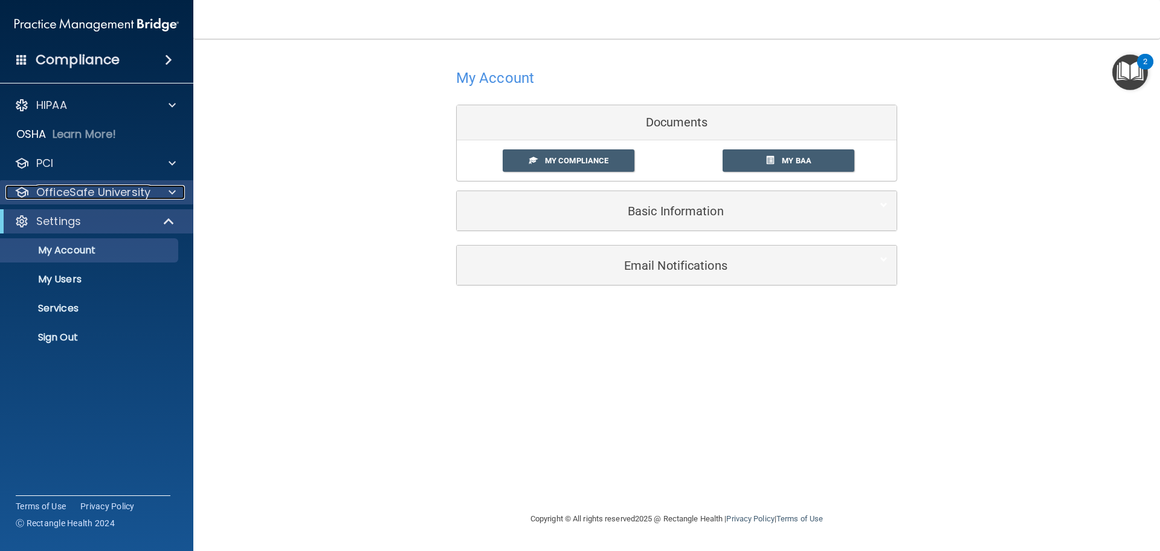
click at [84, 194] on p "OfficeSafe University" at bounding box center [93, 192] width 114 height 15
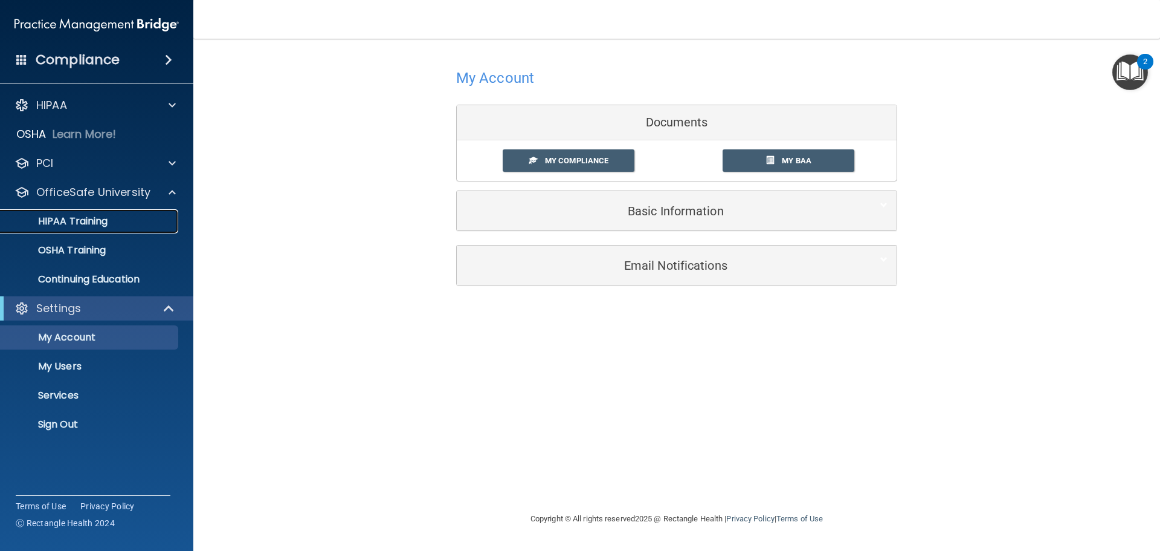
click at [86, 218] on p "HIPAA Training" at bounding box center [58, 221] width 100 height 12
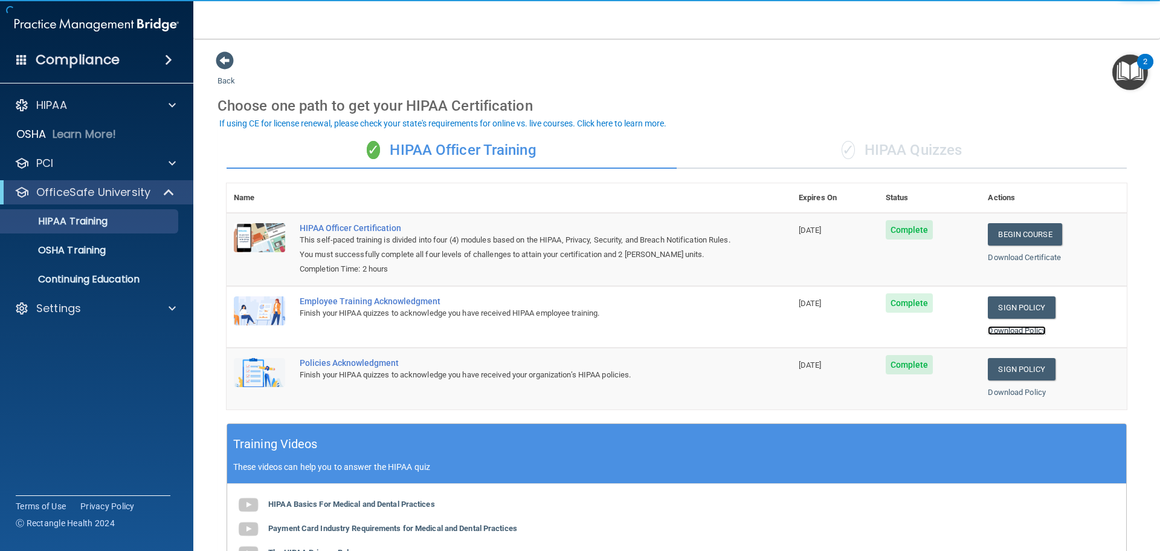
click at [1000, 331] on link "Download Policy" at bounding box center [1017, 330] width 58 height 9
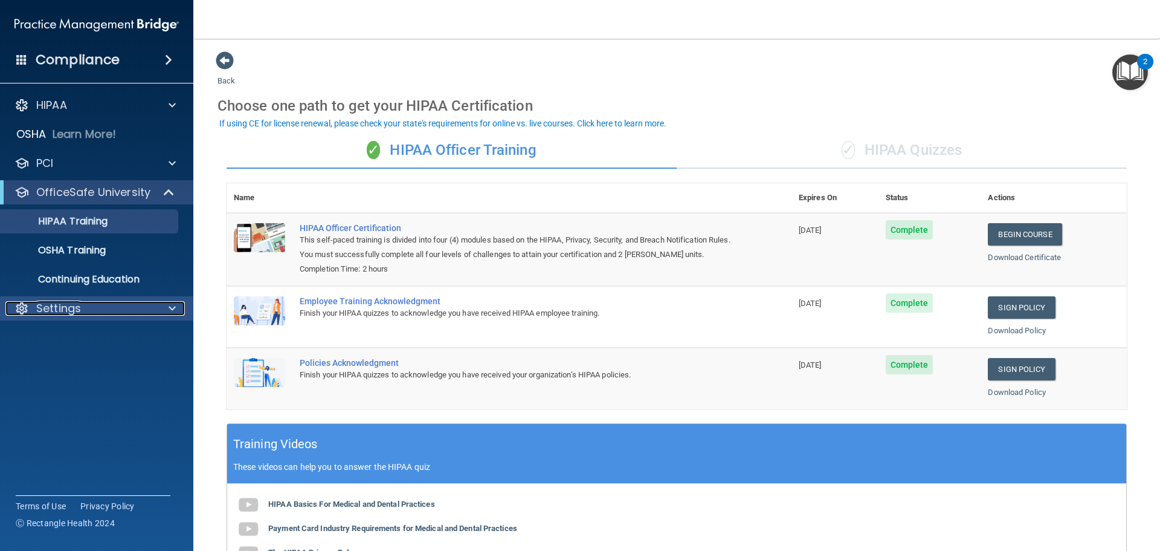
click at [106, 312] on div "Settings" at bounding box center [80, 308] width 150 height 15
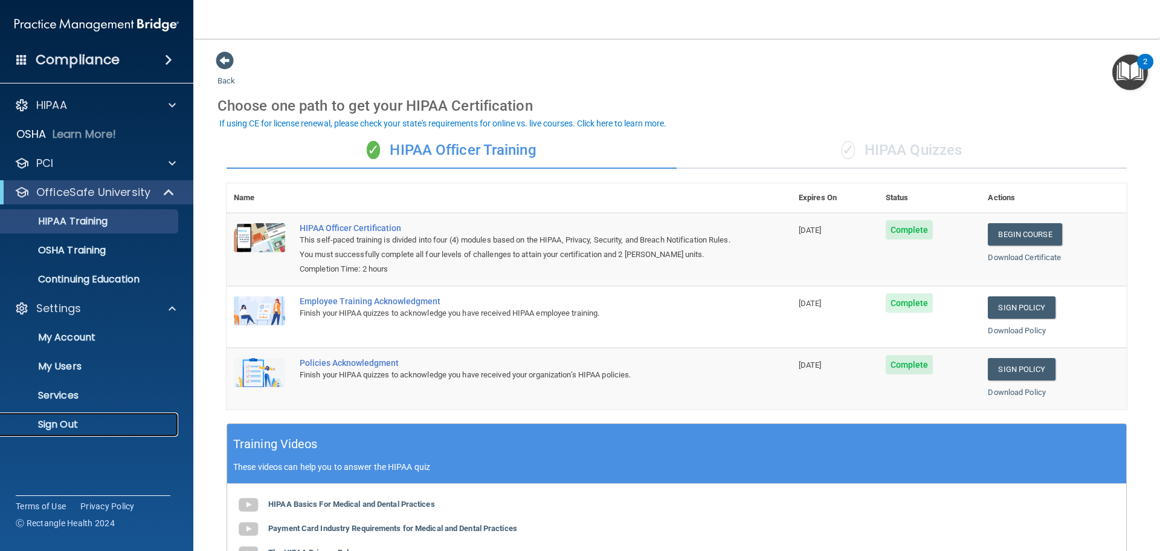
click at [94, 428] on p "Sign Out" at bounding box center [90, 424] width 165 height 12
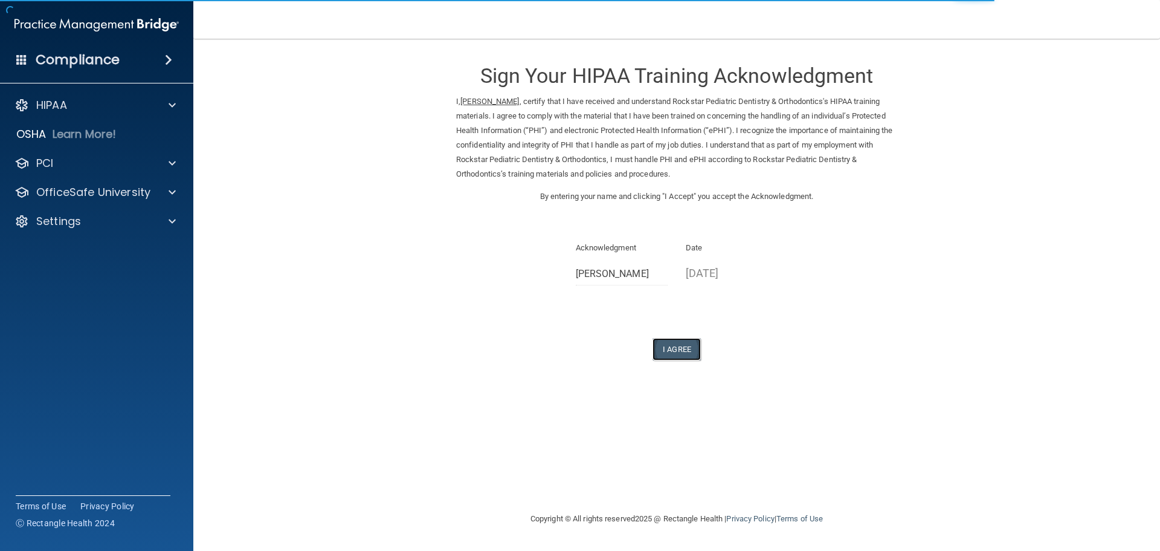
click at [679, 344] on button "I Agree" at bounding box center [677, 349] width 48 height 22
